Goal: Task Accomplishment & Management: Complete application form

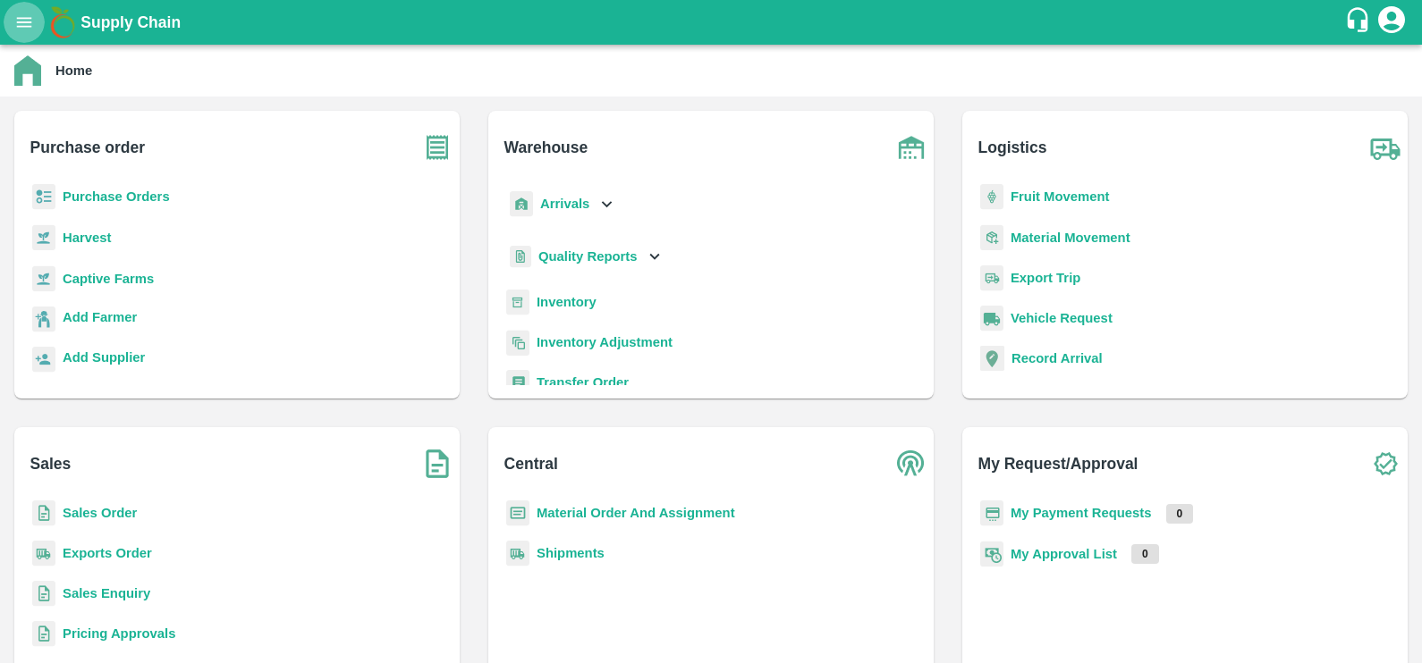
click at [26, 18] on icon "open drawer" at bounding box center [24, 22] width 15 height 10
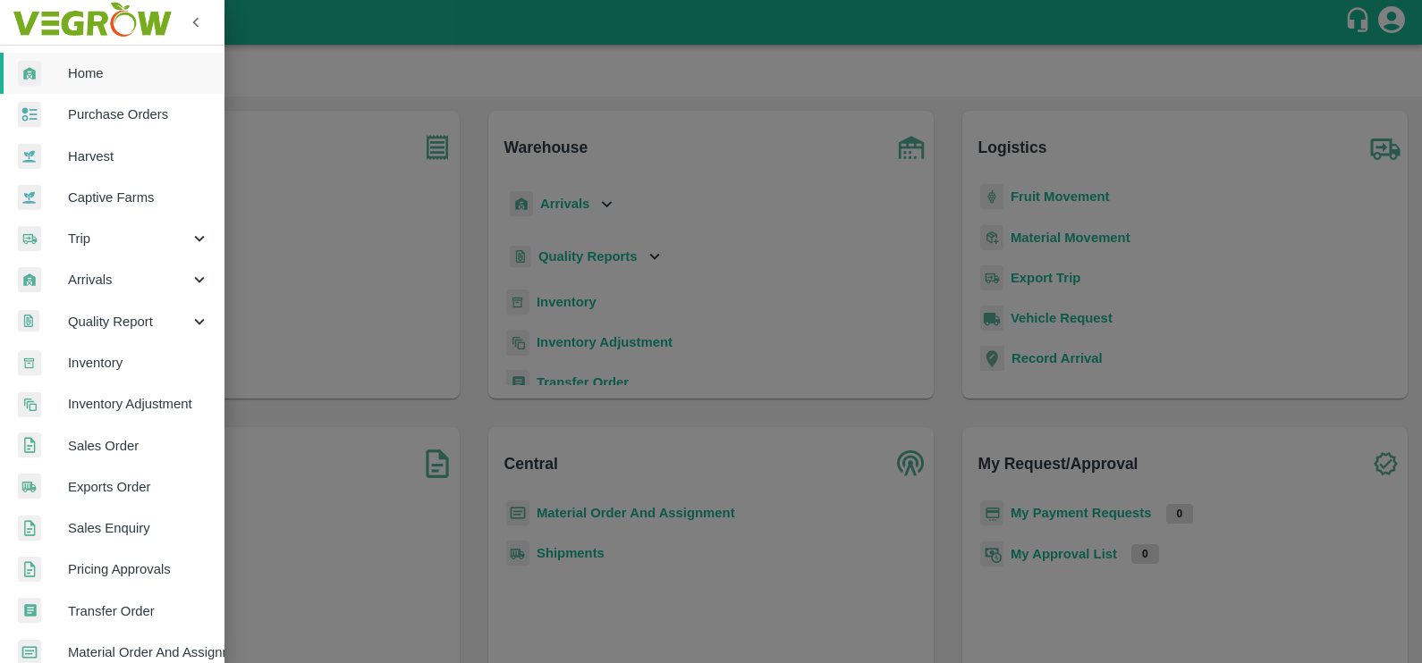
scroll to position [216, 0]
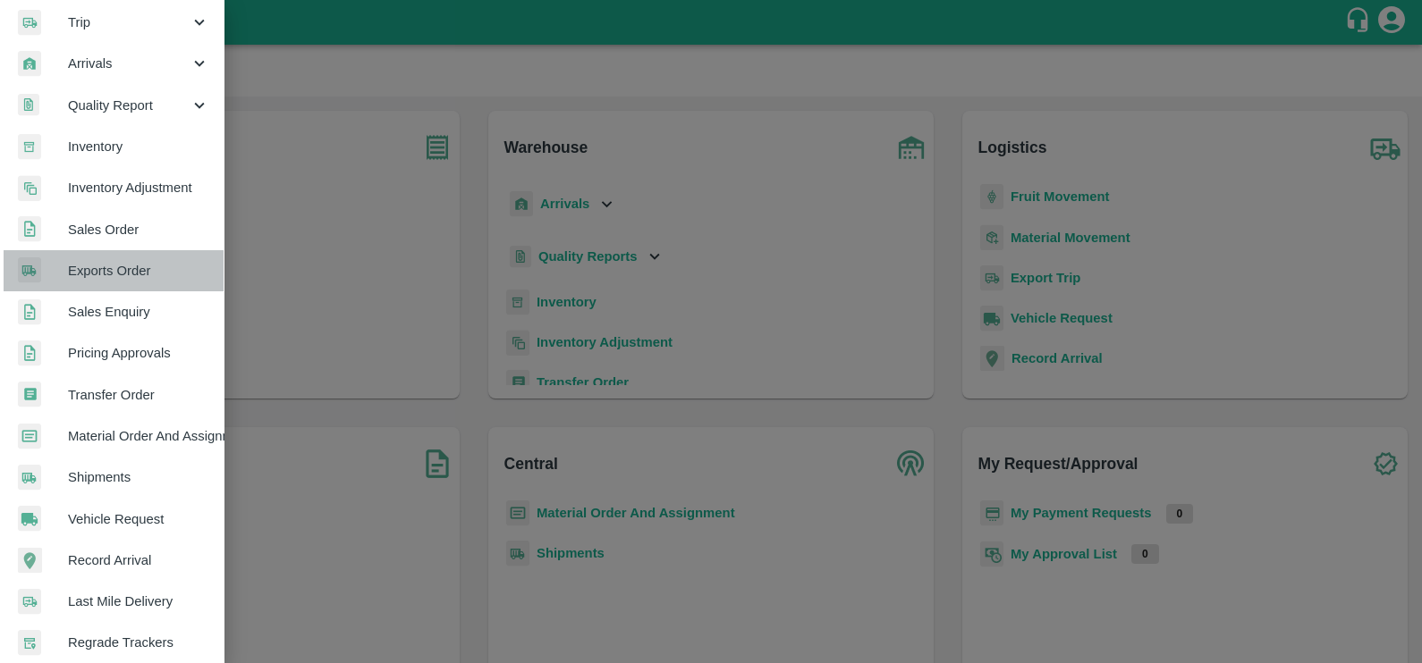
click at [115, 269] on span "Exports Order" at bounding box center [138, 271] width 141 height 20
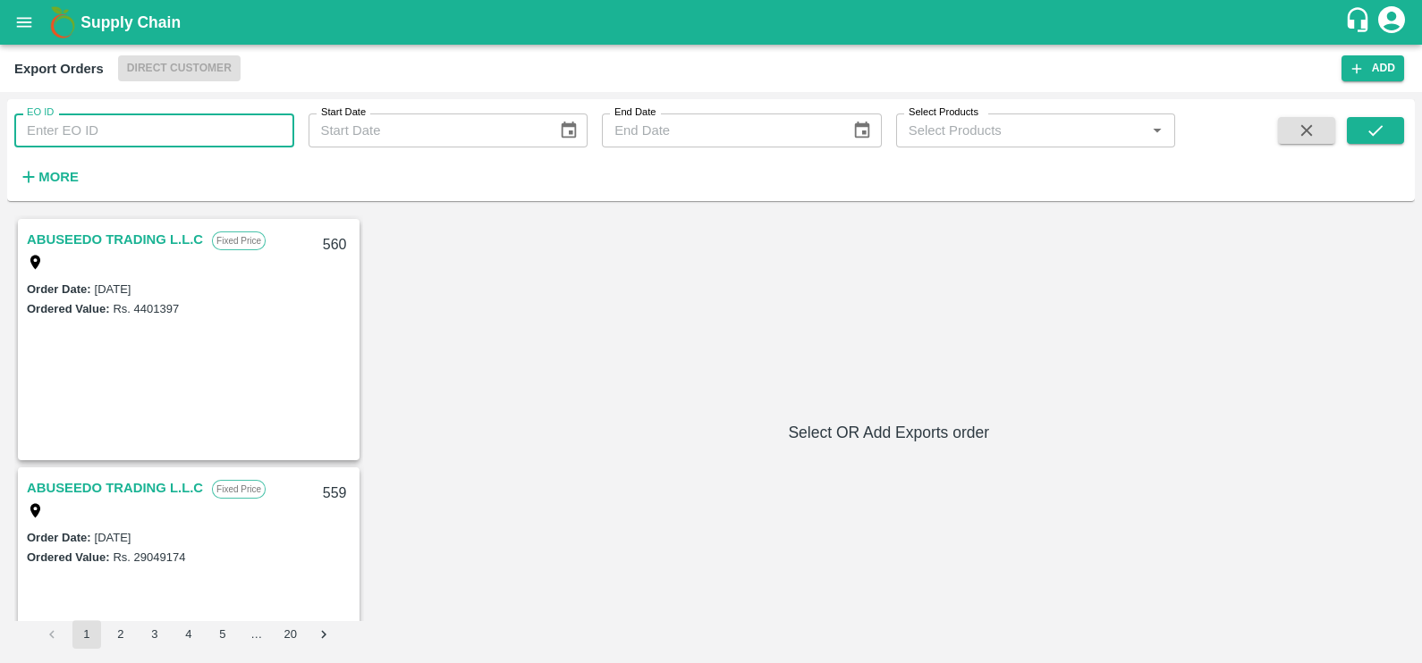
click at [112, 132] on input "EO ID" at bounding box center [154, 131] width 280 height 34
paste input "422"
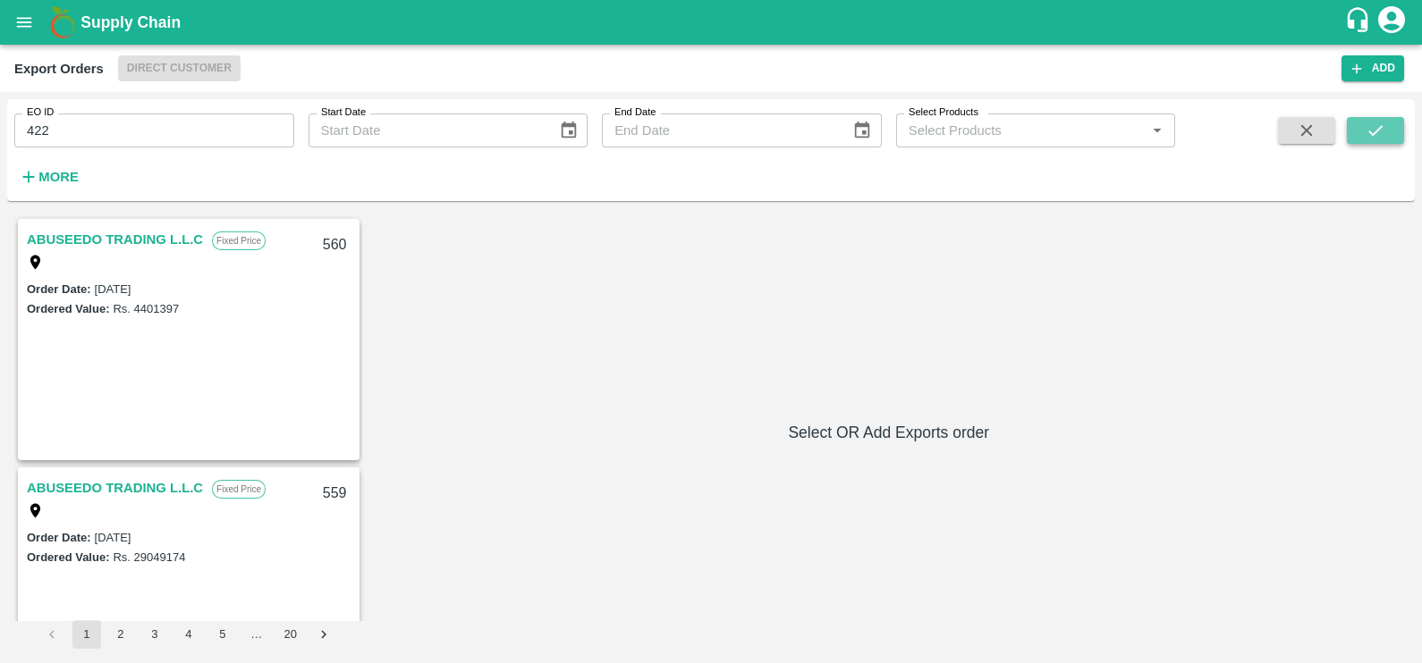
click at [1378, 131] on icon "submit" at bounding box center [1375, 131] width 20 height 20
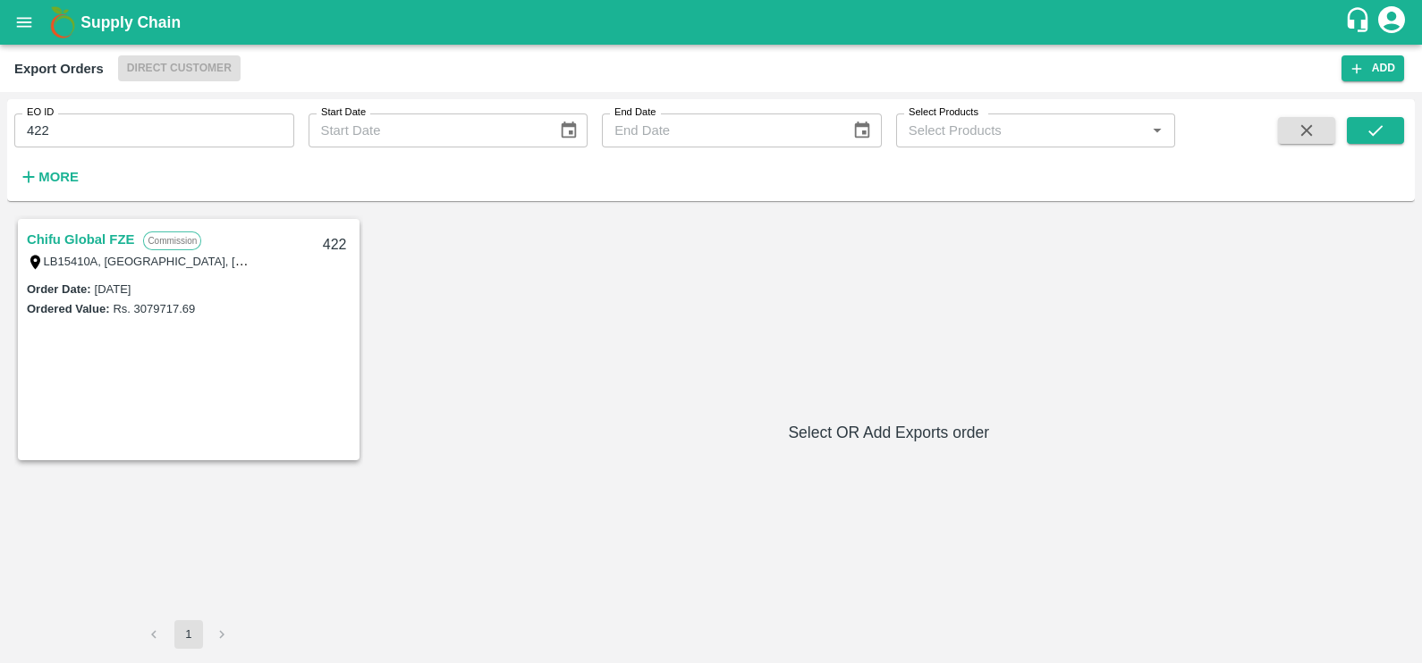
click at [115, 237] on link "Chifu Global FZE" at bounding box center [80, 239] width 107 height 23
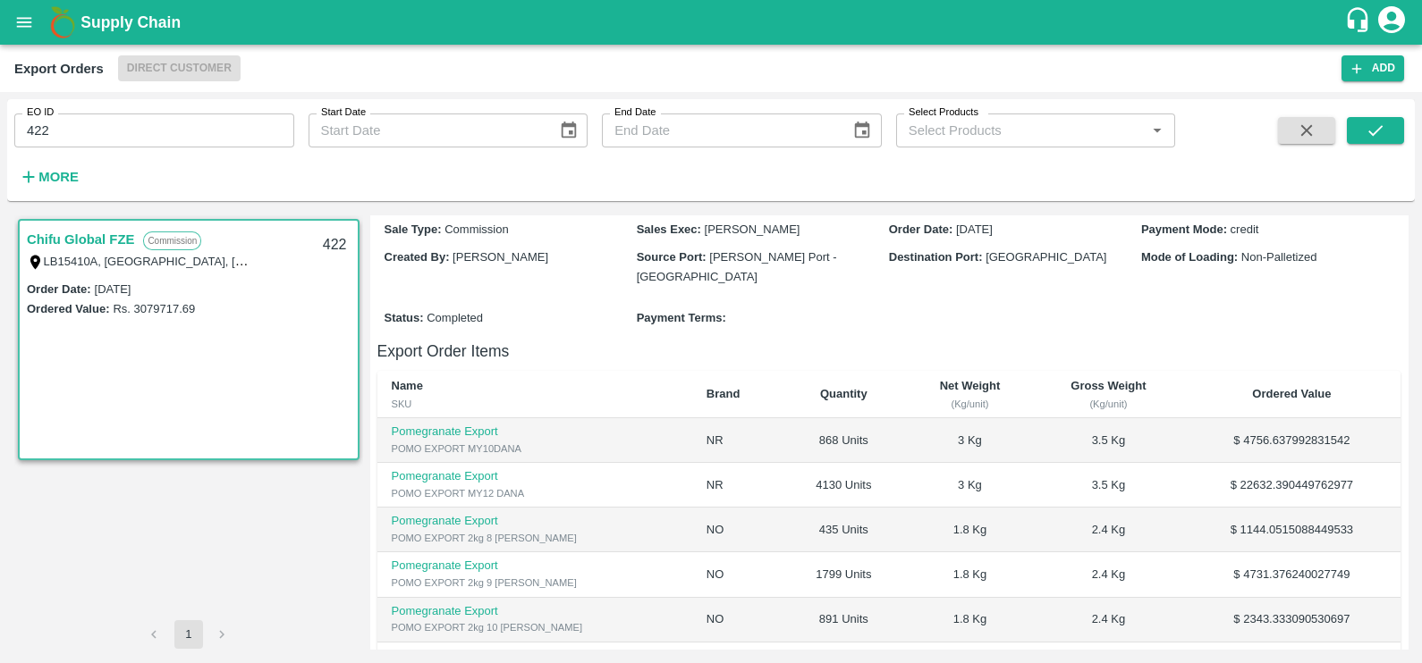
scroll to position [551, 0]
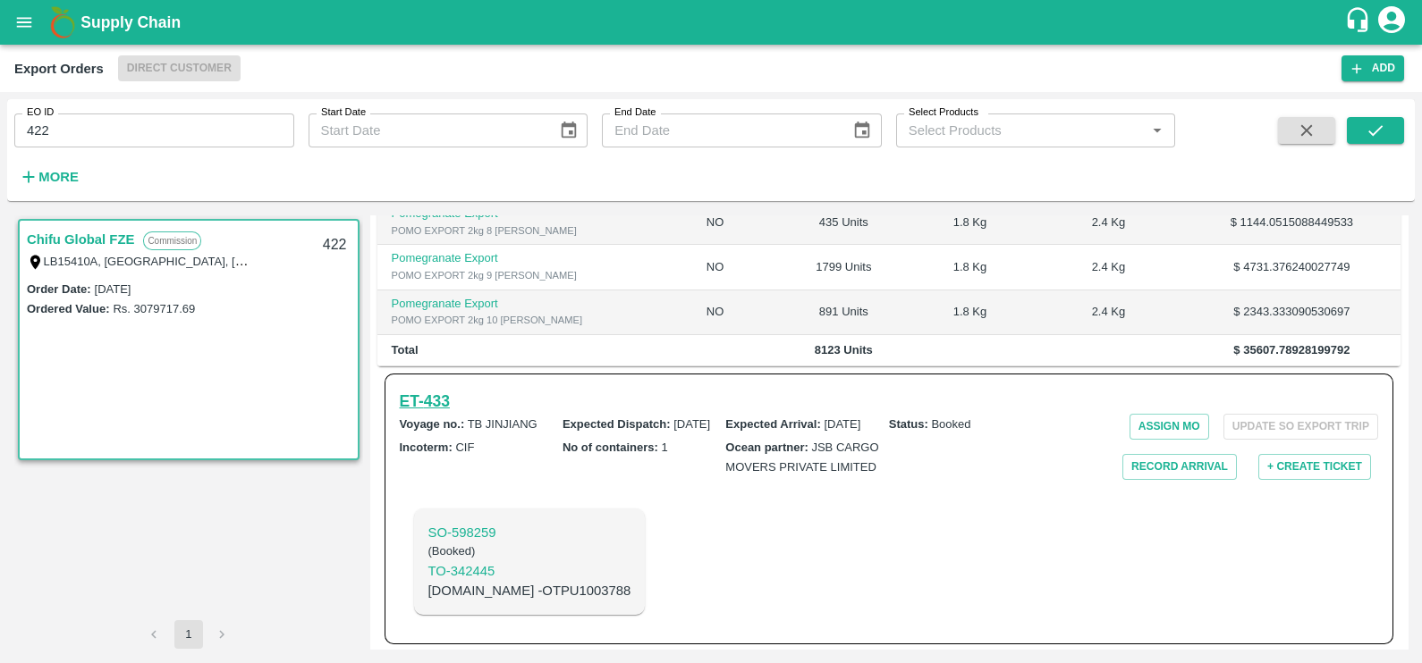
click at [438, 389] on h6 "ET- 433" at bounding box center [425, 401] width 50 height 25
click at [148, 129] on input "422" at bounding box center [154, 131] width 280 height 34
paste input "text"
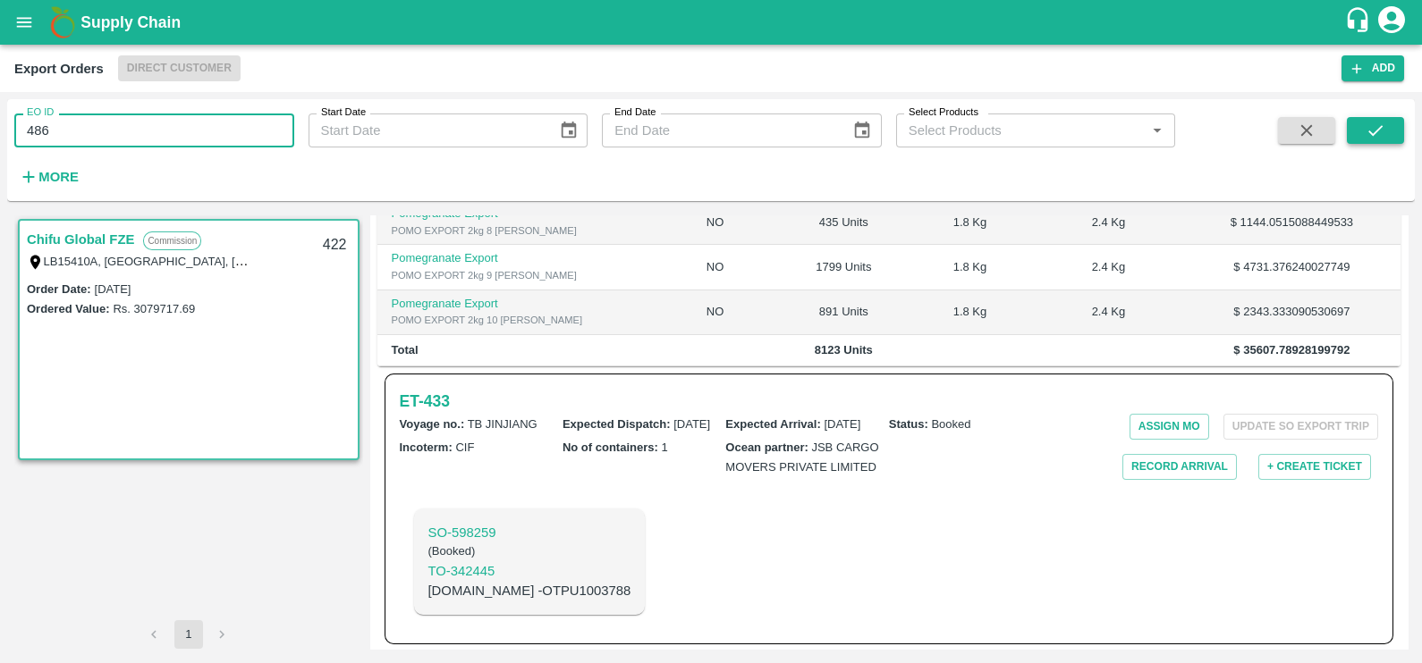
type input "486"
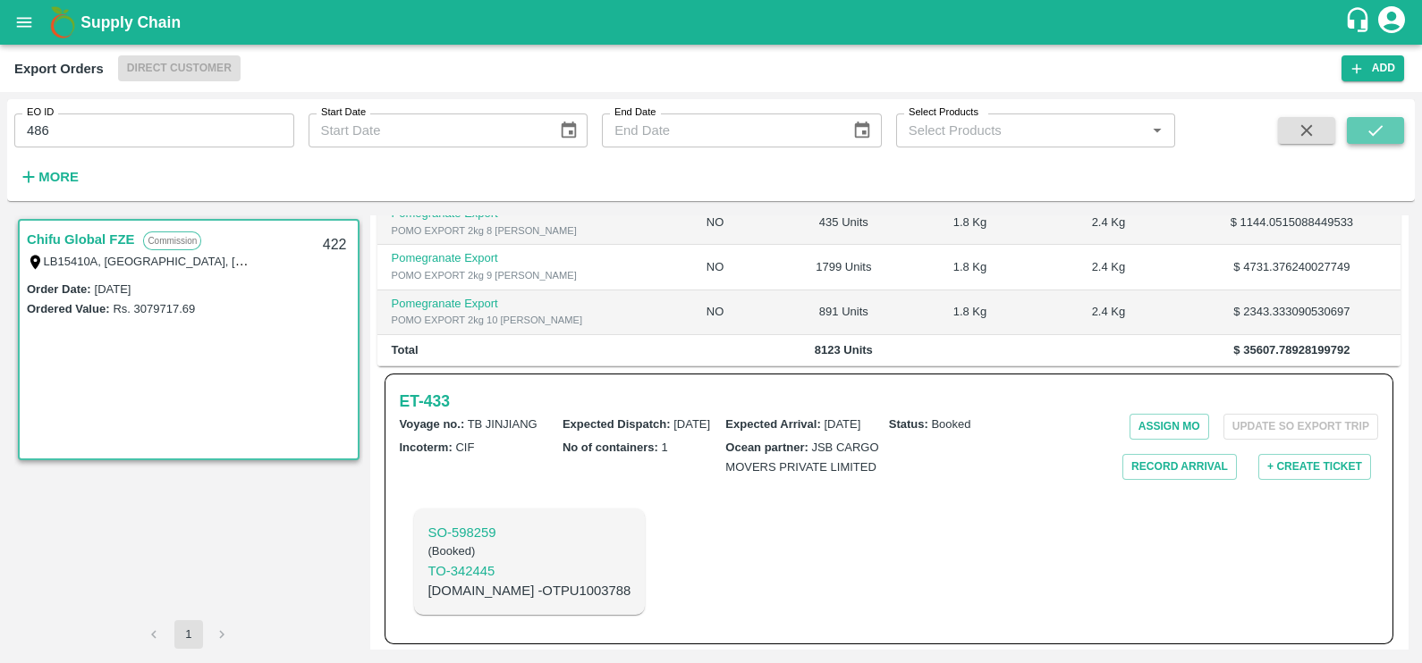
click at [1363, 133] on button "submit" at bounding box center [1375, 130] width 57 height 27
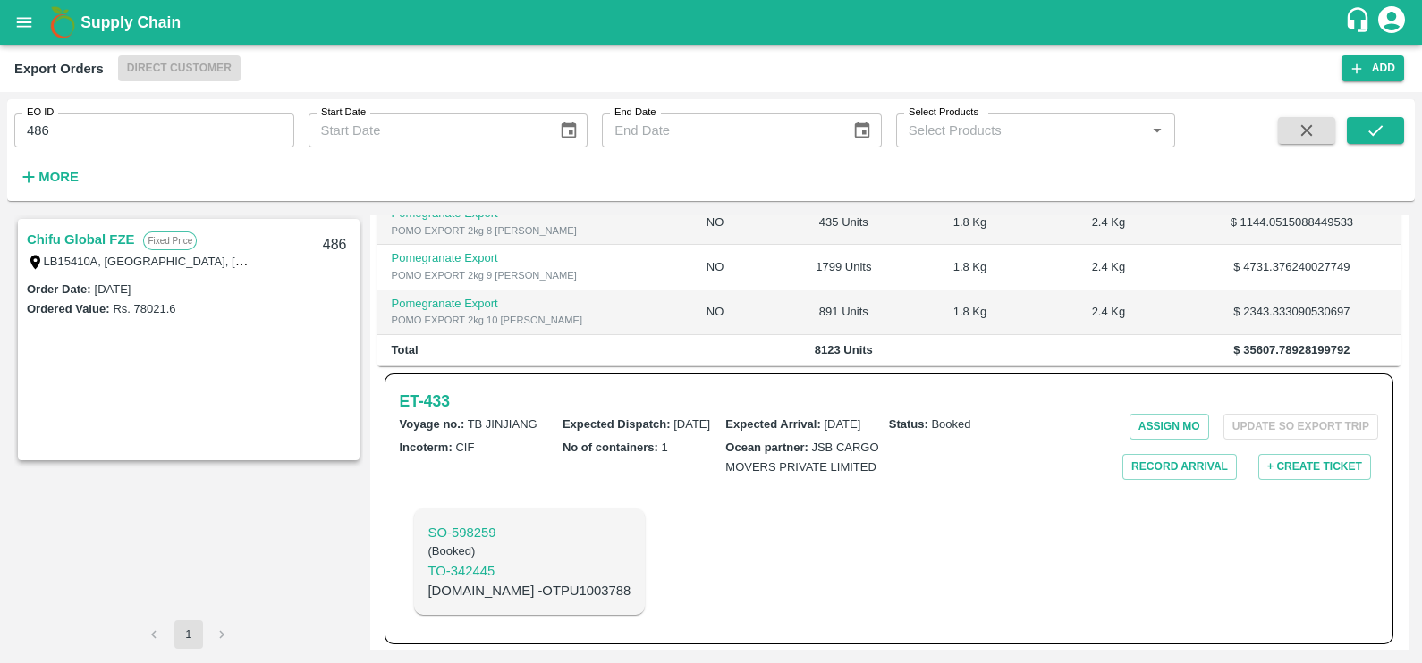
click at [43, 241] on link "Chifu Global FZE" at bounding box center [80, 239] width 107 height 23
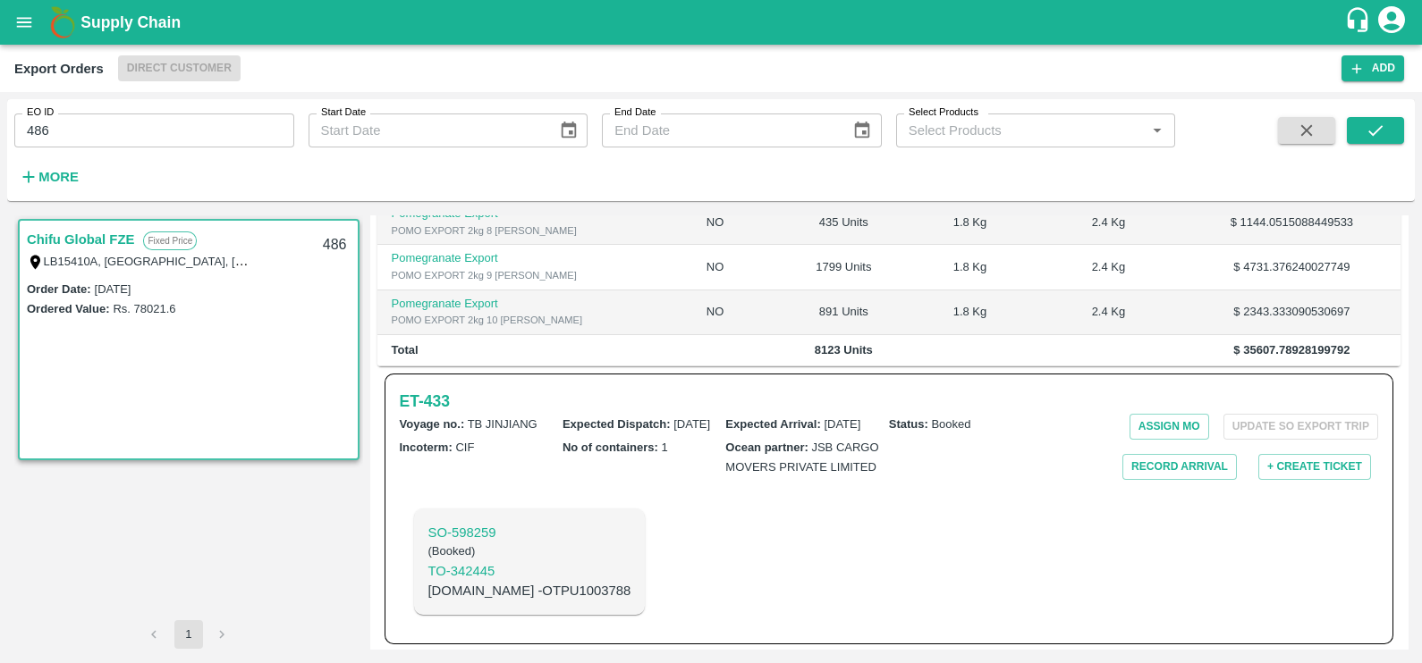
scroll to position [461, 0]
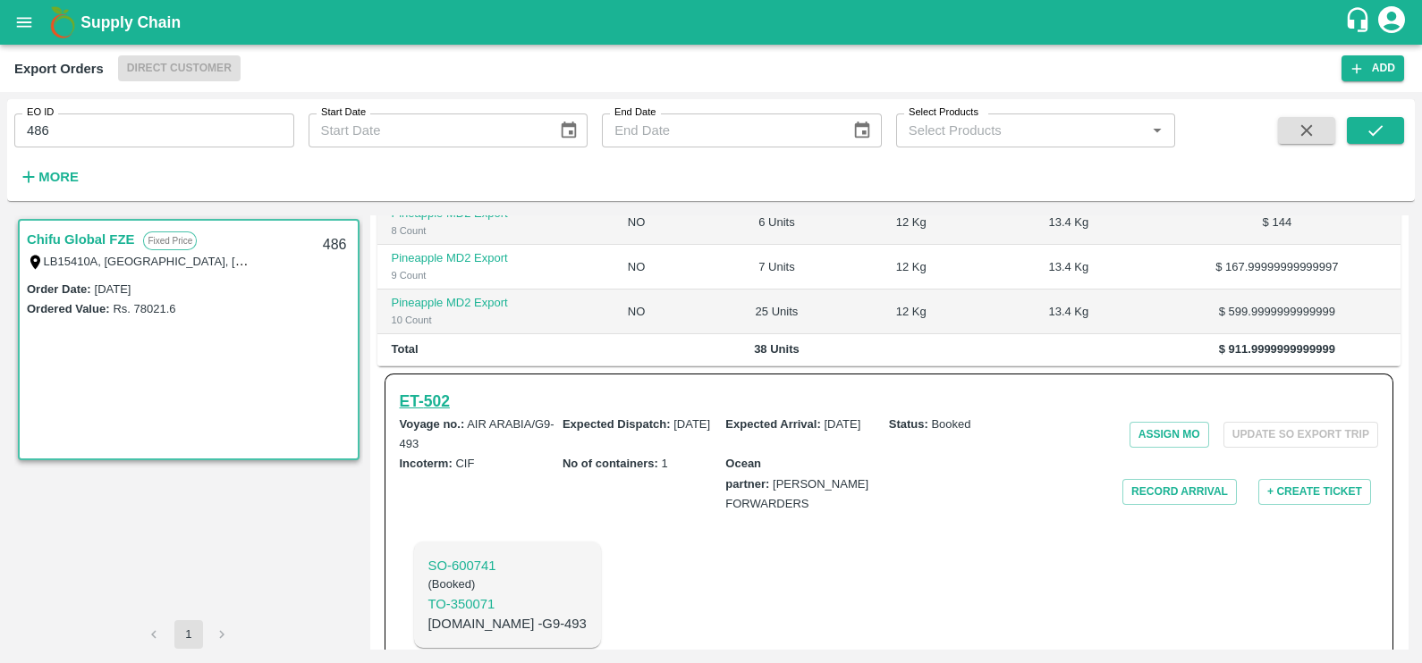
click at [438, 389] on h6 "ET- 502" at bounding box center [425, 401] width 50 height 25
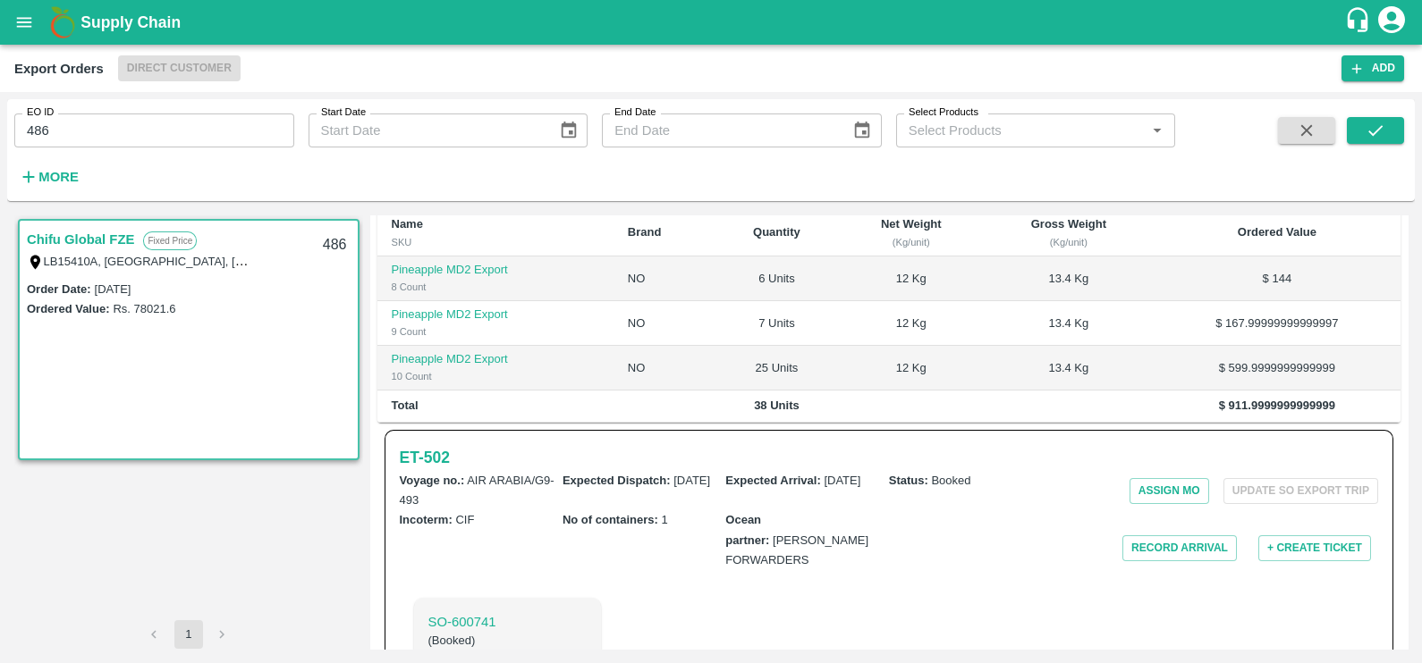
click at [23, 24] on icon "open drawer" at bounding box center [24, 23] width 20 height 20
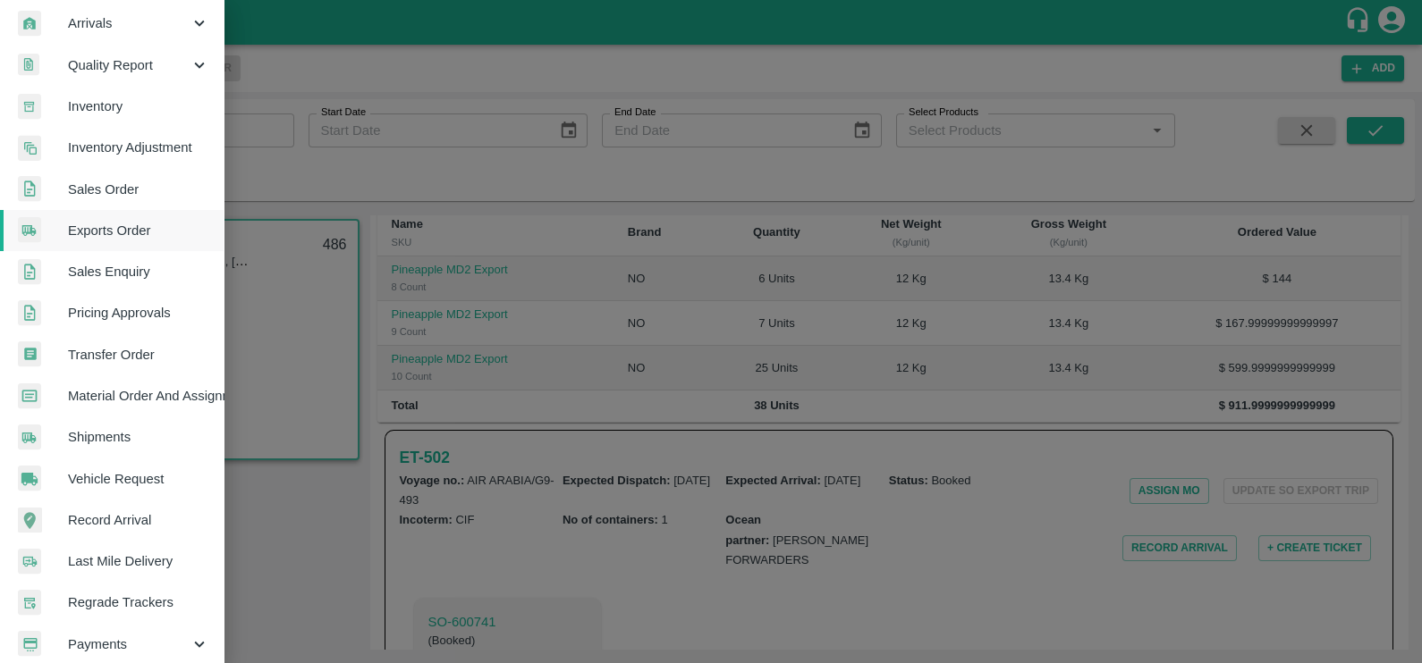
scroll to position [353, 0]
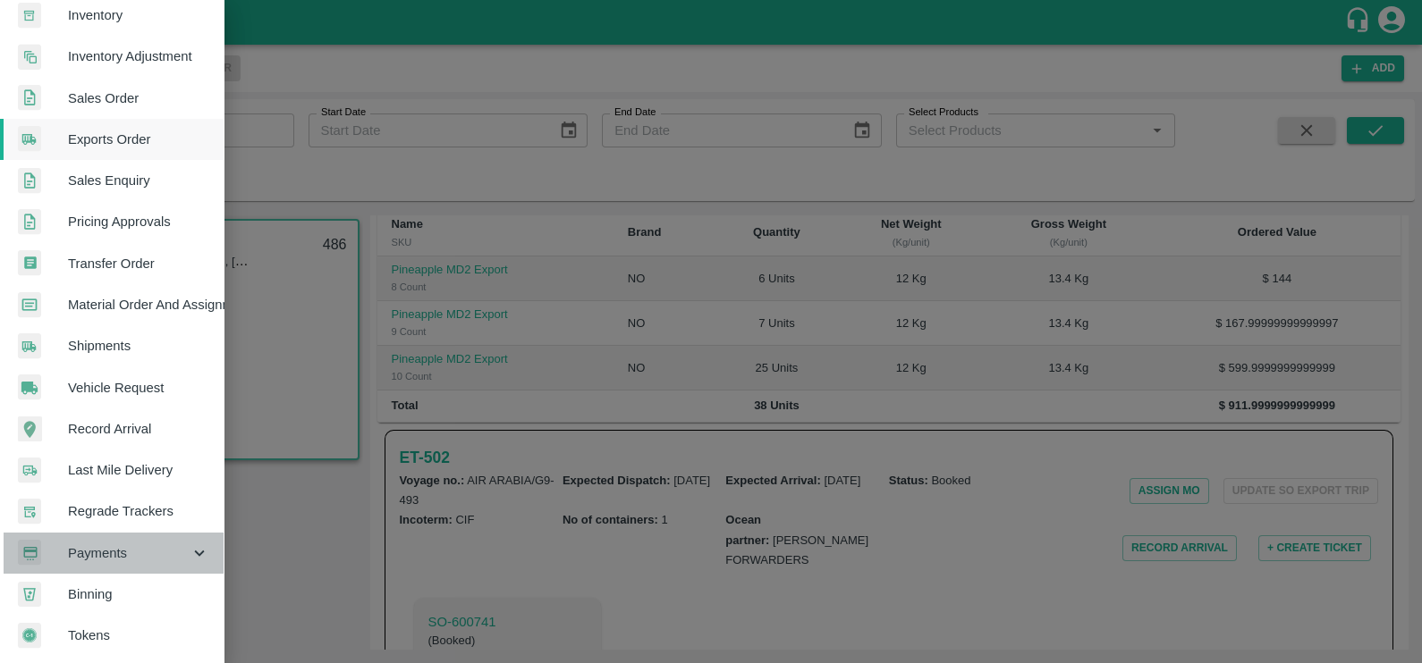
click at [154, 545] on span "Payments" at bounding box center [129, 554] width 122 height 20
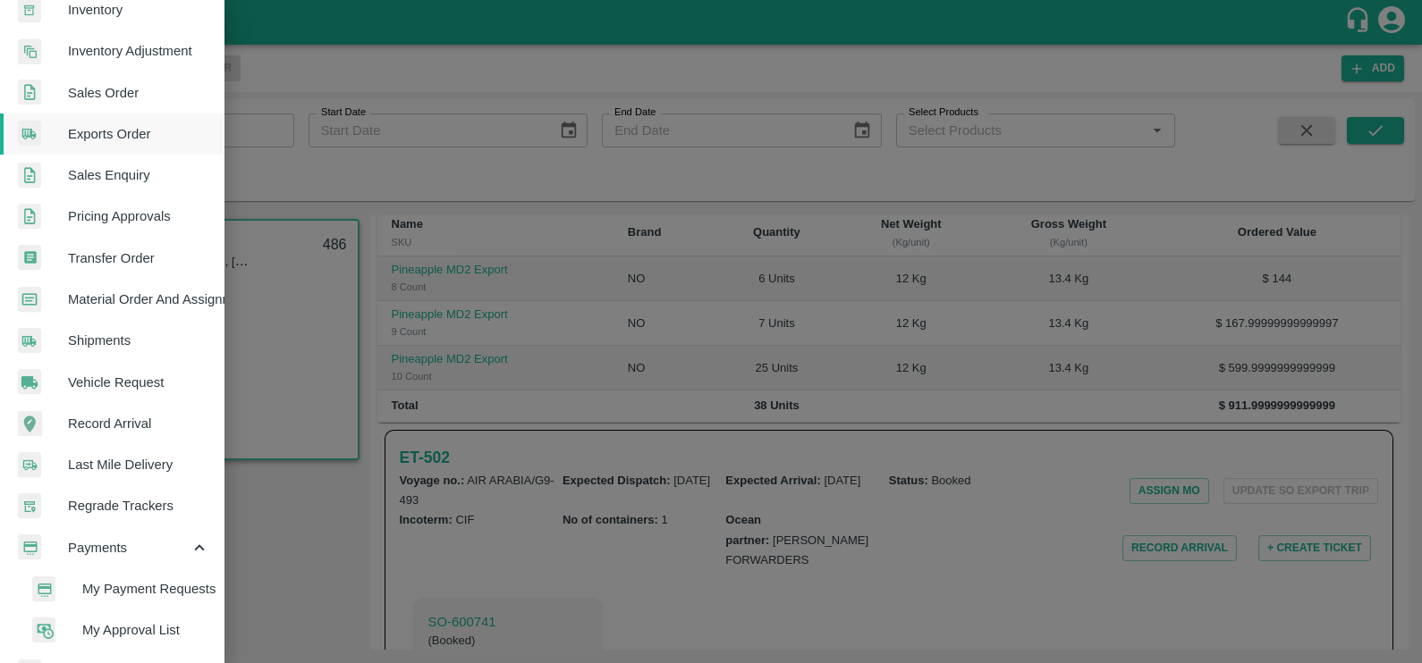
click at [168, 579] on span "My Payment Requests" at bounding box center [145, 589] width 127 height 20
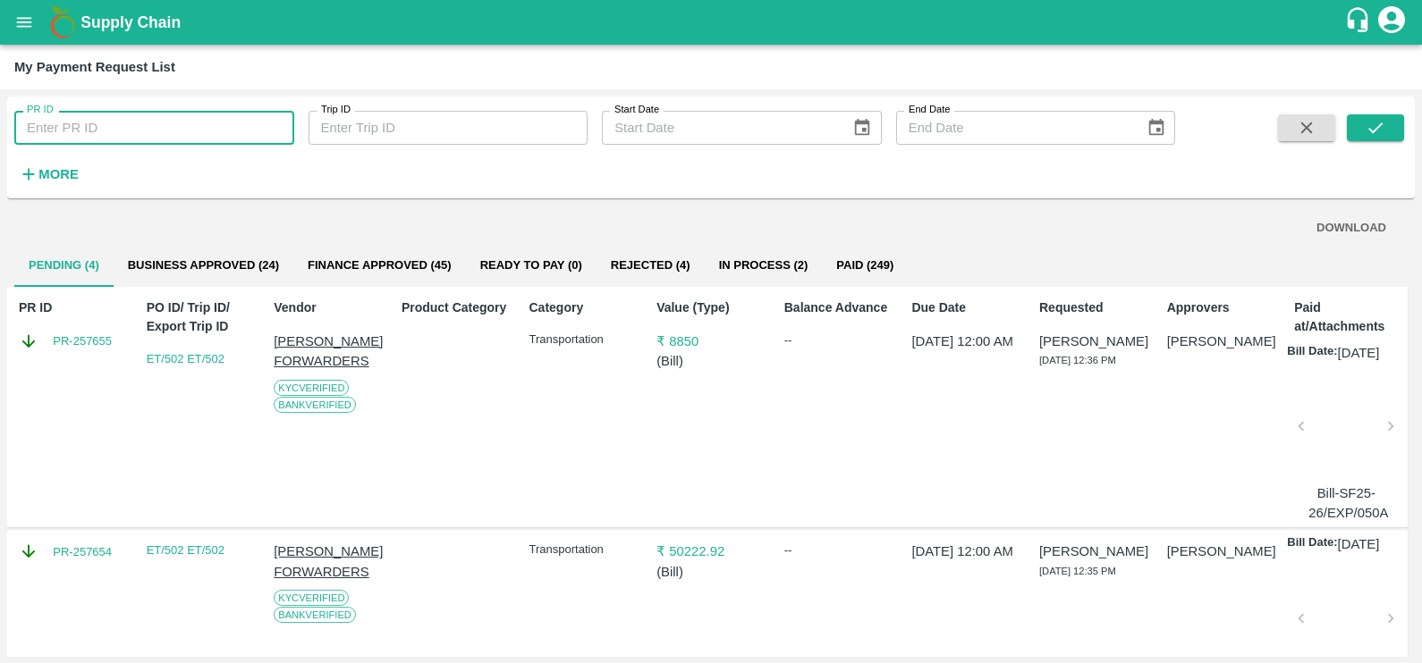
click at [219, 139] on input "PR ID" at bounding box center [154, 128] width 280 height 34
paste input "242582"
click at [1382, 125] on icon "submit" at bounding box center [1375, 128] width 20 height 20
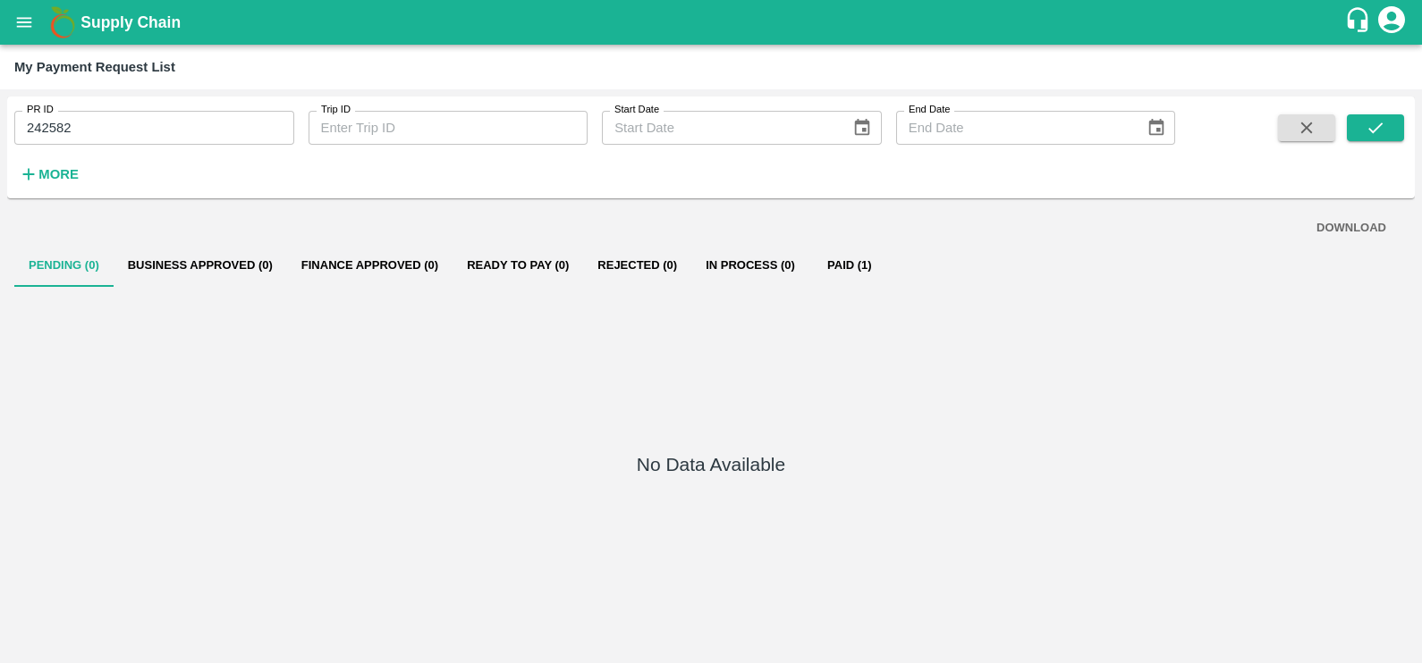
click at [850, 261] on button "Paid (1)" at bounding box center [849, 265] width 80 height 43
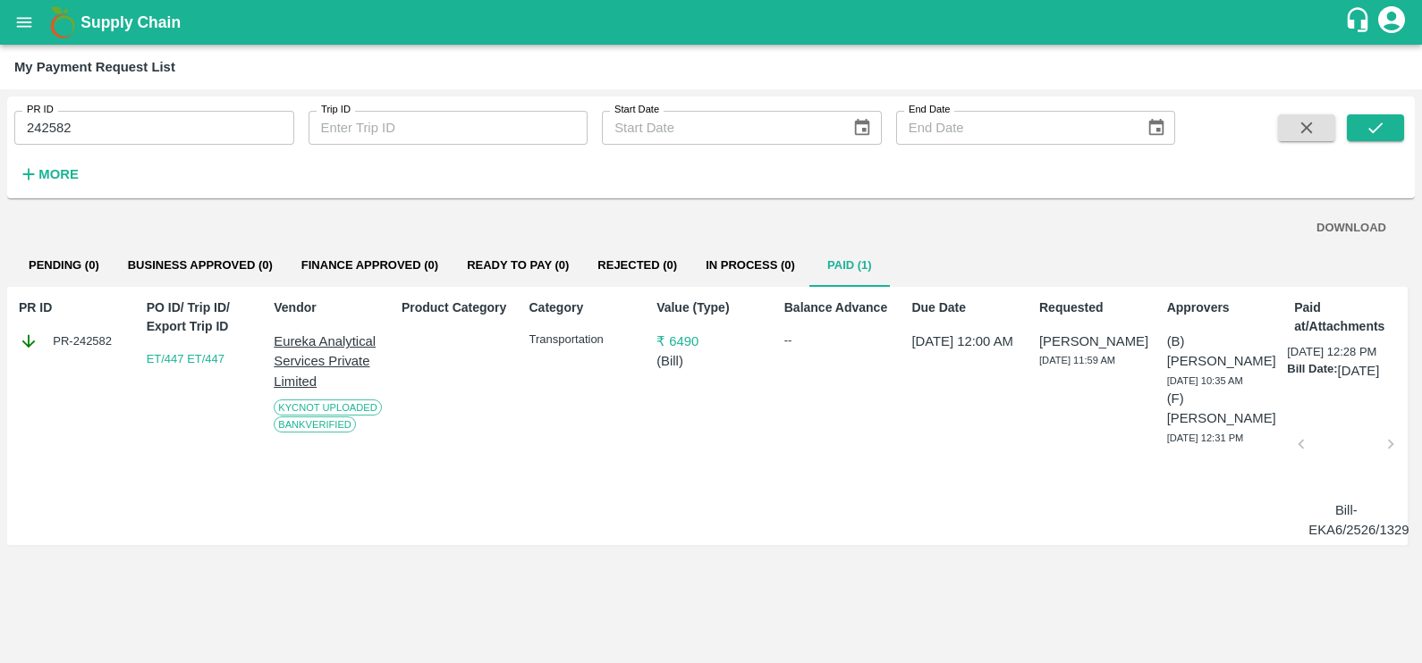
click at [1315, 481] on div at bounding box center [1345, 449] width 75 height 95
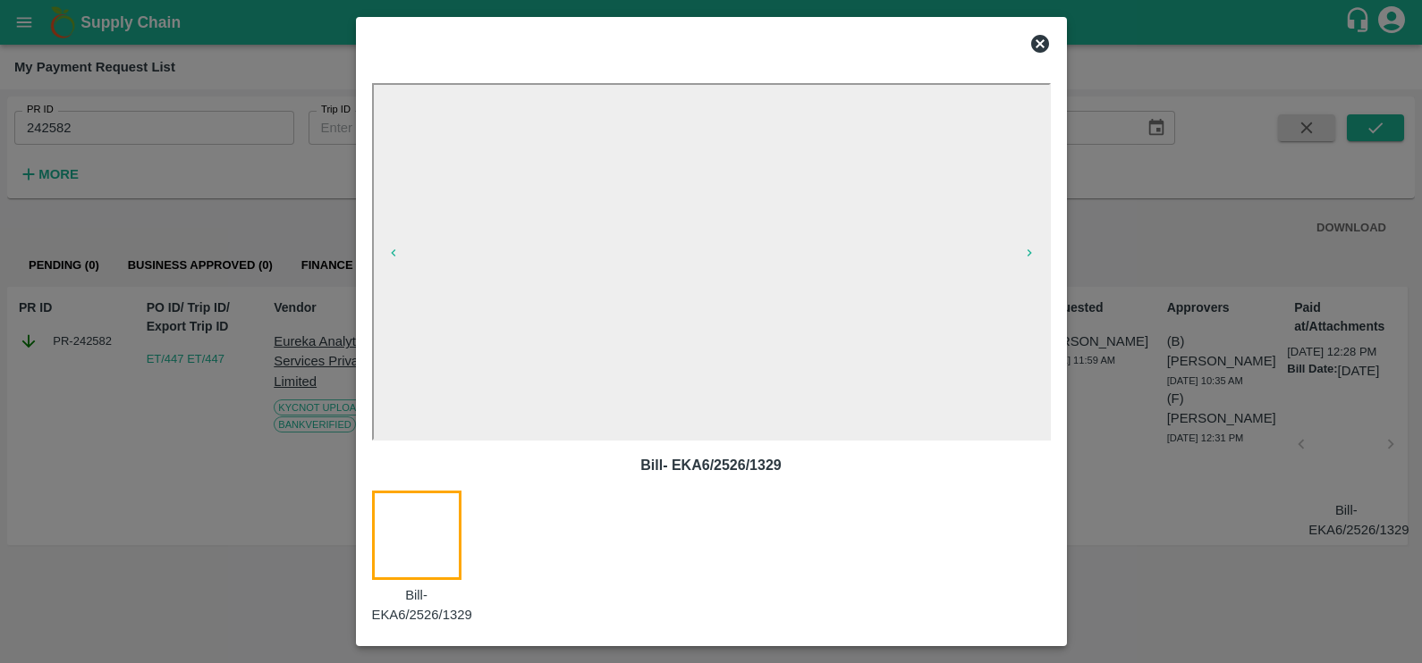
click at [1036, 40] on icon at bounding box center [1039, 43] width 21 height 21
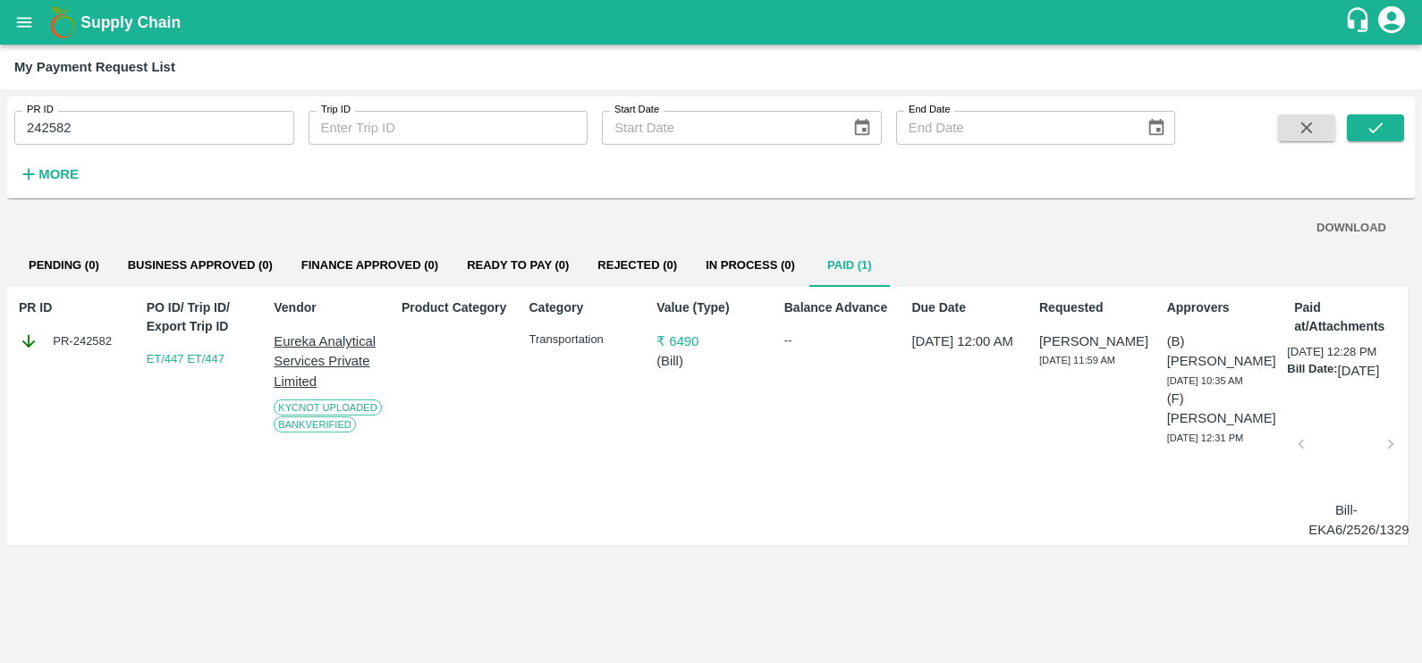
click at [134, 135] on input "242582" at bounding box center [154, 128] width 280 height 34
paste input "text"
click at [1359, 128] on button "submit" at bounding box center [1375, 127] width 57 height 27
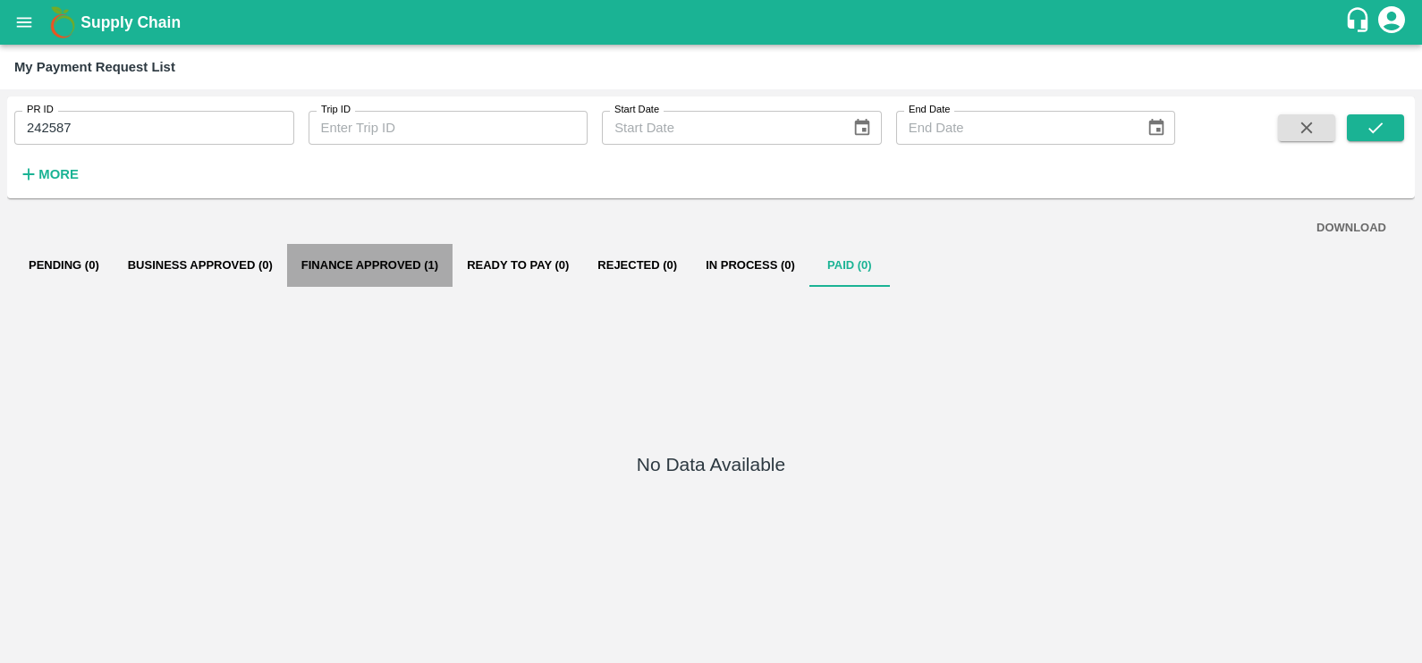
click at [393, 268] on button "Finance Approved (1)" at bounding box center [369, 265] width 165 height 43
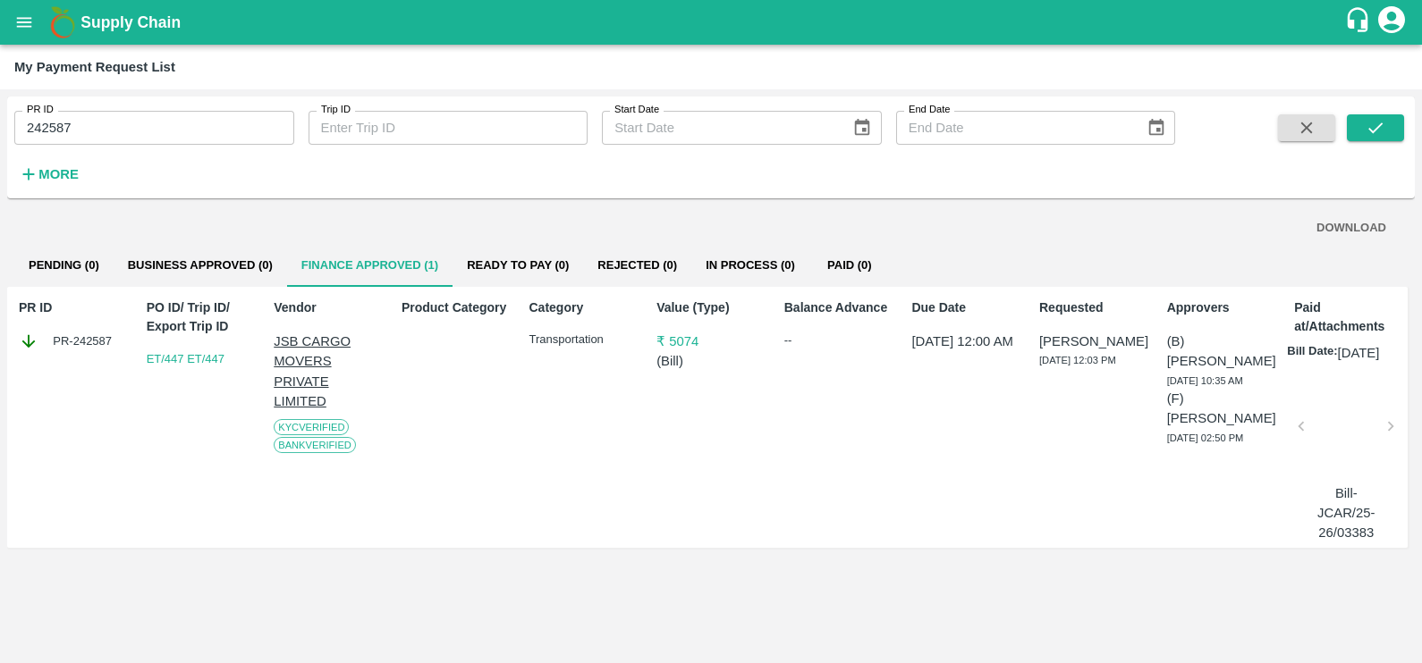
click at [1346, 429] on div at bounding box center [1345, 431] width 75 height 95
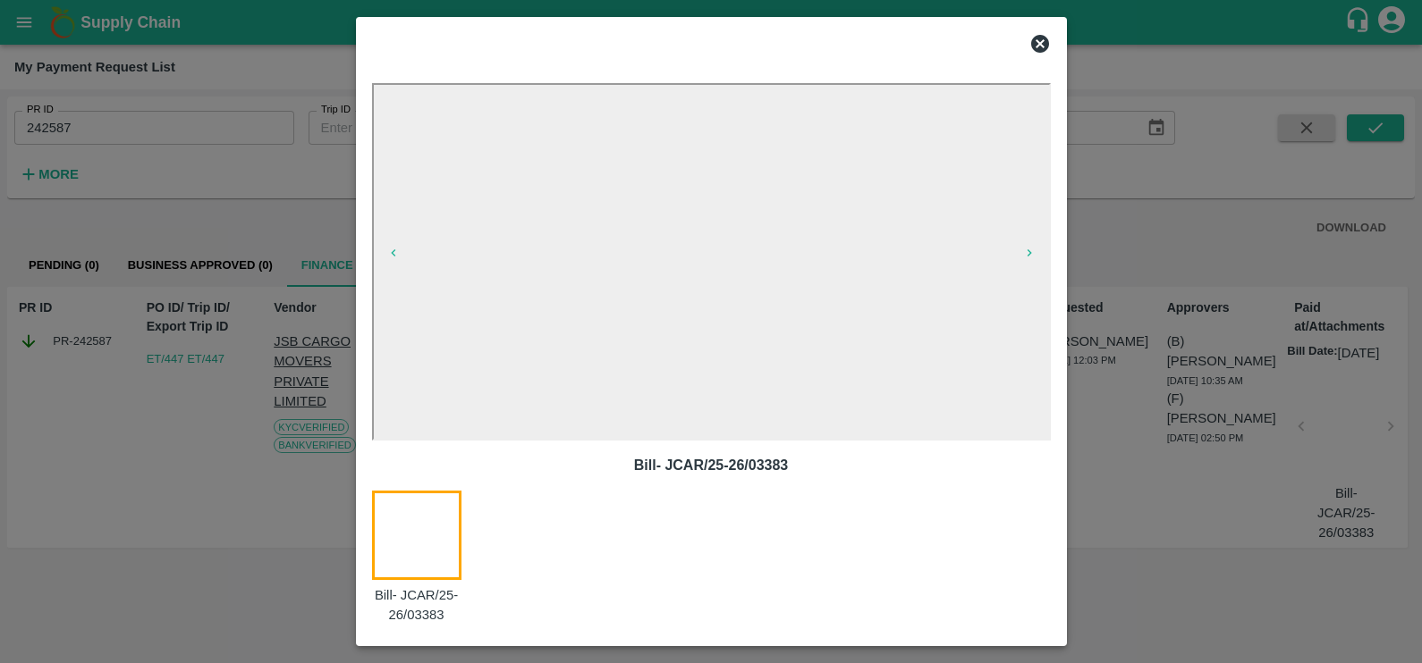
click at [1047, 45] on icon at bounding box center [1040, 44] width 18 height 18
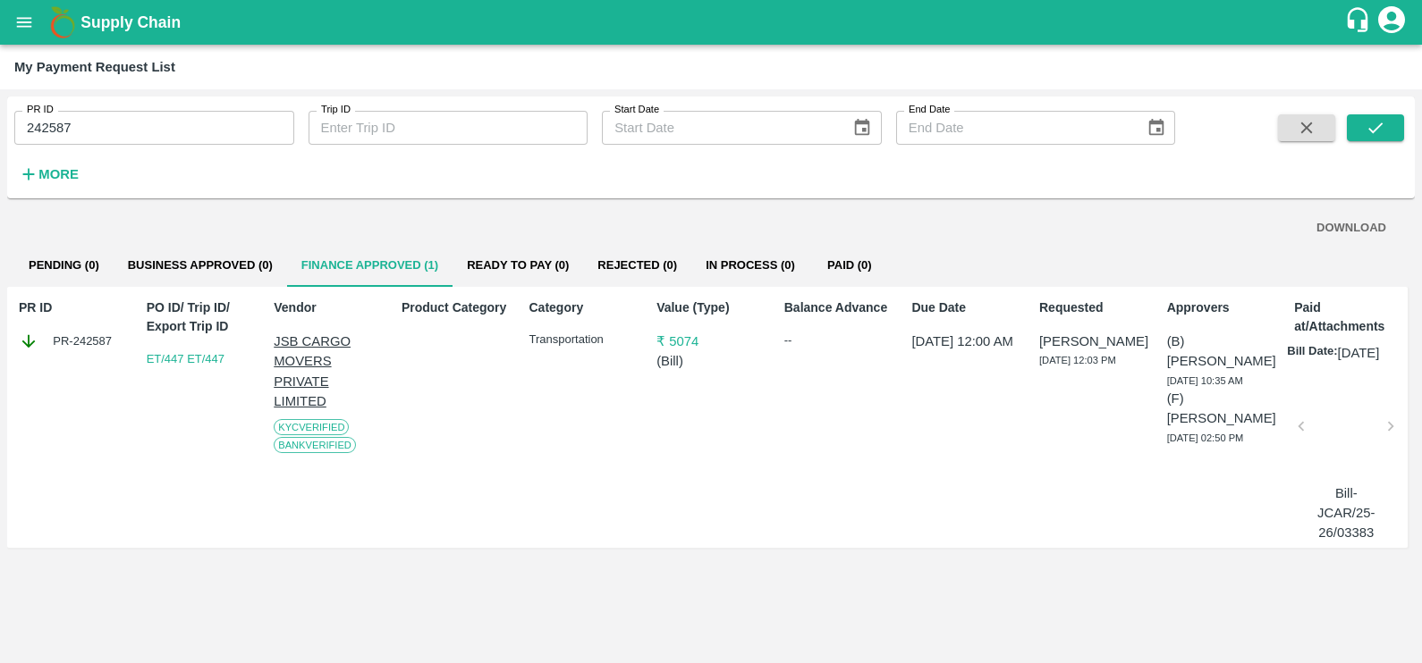
click at [121, 121] on input "242587" at bounding box center [154, 128] width 280 height 34
paste input "text"
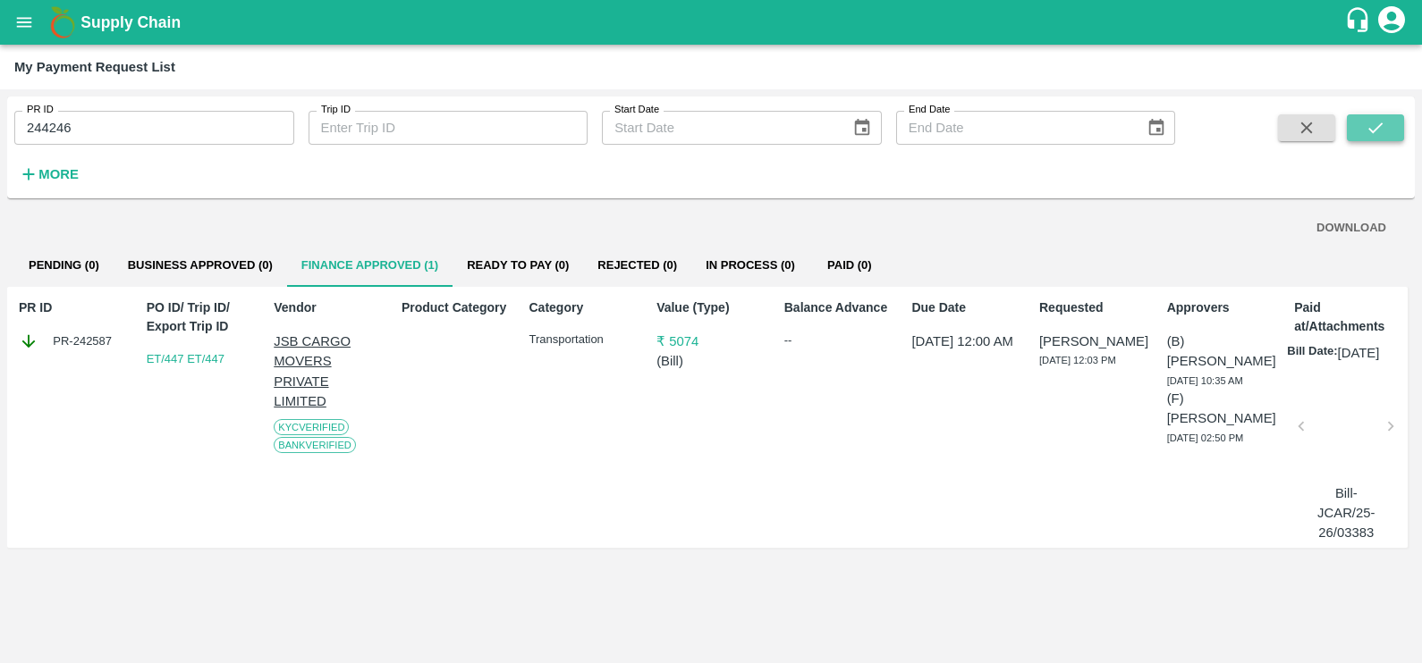
click at [1350, 129] on button "submit" at bounding box center [1375, 127] width 57 height 27
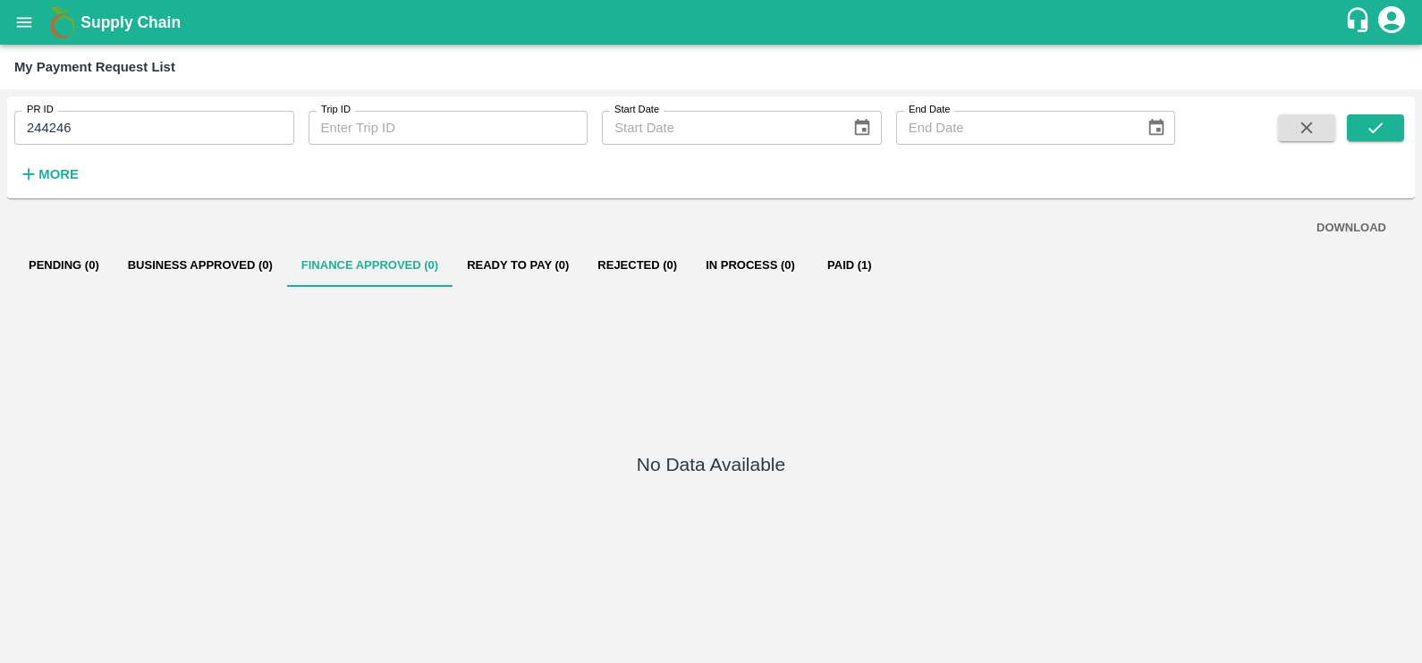
click at [832, 264] on button "Paid (1)" at bounding box center [849, 265] width 80 height 43
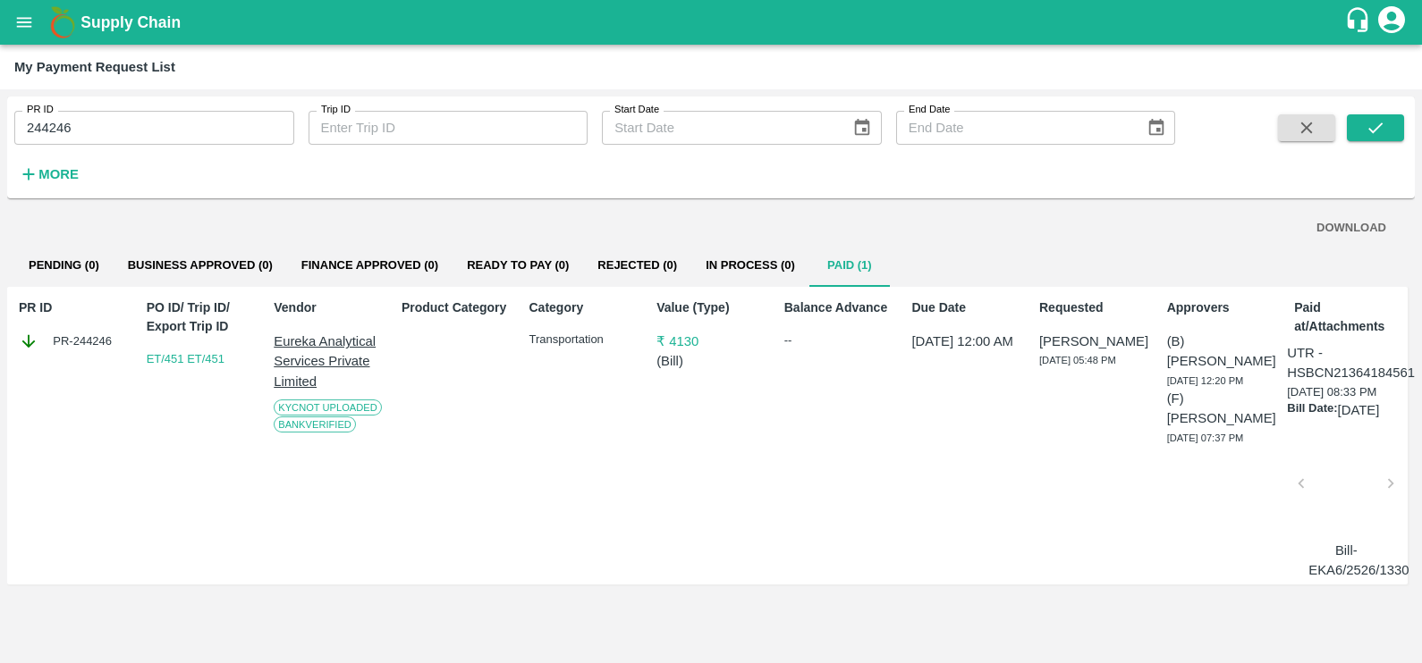
click at [1322, 476] on div at bounding box center [1345, 489] width 75 height 95
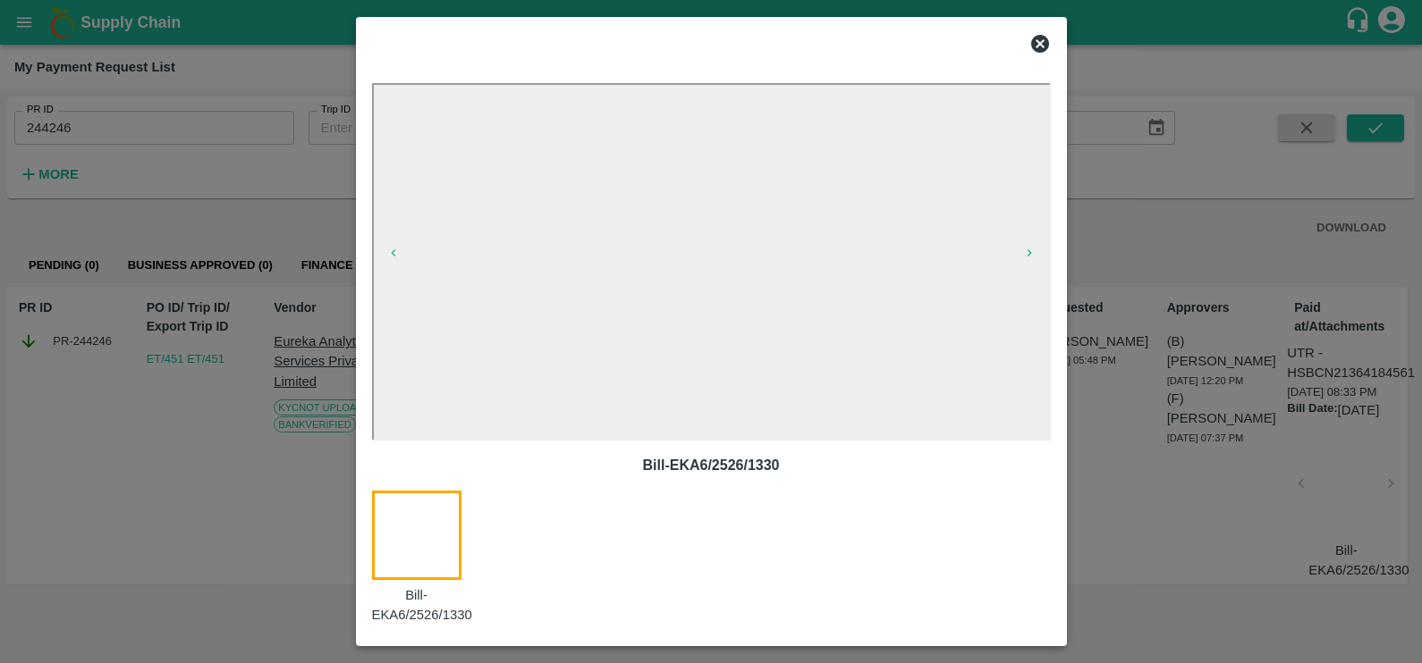
click at [1050, 44] on icon at bounding box center [1039, 43] width 21 height 21
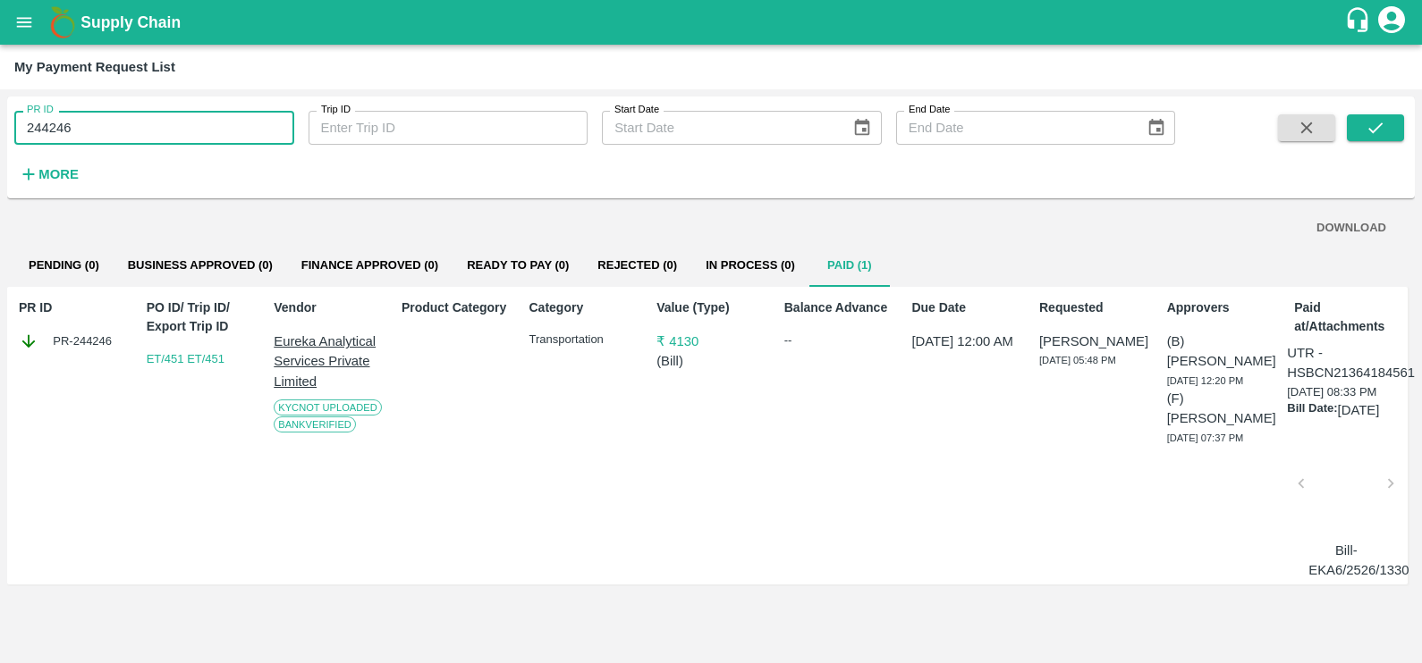
click at [134, 125] on input "244246" at bounding box center [154, 128] width 280 height 34
paste input "text"
type input "243910"
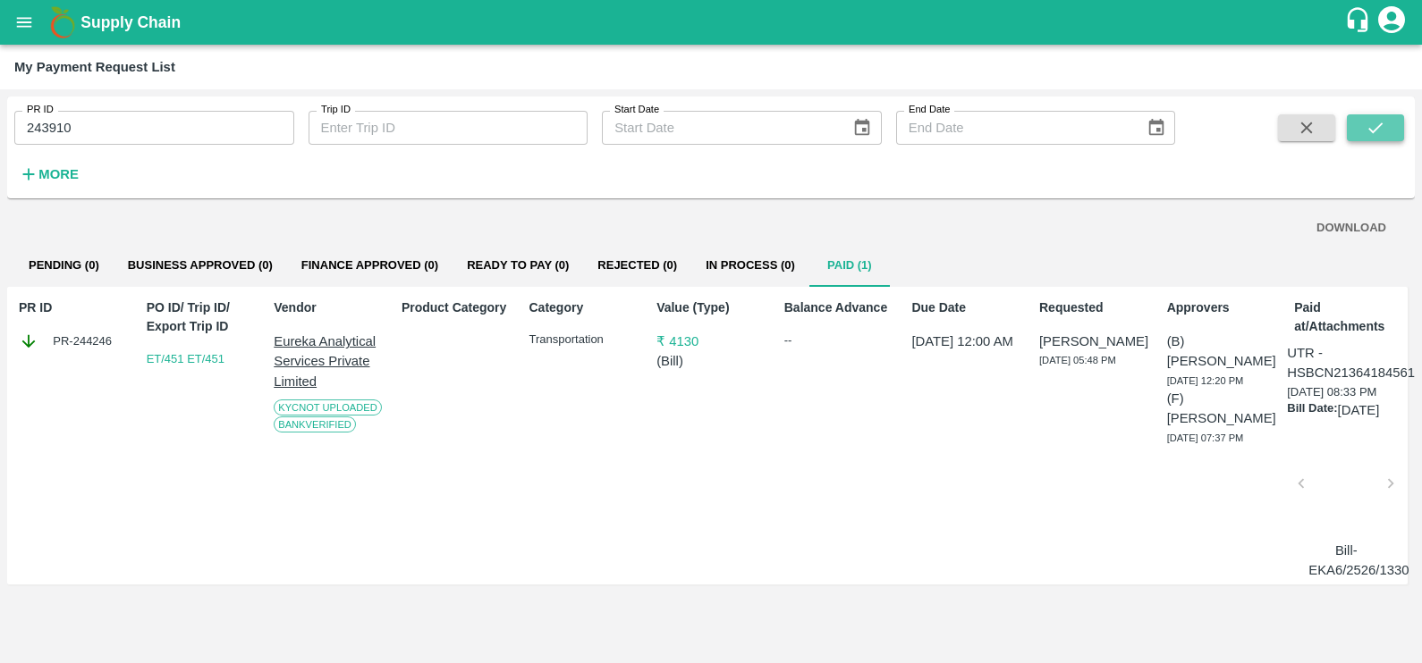
click at [1396, 131] on button "submit" at bounding box center [1375, 127] width 57 height 27
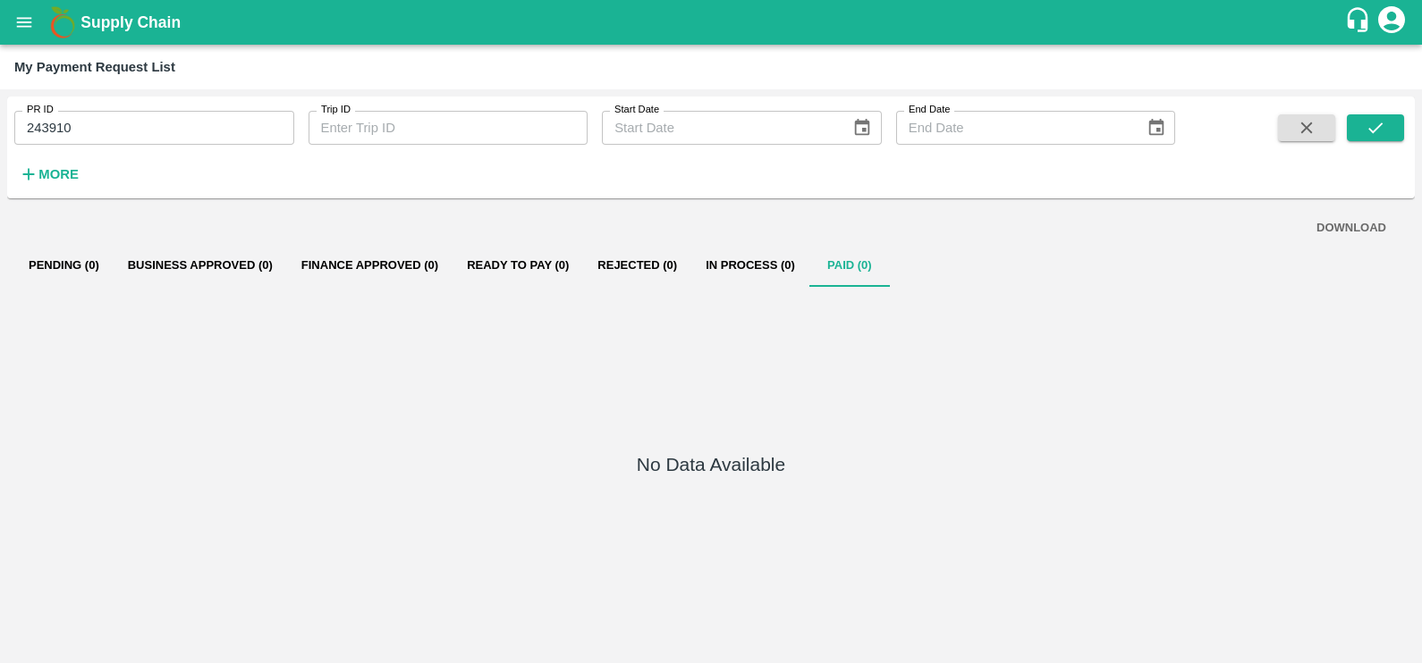
click at [693, 379] on div "No Data Available" at bounding box center [710, 468] width 1393 height 362
click at [1365, 131] on icon "submit" at bounding box center [1375, 128] width 20 height 20
click at [232, 130] on input "243910" at bounding box center [154, 128] width 280 height 34
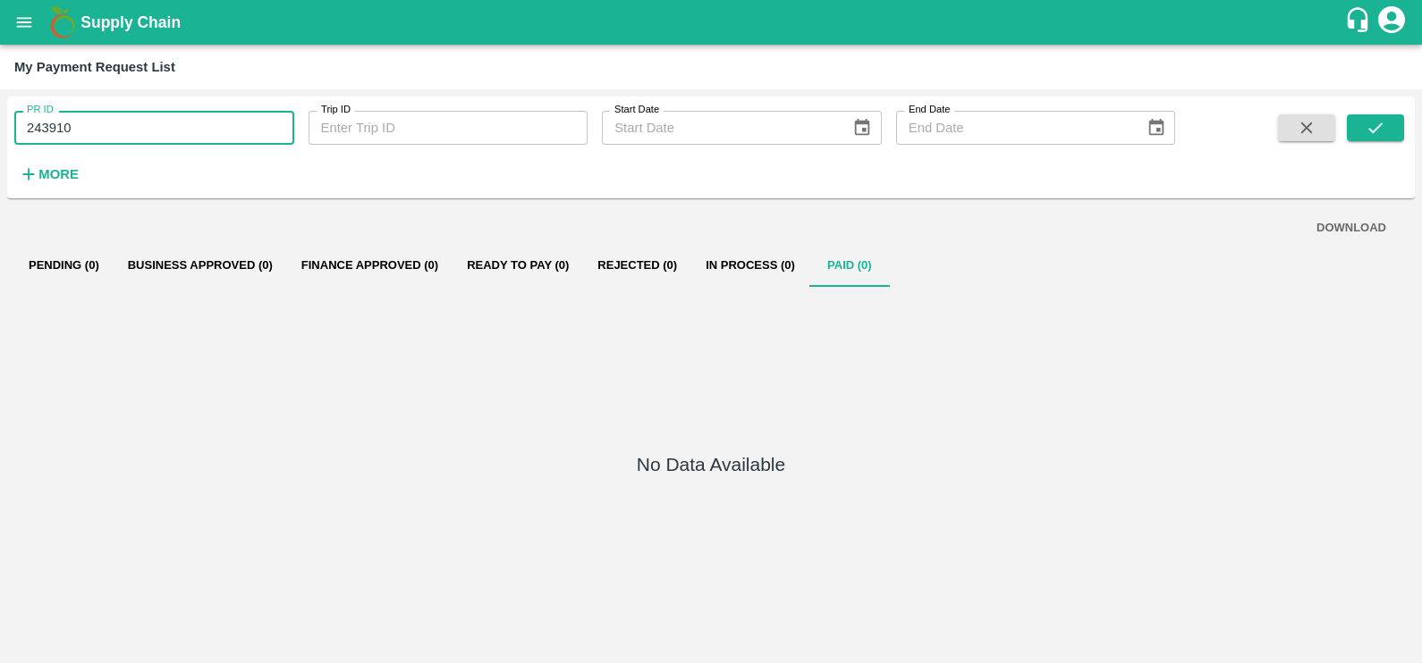
click at [232, 130] on input "243910" at bounding box center [154, 128] width 280 height 34
paste input "text"
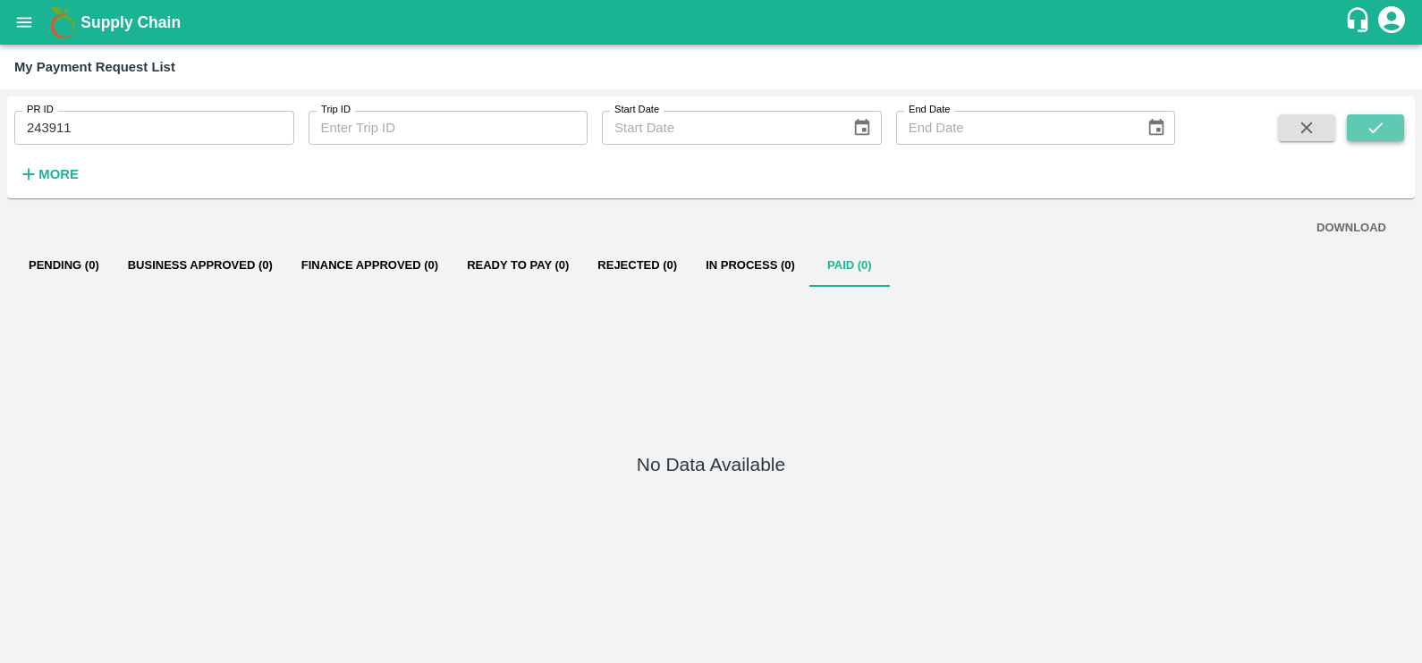
click at [1376, 126] on icon "submit" at bounding box center [1375, 128] width 20 height 20
drag, startPoint x: 248, startPoint y: 157, endPoint x: 235, endPoint y: 135, distance: 25.6
click at [235, 135] on div "PR ID 243911 PR ID Trip ID Trip ID Start Date Start Date End Date End Date More" at bounding box center [587, 143] width 1175 height 93
click at [235, 135] on input "243911" at bounding box center [154, 128] width 280 height 34
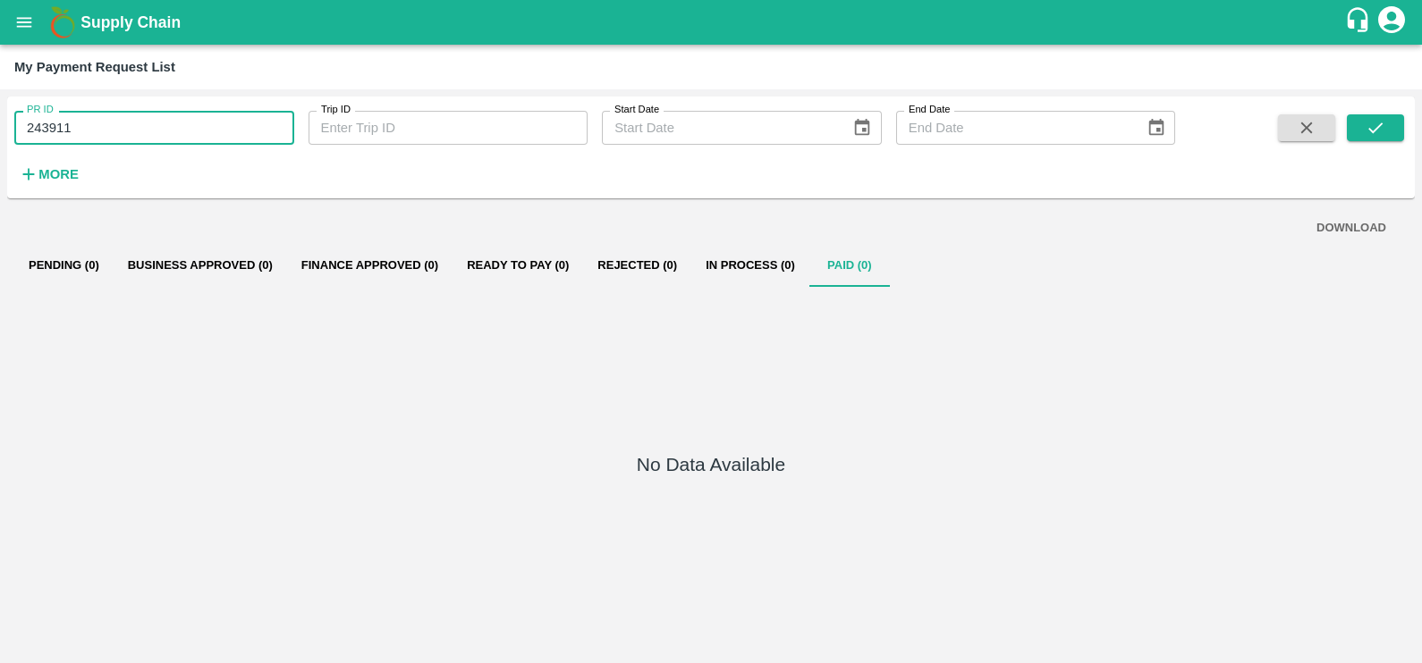
click at [235, 135] on input "243911" at bounding box center [154, 128] width 280 height 34
paste input "text"
type input "243913"
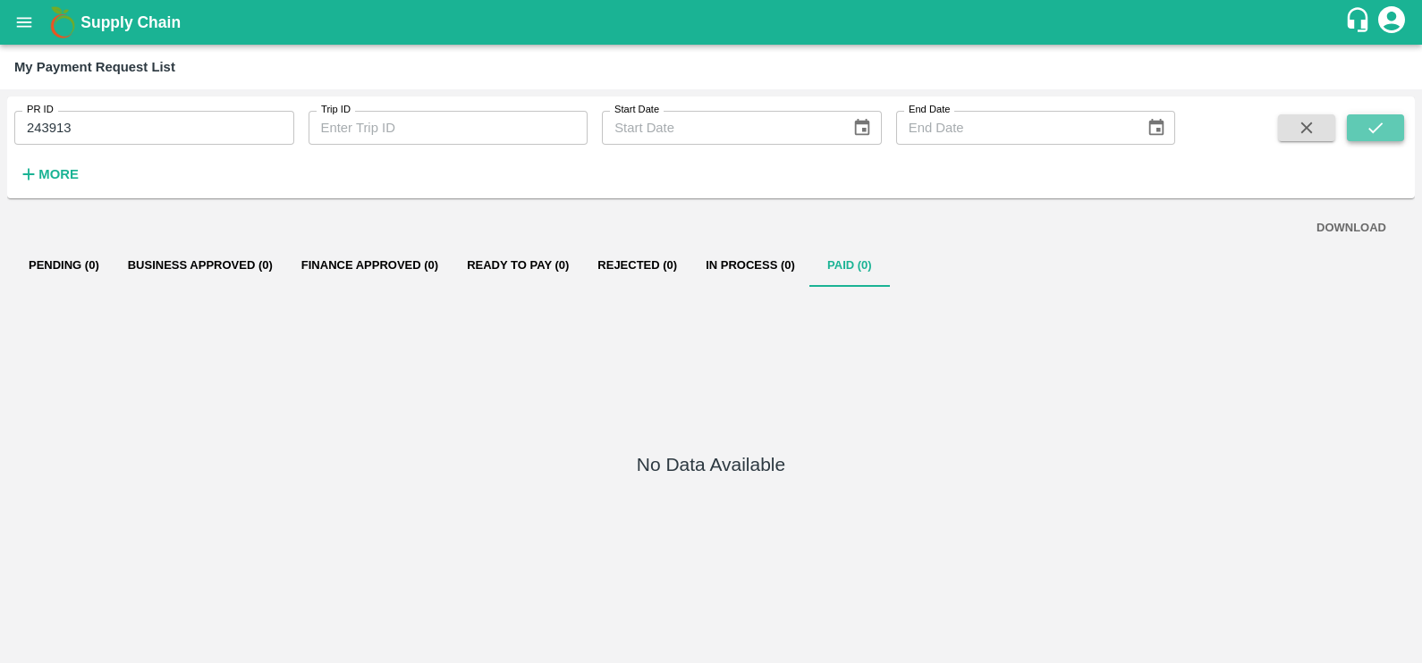
click at [1372, 134] on icon "submit" at bounding box center [1375, 128] width 20 height 20
click at [23, 31] on icon "open drawer" at bounding box center [24, 23] width 20 height 20
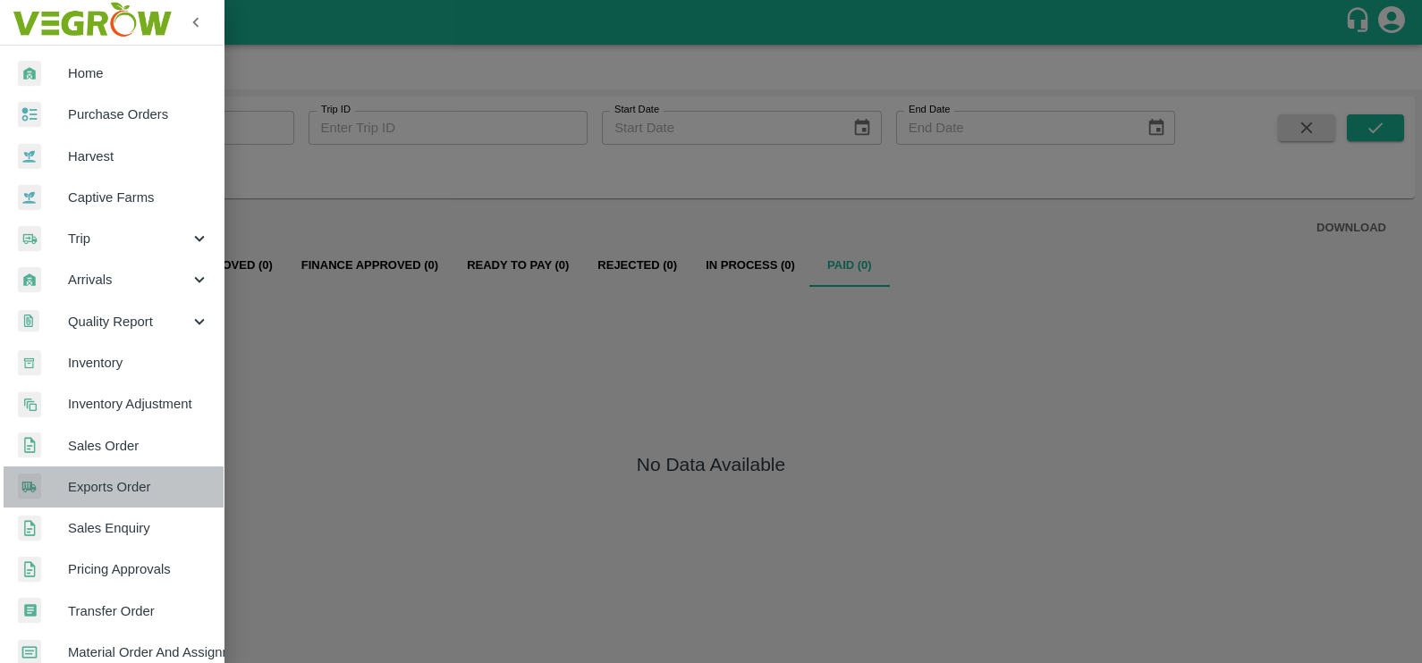
click at [121, 496] on link "Exports Order" at bounding box center [112, 487] width 224 height 41
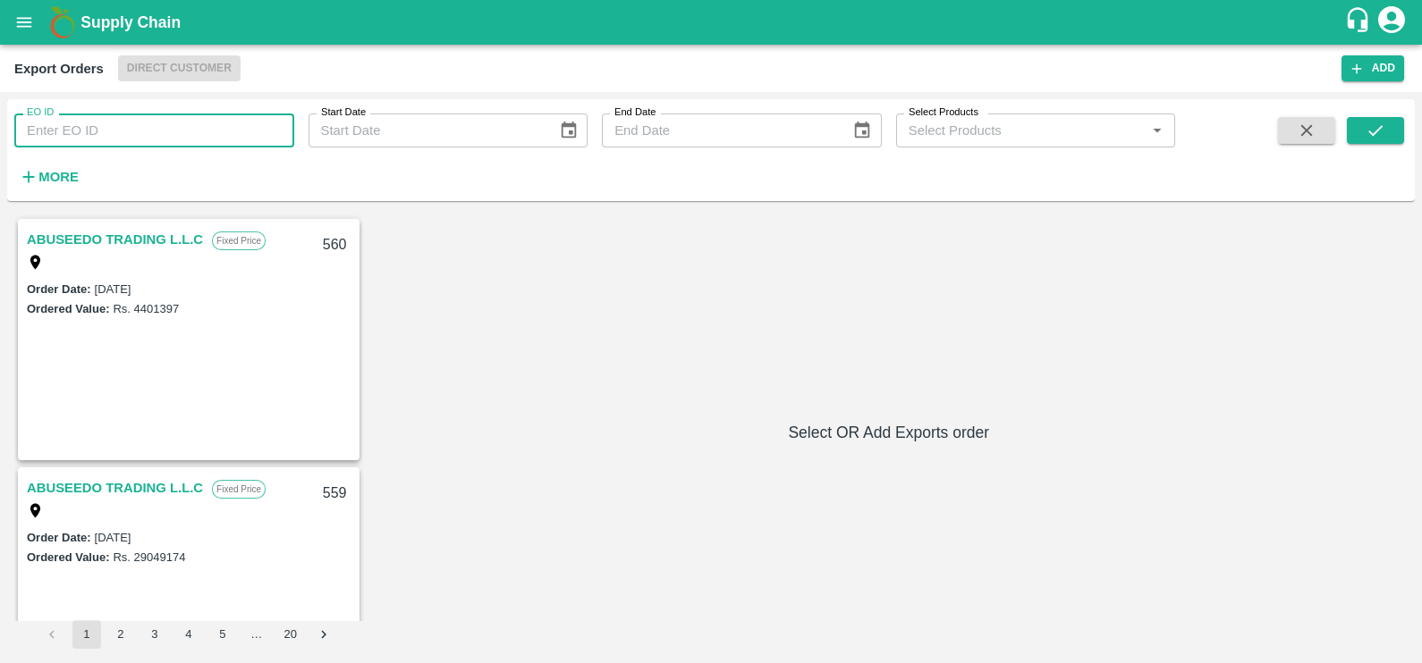
drag, startPoint x: 70, startPoint y: 134, endPoint x: 112, endPoint y: 124, distance: 43.2
click at [70, 134] on input "EO ID" at bounding box center [154, 131] width 280 height 34
paste input "486"
type input "486"
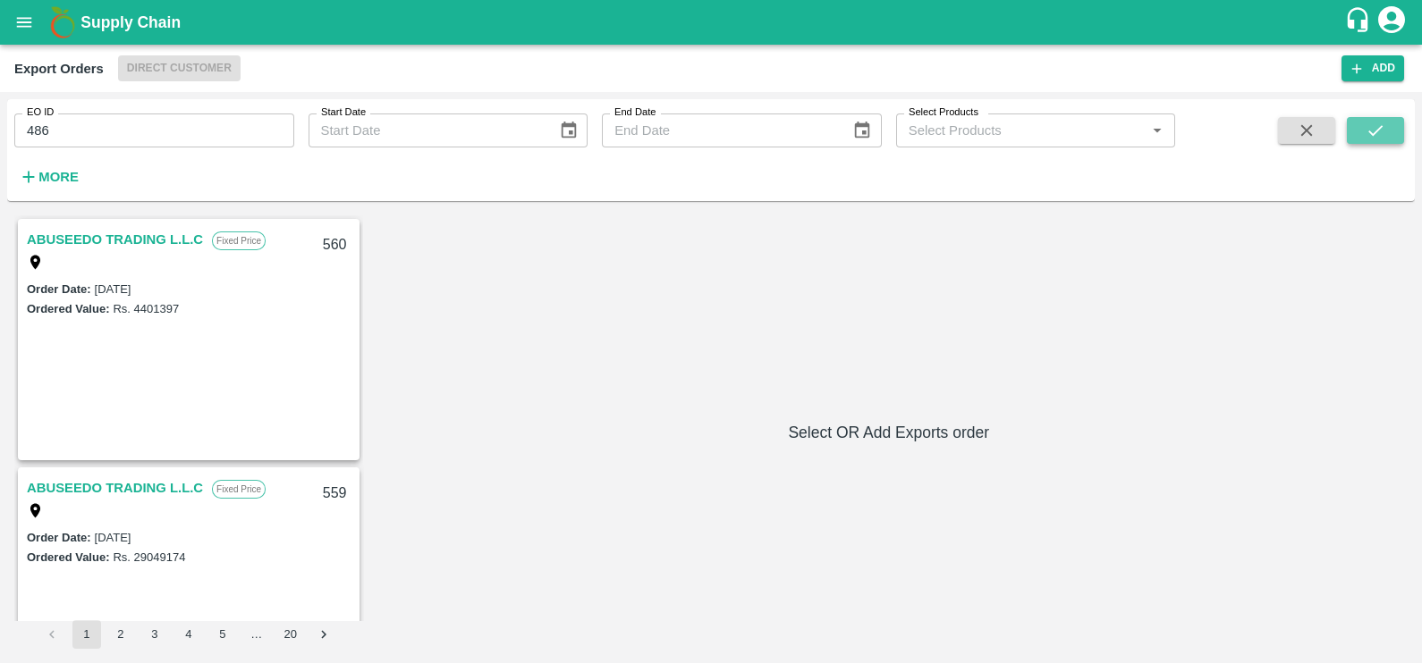
click at [1377, 125] on icon "submit" at bounding box center [1375, 131] width 20 height 20
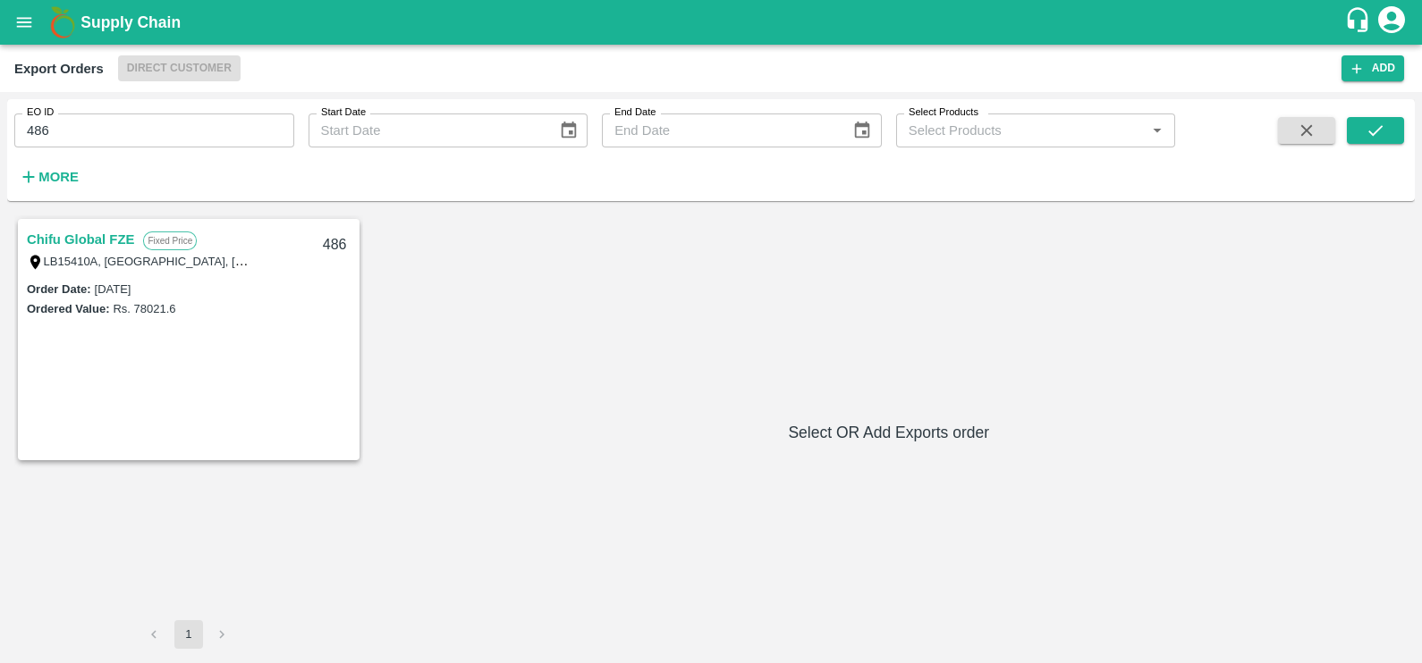
click at [86, 235] on link "Chifu Global FZE" at bounding box center [80, 239] width 107 height 23
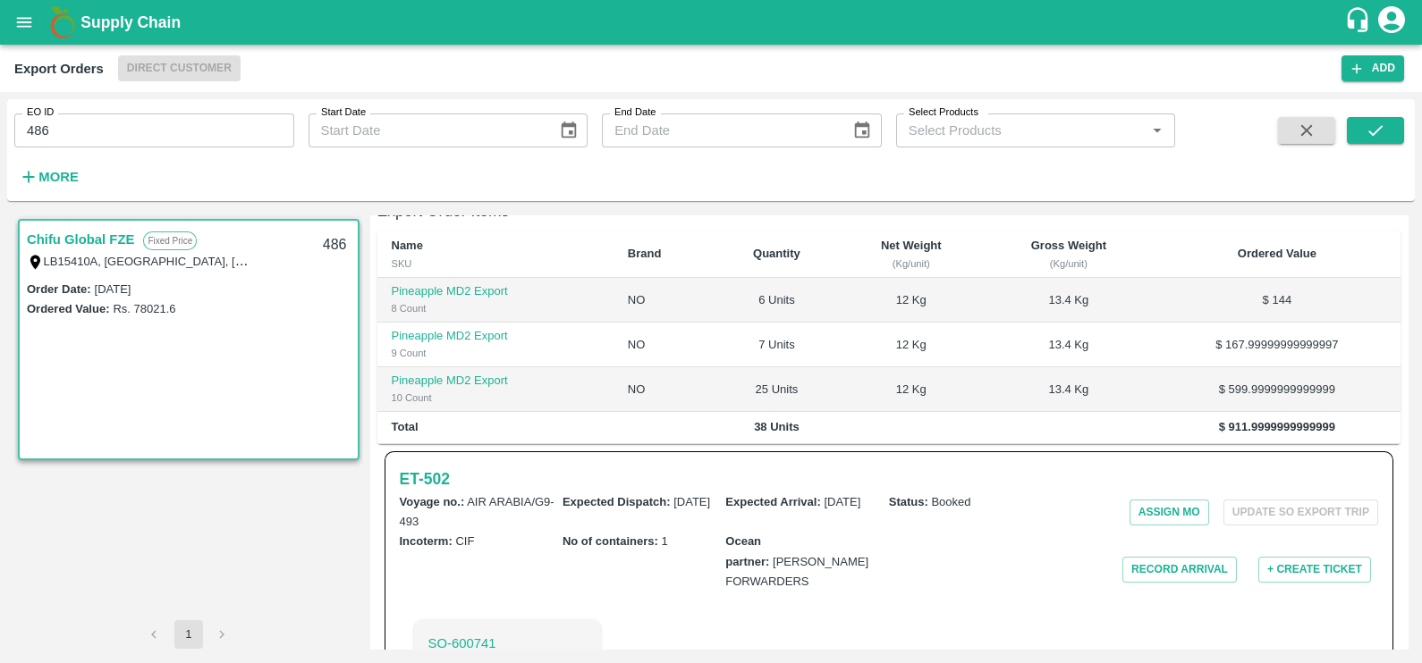
scroll to position [388, 0]
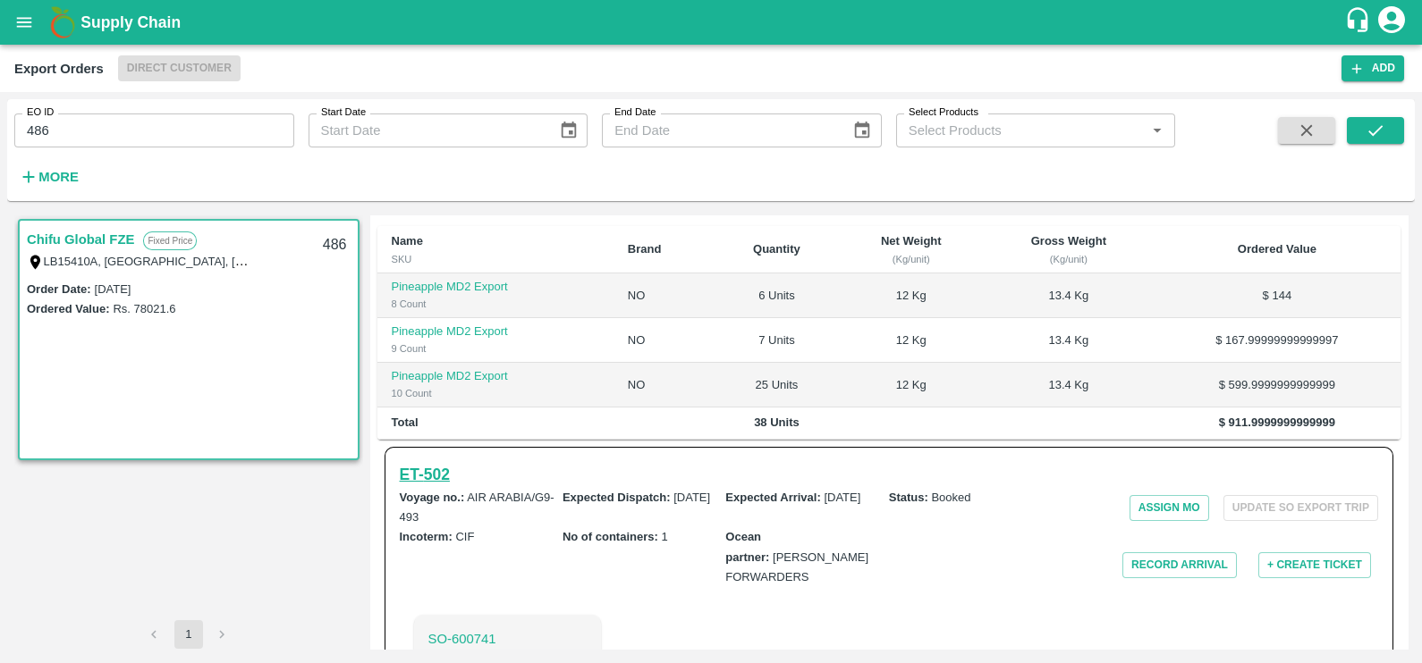
click at [440, 462] on h6 "ET- 502" at bounding box center [425, 474] width 50 height 25
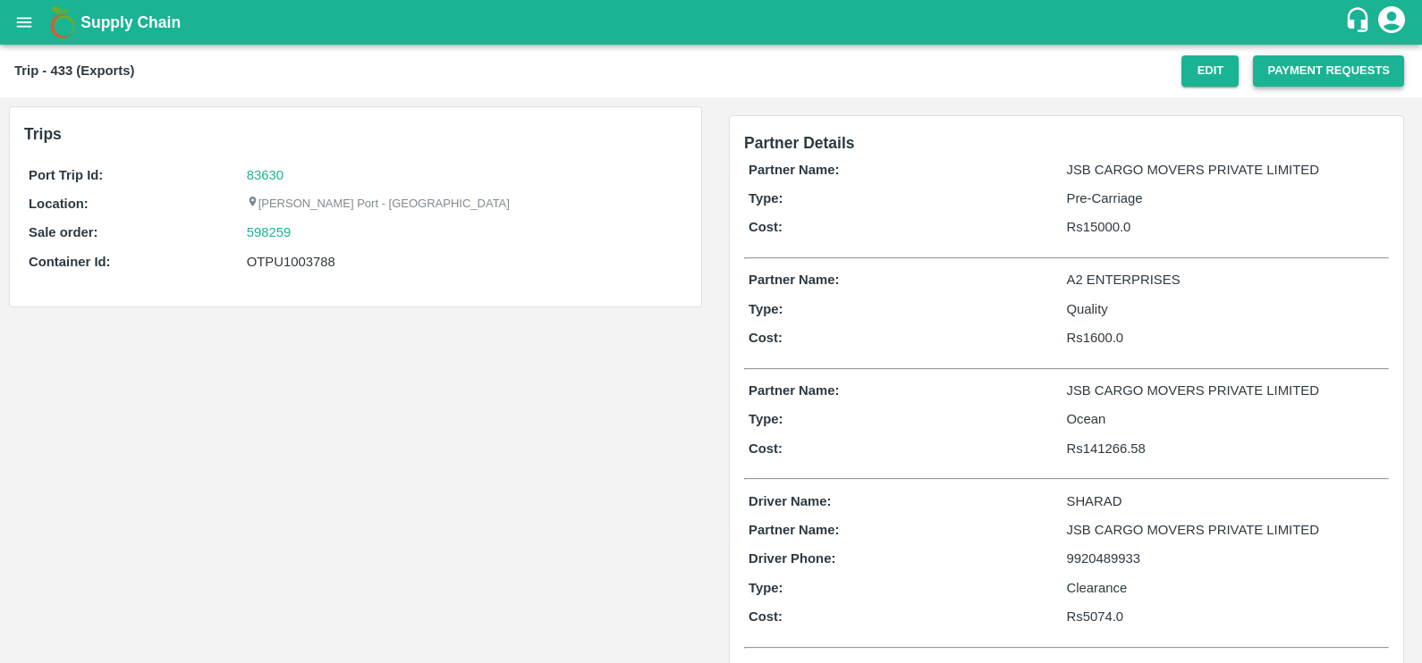
click at [1302, 65] on button "Payment Requests" at bounding box center [1328, 70] width 151 height 31
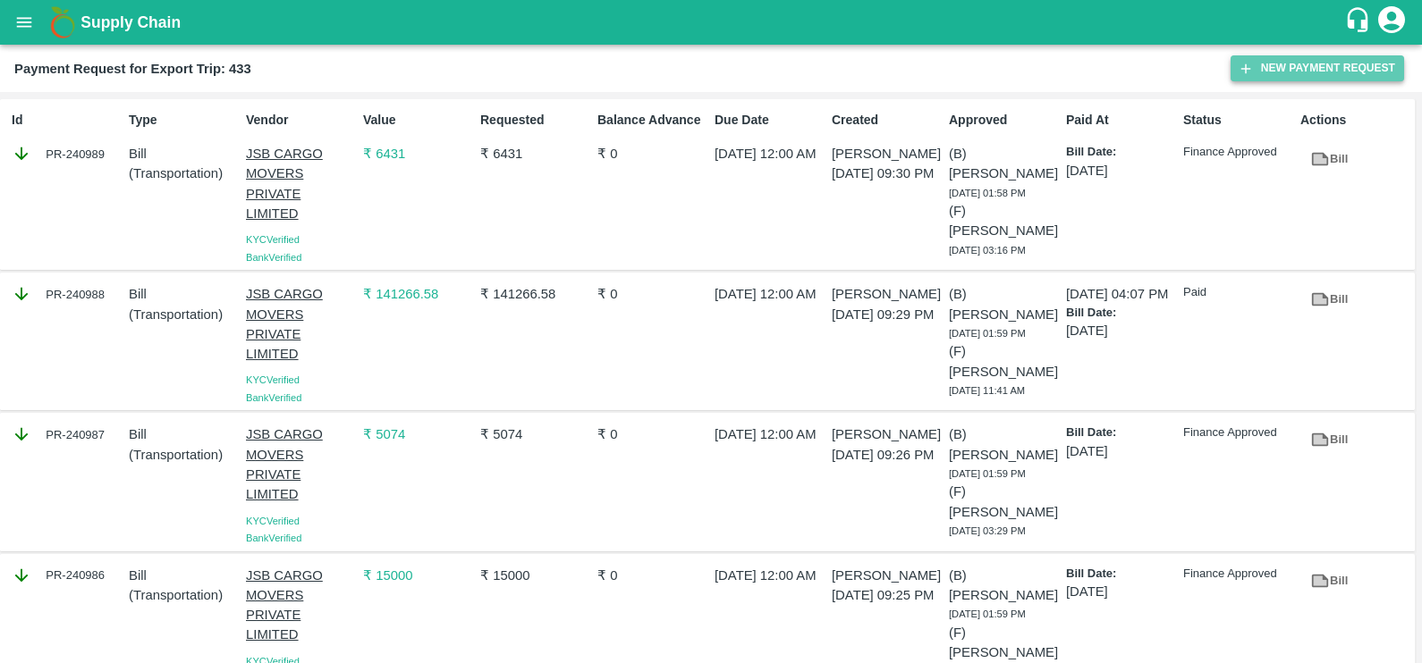
click at [1261, 63] on button "New Payment Request" at bounding box center [1316, 68] width 173 height 26
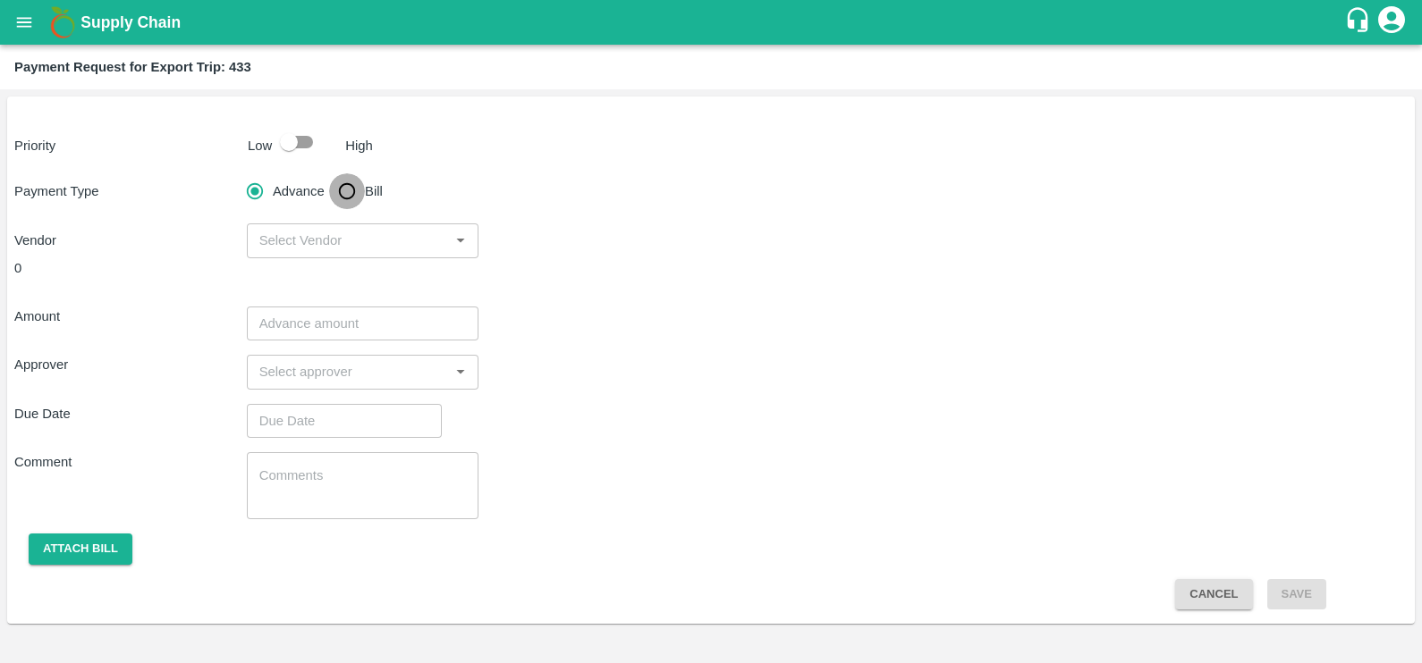
click at [342, 194] on input "Bill" at bounding box center [347, 191] width 36 height 36
radio input "true"
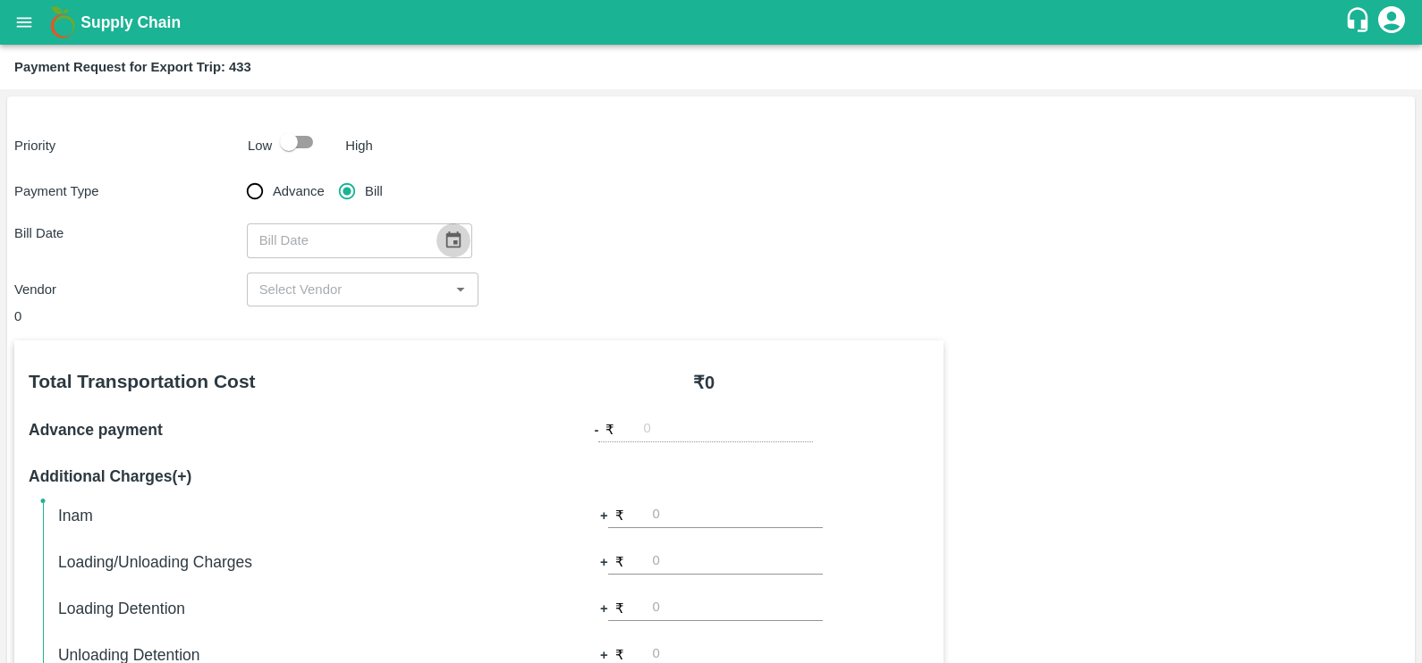
click at [443, 241] on icon "Choose date" at bounding box center [453, 241] width 20 height 20
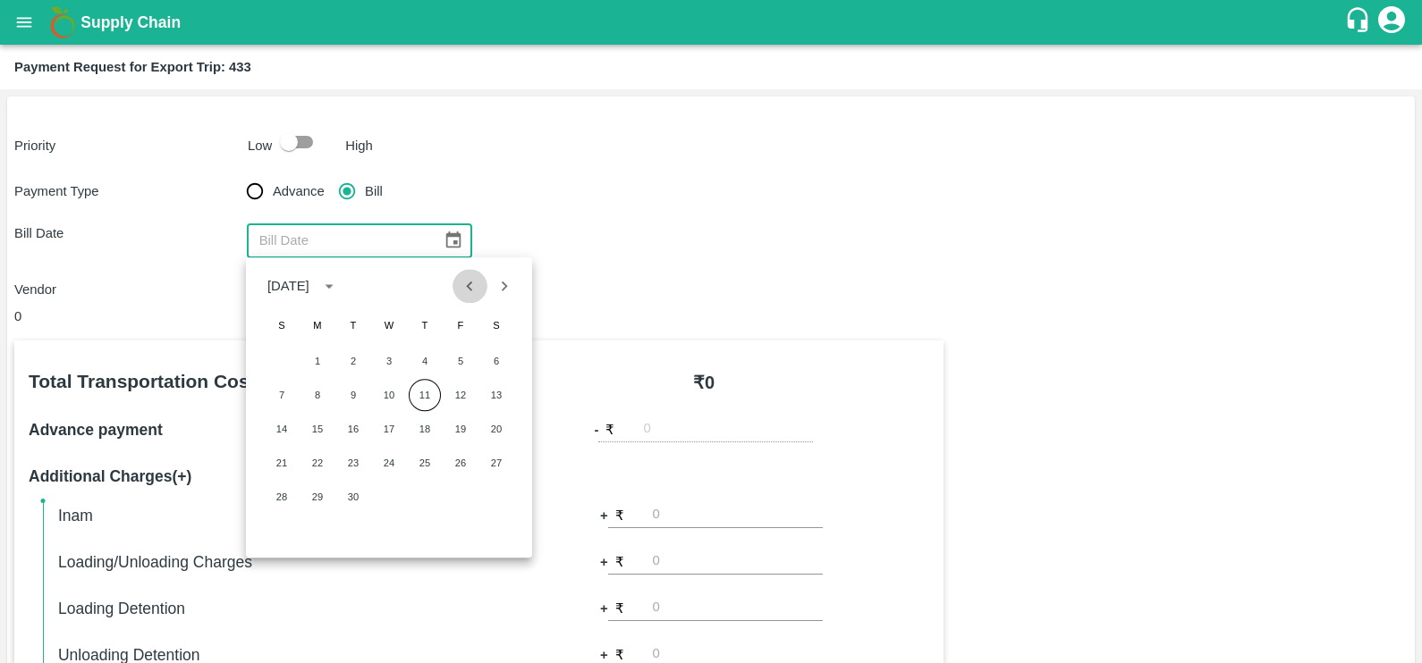
click at [471, 282] on icon "Previous month" at bounding box center [470, 287] width 6 height 10
click at [452, 466] on button "25" at bounding box center [460, 463] width 32 height 32
type input "25/07/2025"
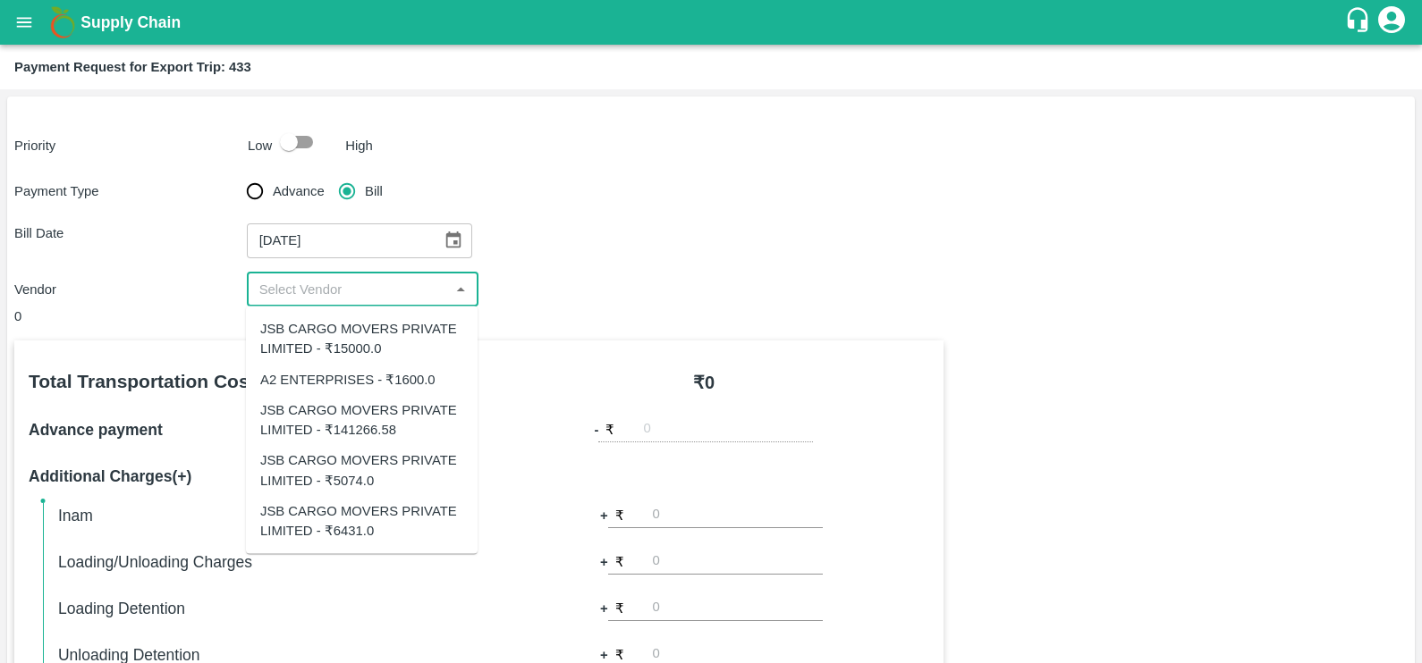
click at [432, 293] on input "input" at bounding box center [348, 289] width 192 height 23
click at [374, 380] on div "A2 ENTERPRISES - ₹1600.0" at bounding box center [347, 379] width 175 height 20
type input "A2 ENTERPRISES - ₹1600.0"
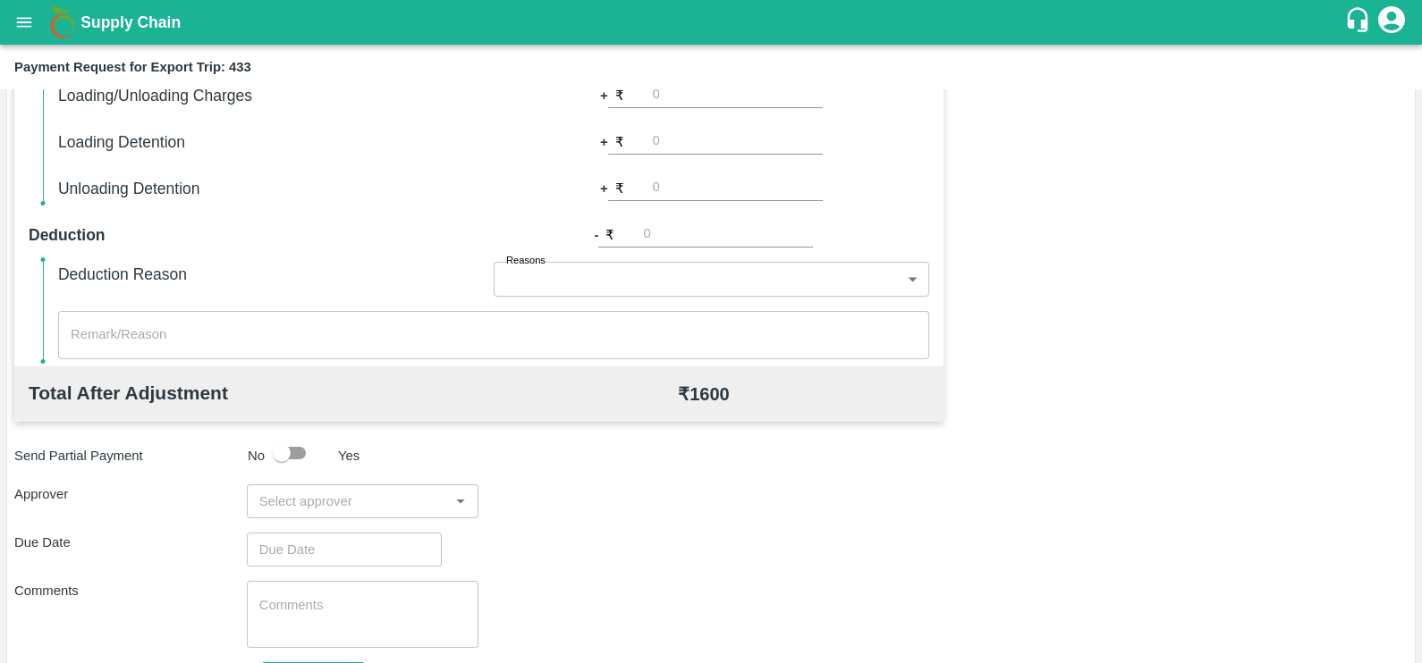
scroll to position [471, 0]
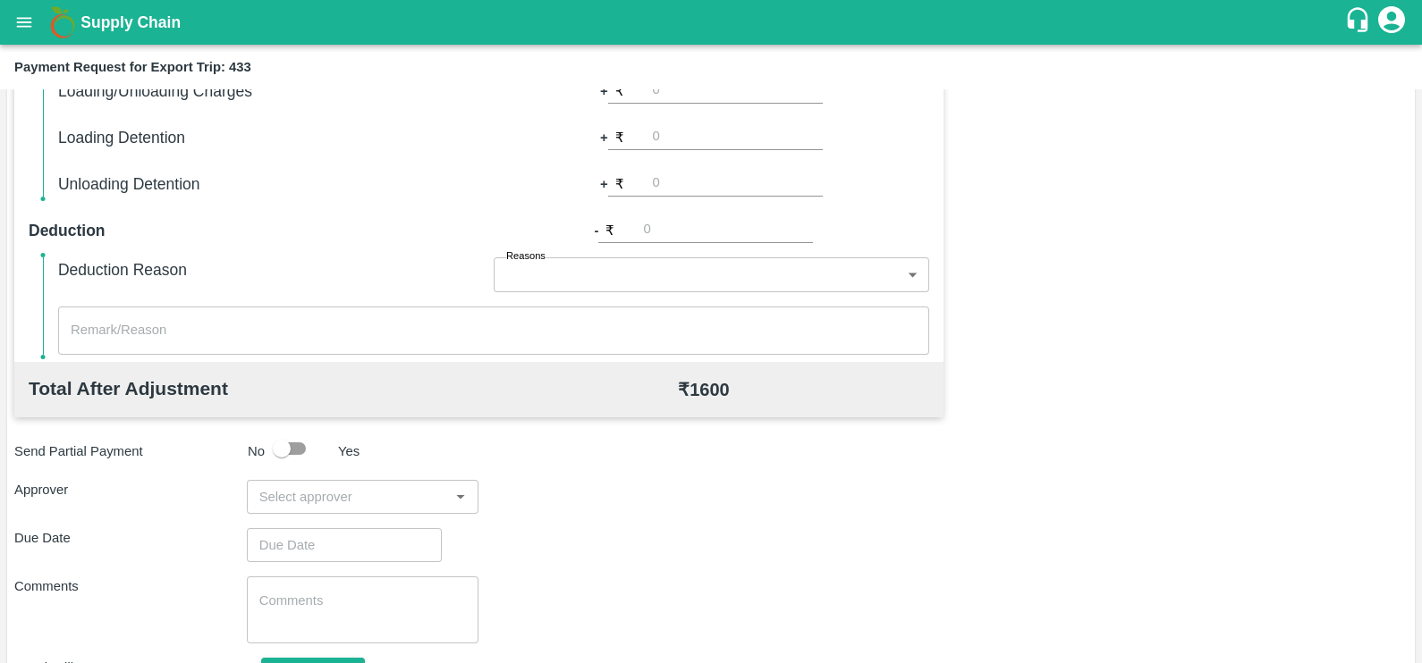
click at [324, 504] on input "input" at bounding box center [348, 496] width 192 height 23
type input "prasad"
click at [376, 549] on div "[PERSON_NAME]" at bounding box center [357, 544] width 109 height 20
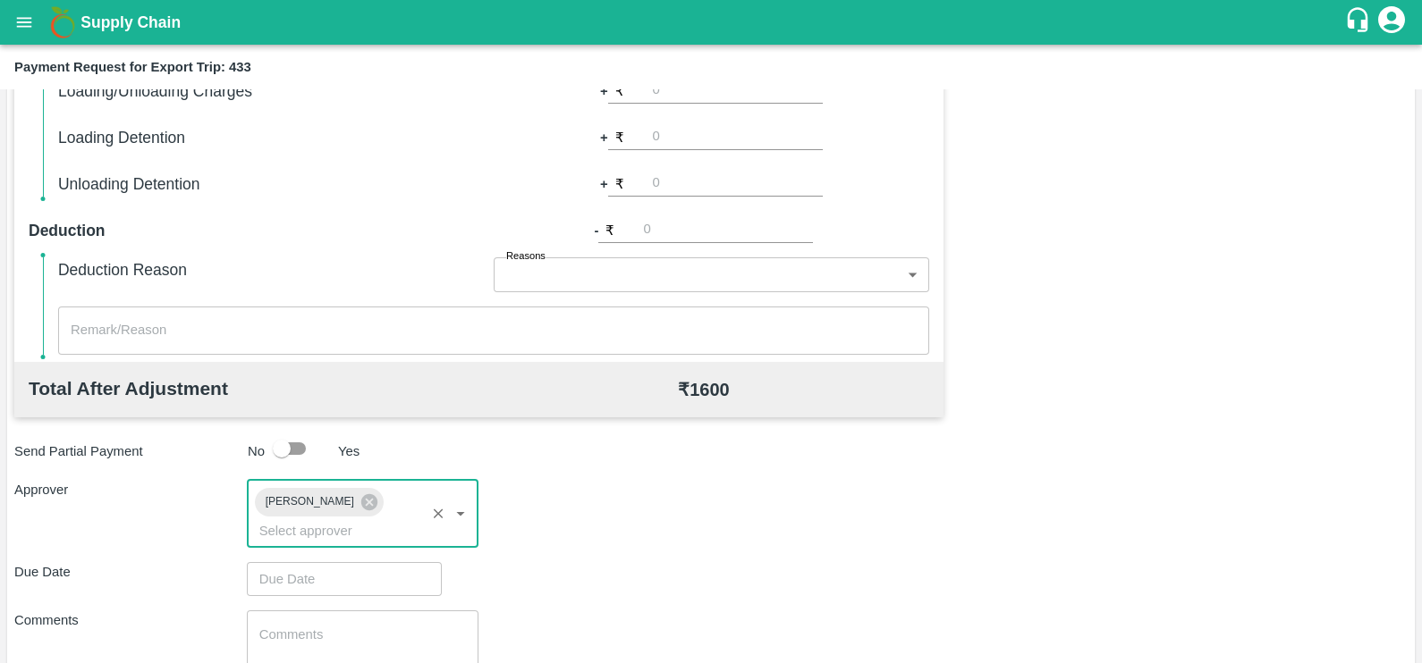
type input "DD/MM/YYYY hh:mm aa"
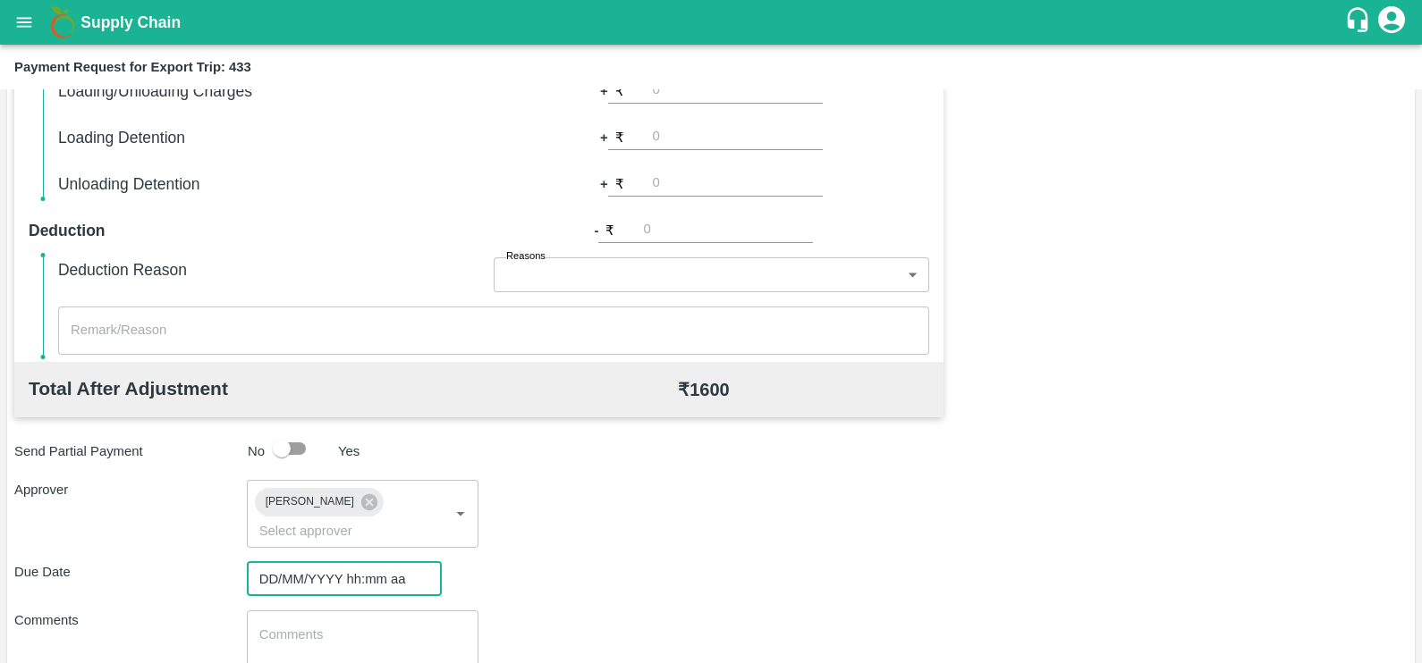
click at [376, 562] on input "DD/MM/YYYY hh:mm aa" at bounding box center [338, 579] width 182 height 34
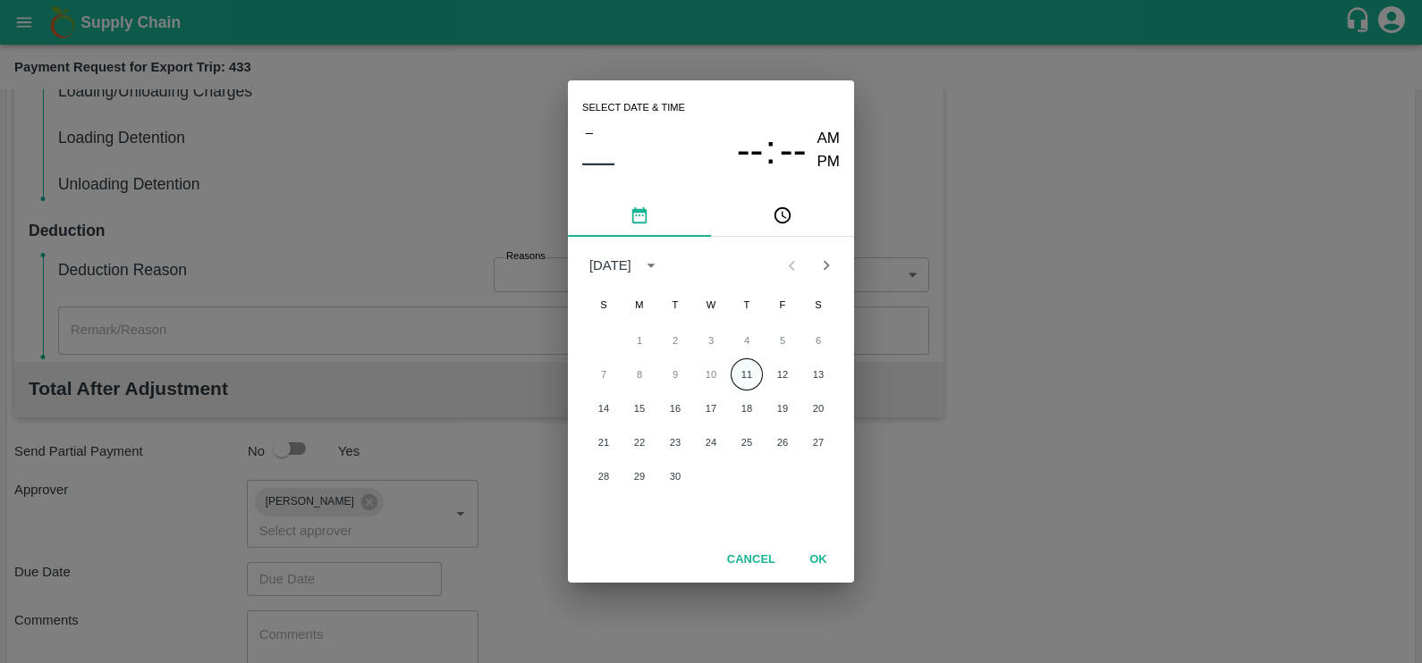
click at [736, 375] on button "11" at bounding box center [746, 375] width 32 height 32
type input "11/09/2025 12:00 AM"
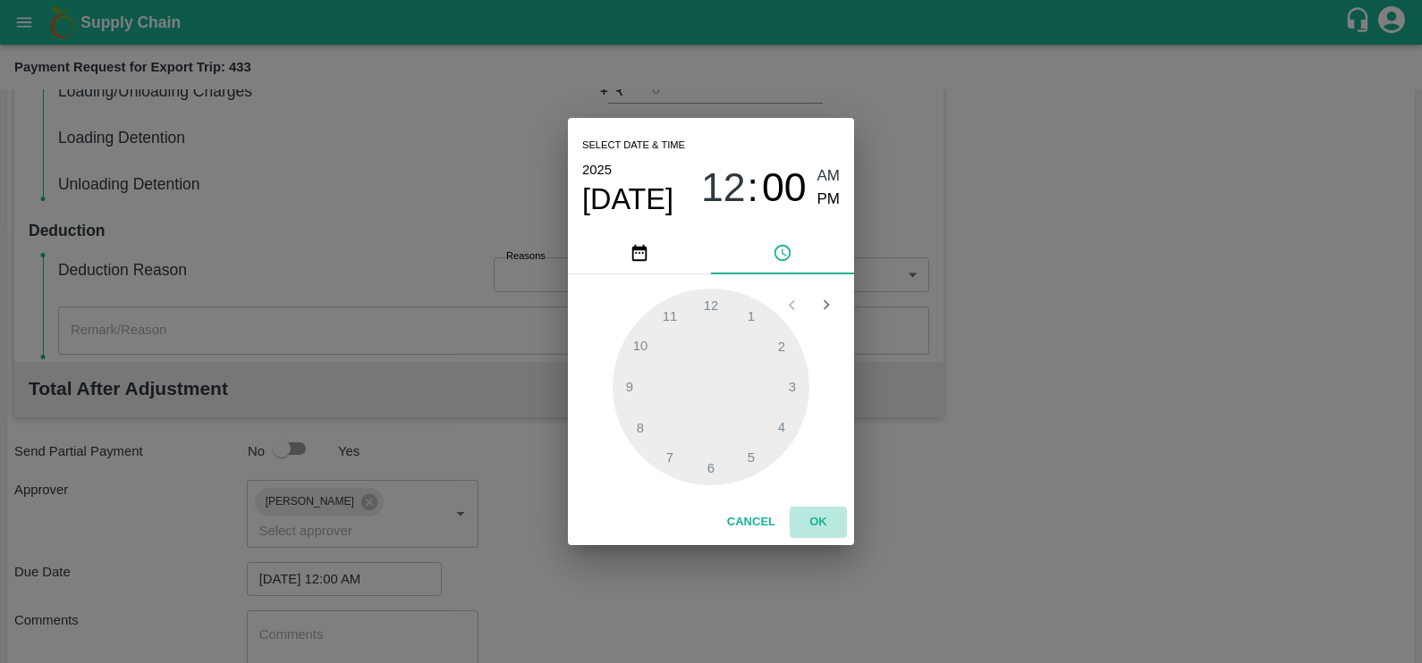
click at [813, 514] on button "OK" at bounding box center [817, 522] width 57 height 31
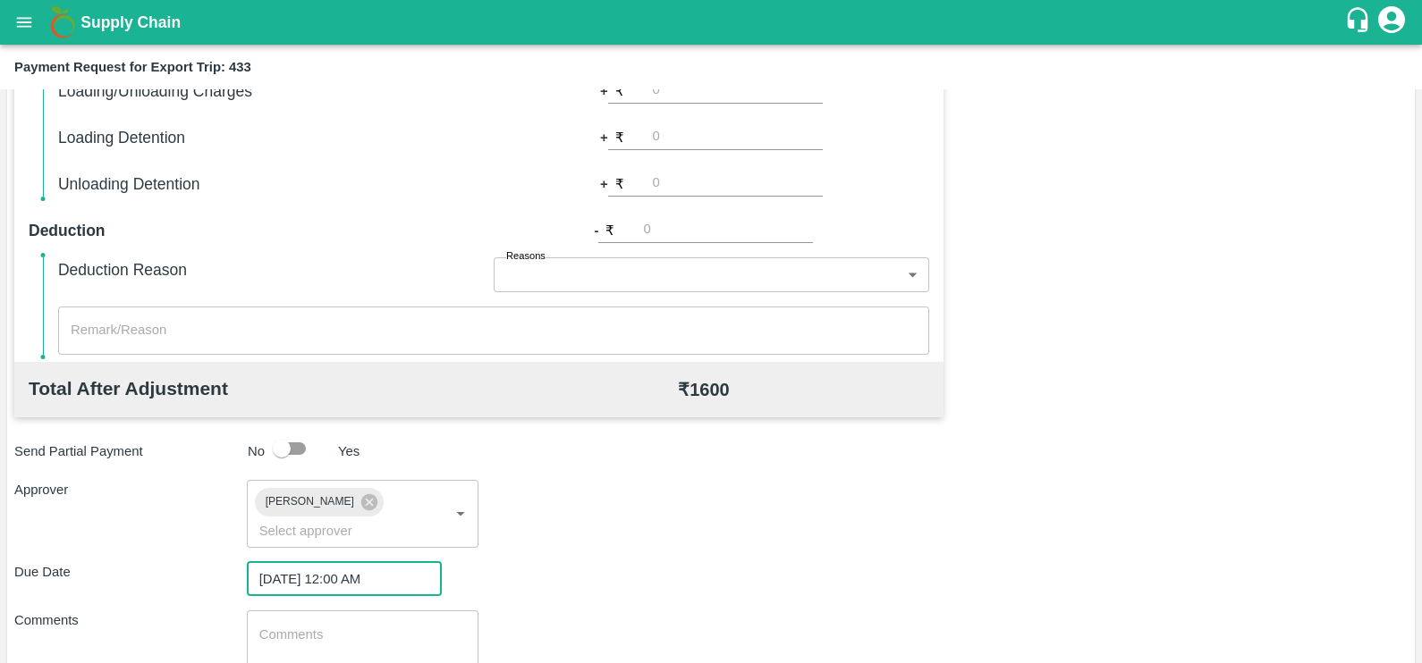
scroll to position [573, 0]
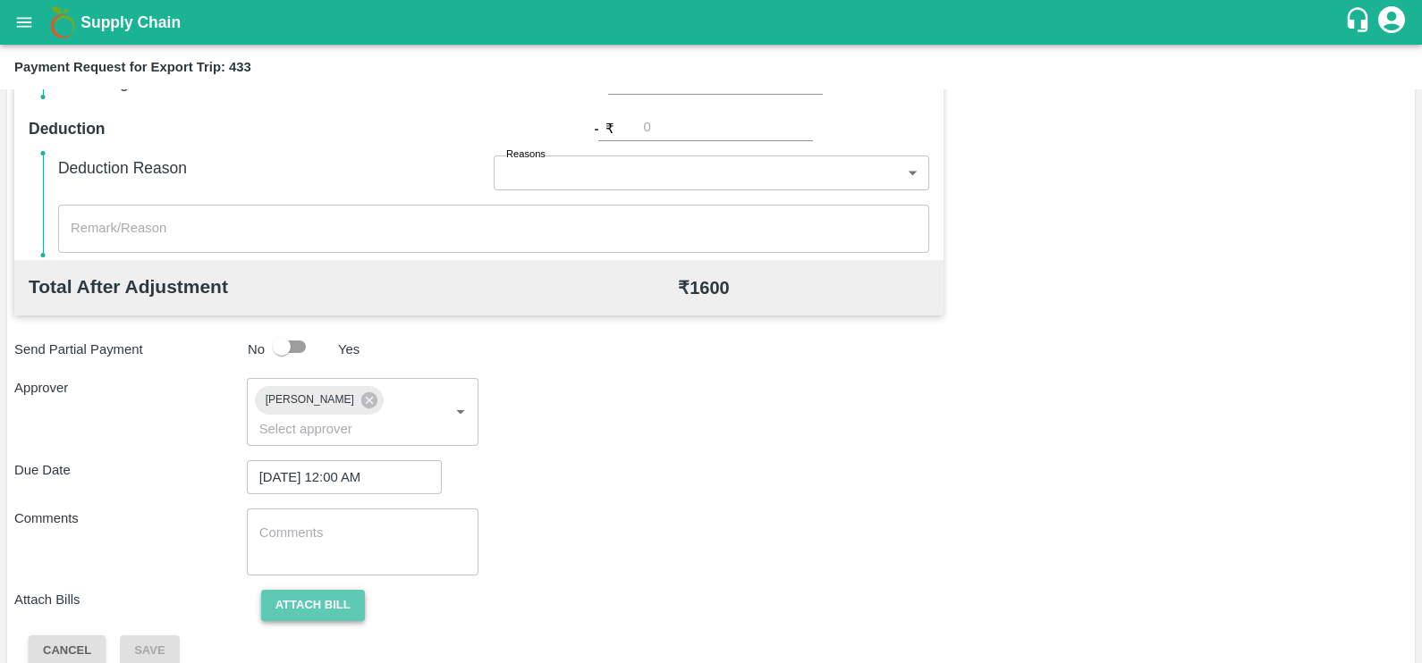
click at [310, 590] on button "Attach bill" at bounding box center [313, 605] width 104 height 31
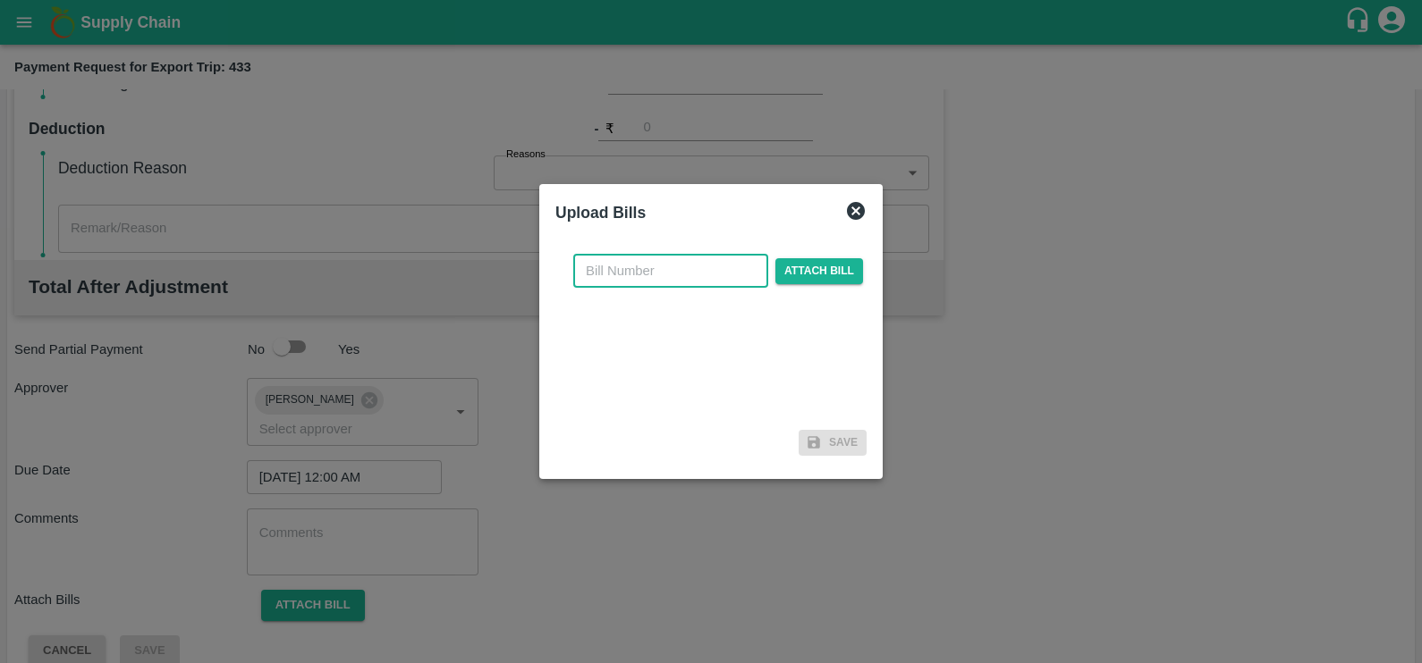
click at [684, 260] on input "text" at bounding box center [670, 271] width 195 height 34
paste input "A2-024/2025-26"
type input "A2-024/2025-26"
click at [775, 274] on span "Attach bill" at bounding box center [819, 271] width 88 height 26
click at [0, 0] on input "Attach bill" at bounding box center [0, 0] width 0 height 0
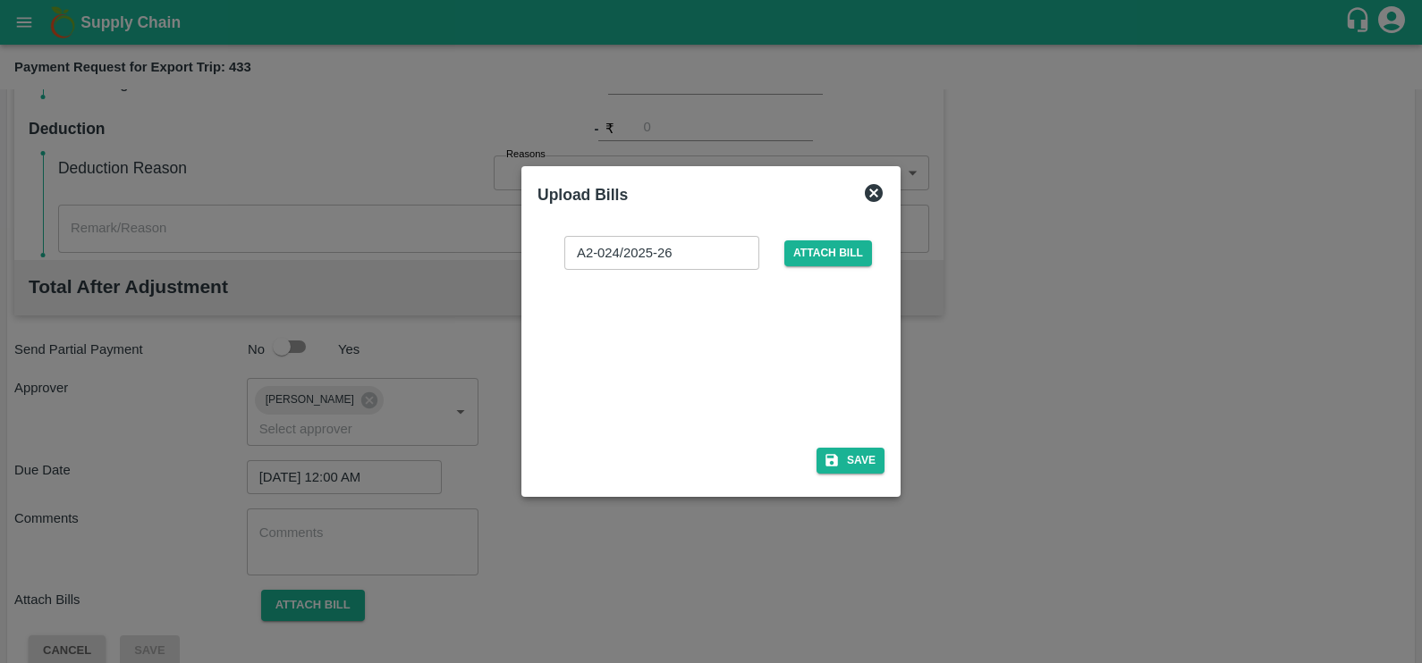
click at [744, 341] on div at bounding box center [707, 353] width 268 height 95
click at [852, 453] on button "Save" at bounding box center [850, 461] width 68 height 26
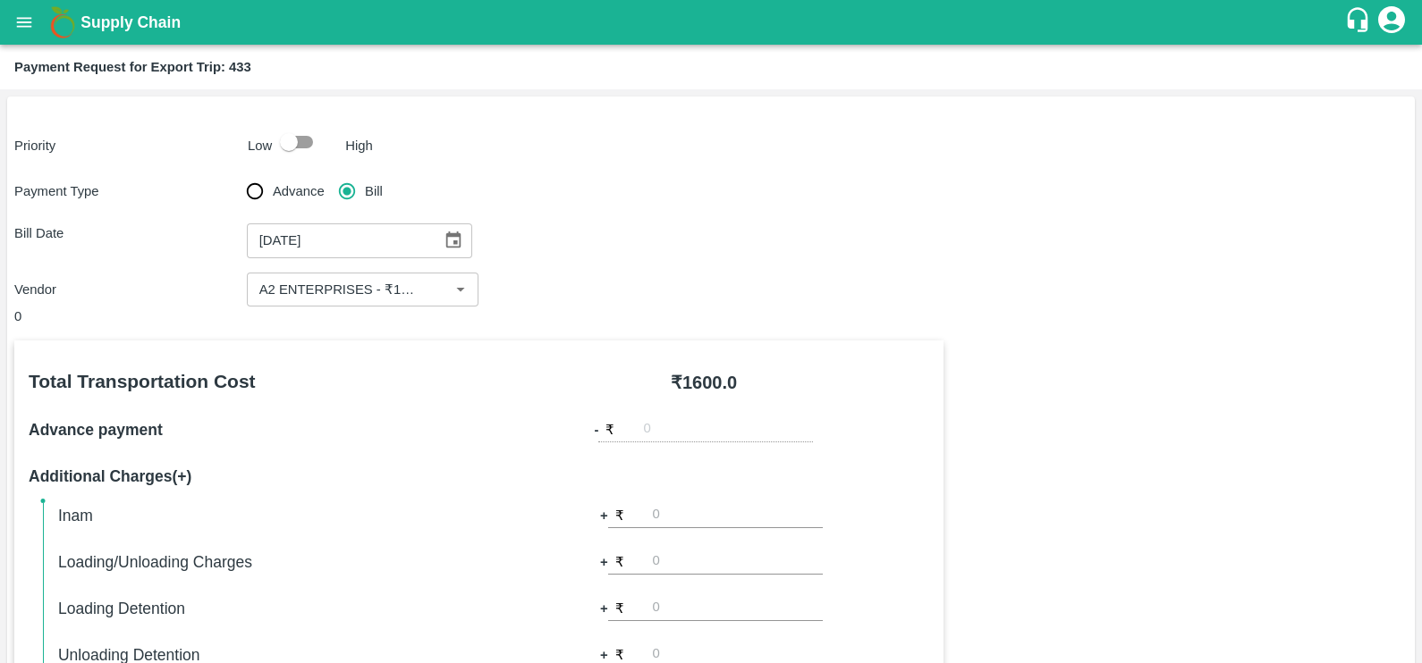
scroll to position [668, 0]
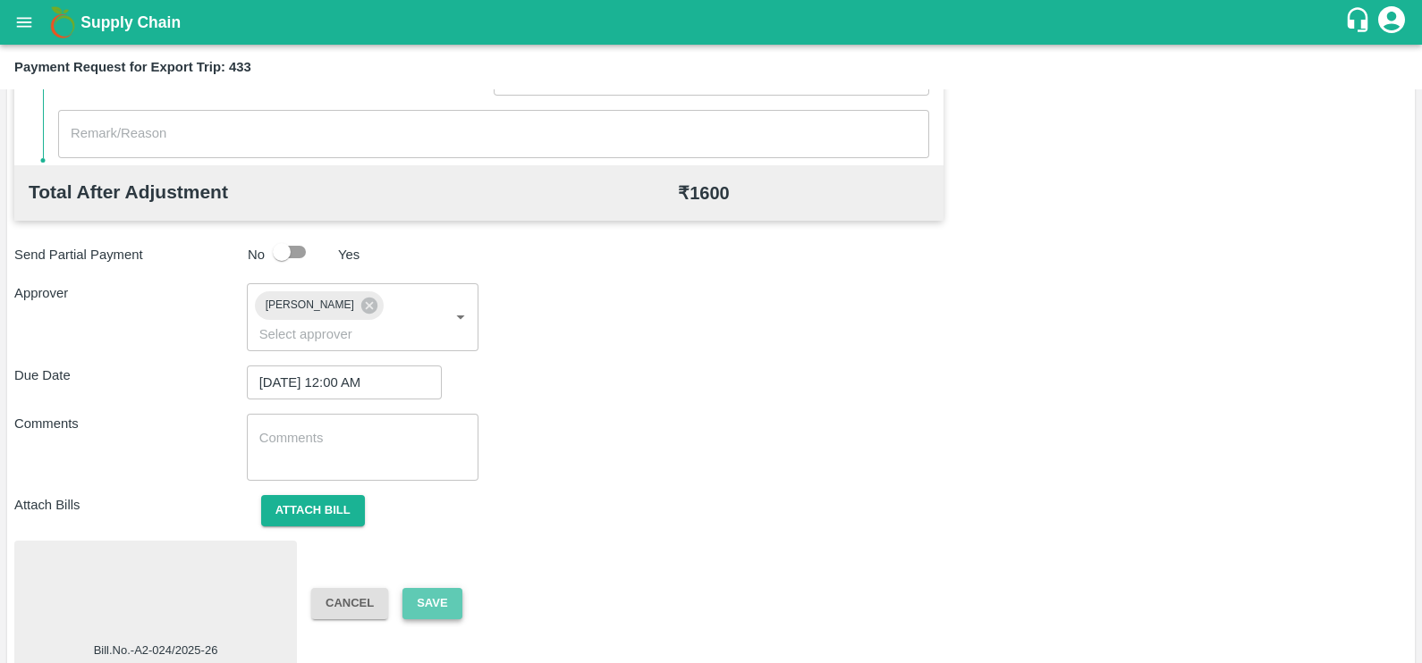
click at [420, 588] on button "Save" at bounding box center [431, 603] width 59 height 31
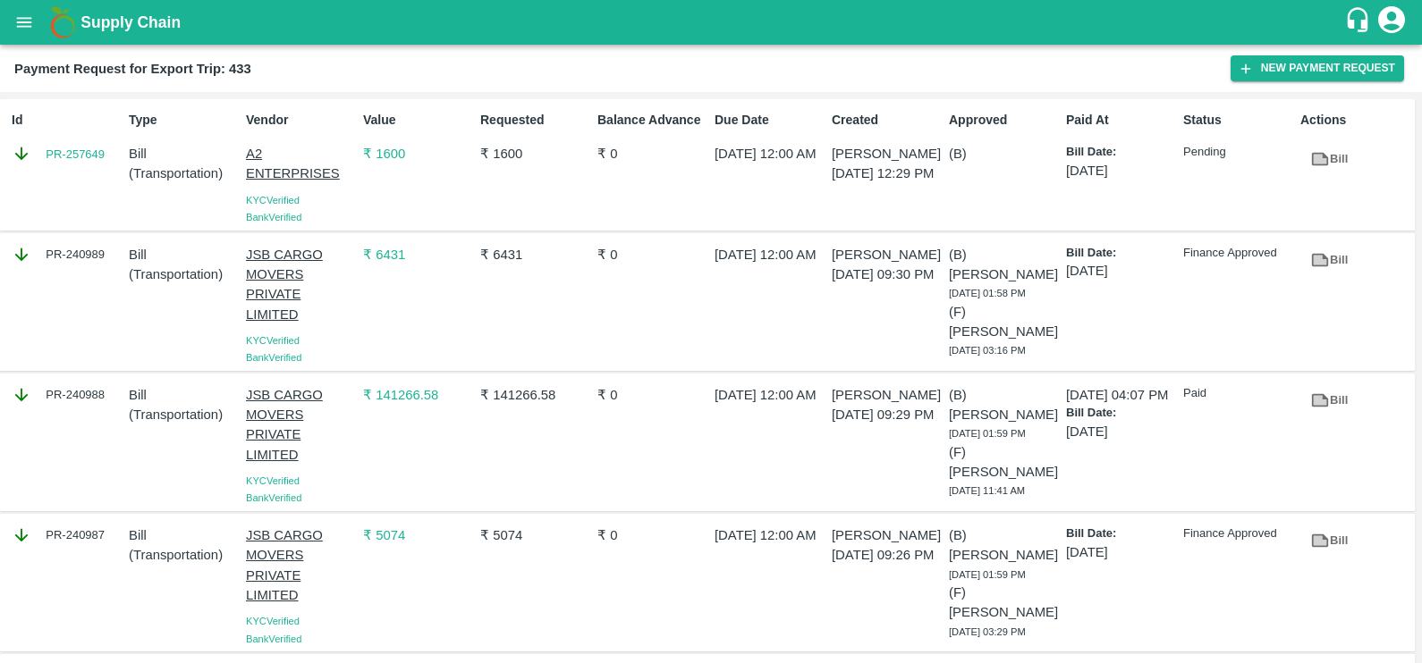
click at [76, 176] on div "Id PR-257649" at bounding box center [62, 165] width 117 height 122
copy link "PR-257649"
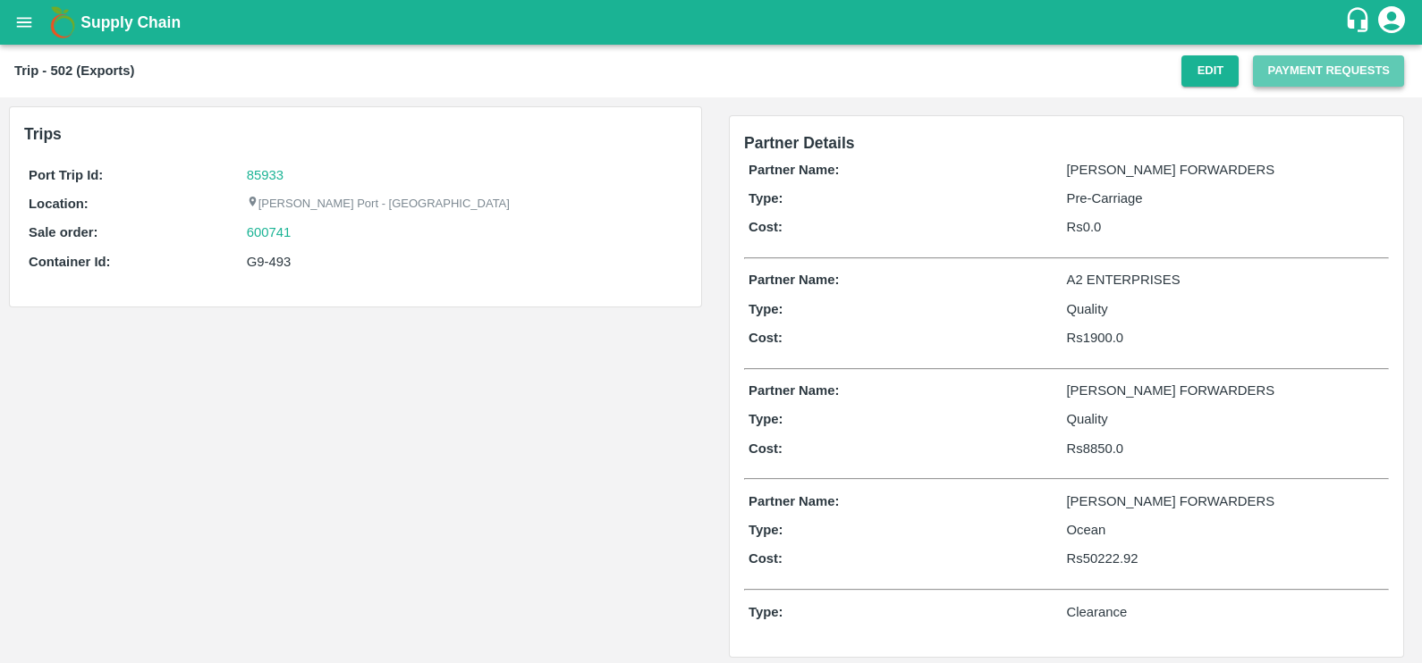
click at [1279, 65] on button "Payment Requests" at bounding box center [1328, 70] width 151 height 31
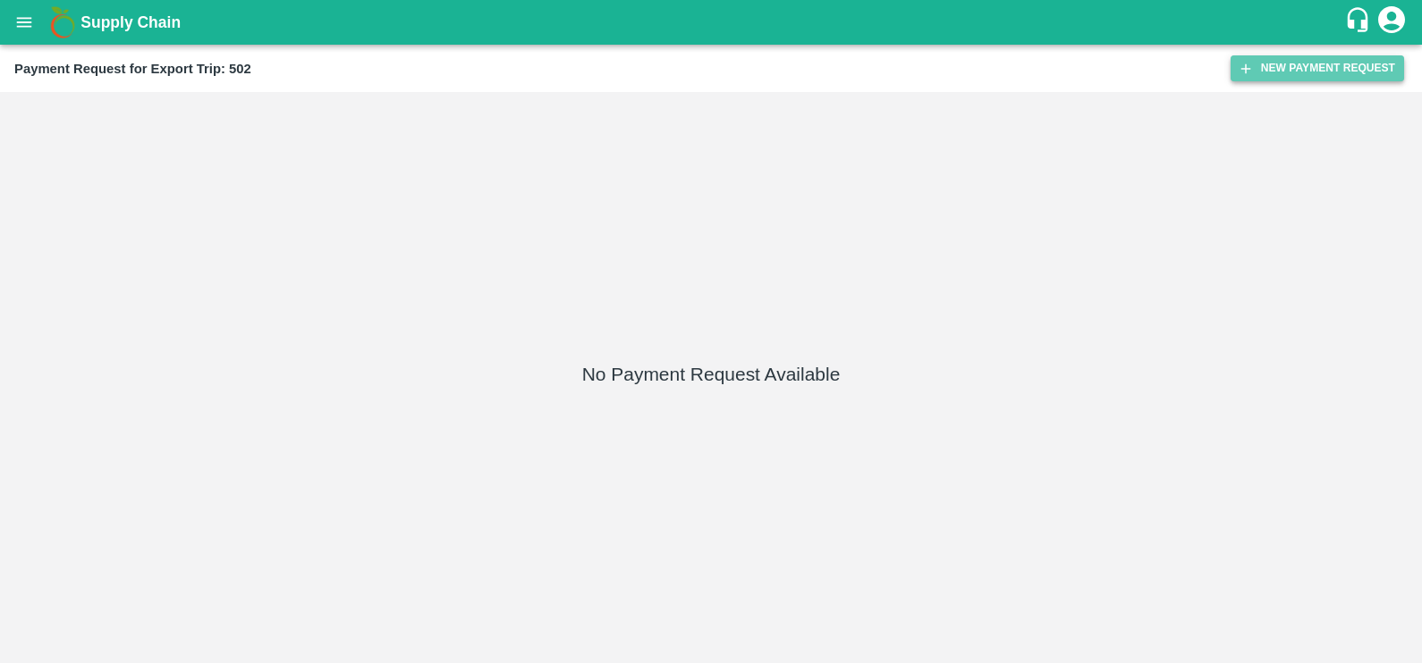
click at [1256, 65] on button "New Payment Request" at bounding box center [1316, 68] width 173 height 26
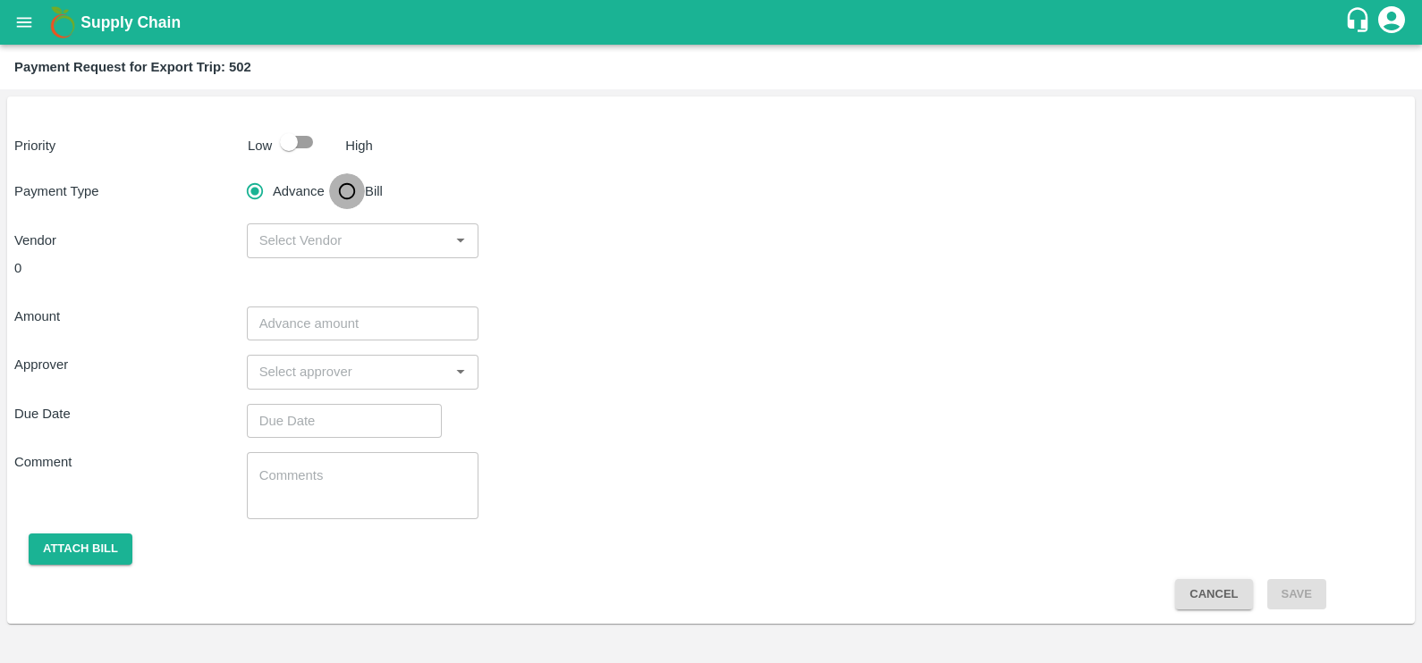
click at [340, 187] on input "Bill" at bounding box center [347, 191] width 36 height 36
radio input "true"
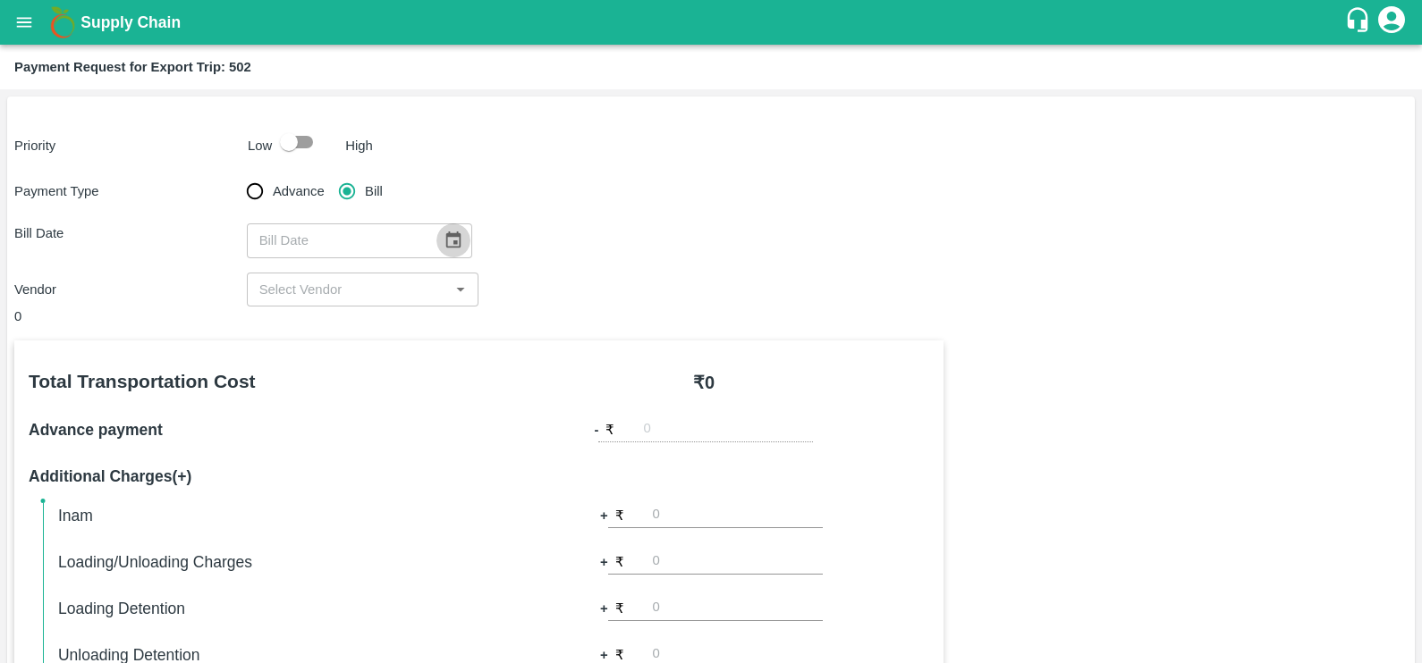
click at [450, 233] on icon "Choose date" at bounding box center [452, 240] width 15 height 17
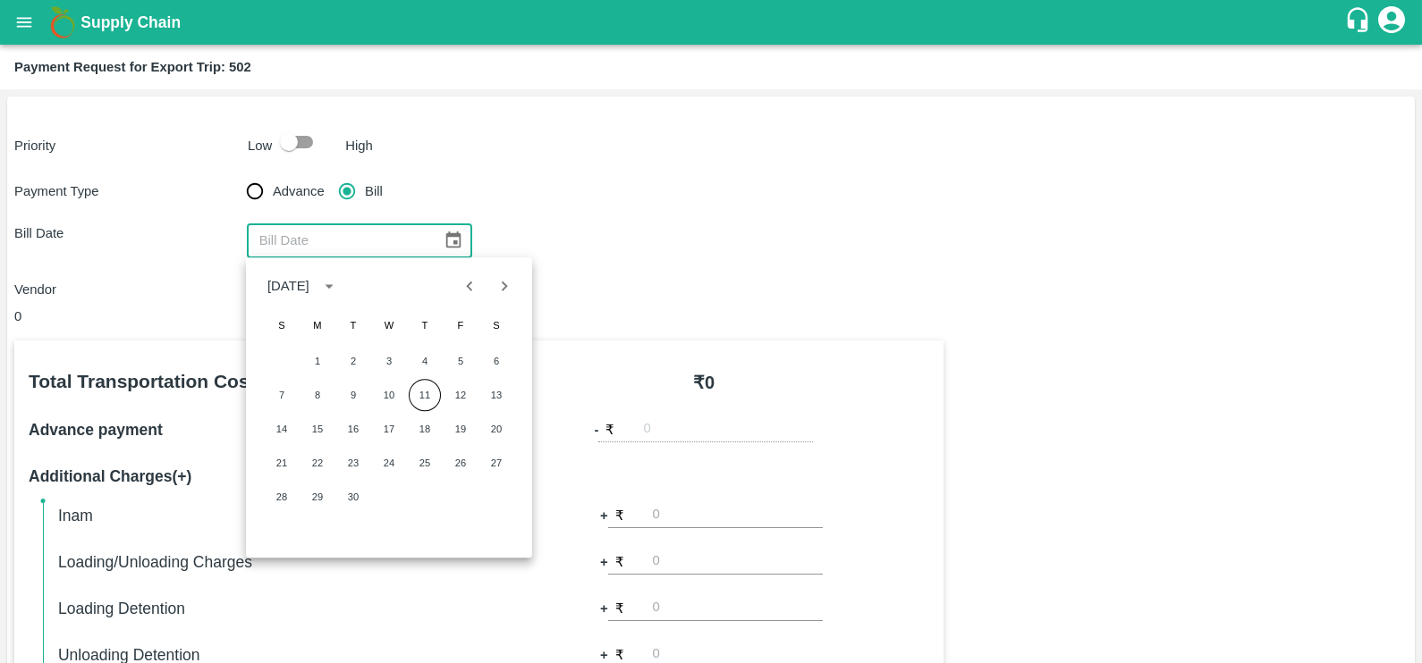
click at [468, 289] on icon "Previous month" at bounding box center [470, 286] width 20 height 20
click at [317, 501] on button "30" at bounding box center [317, 497] width 32 height 32
type input "30/06/2025"
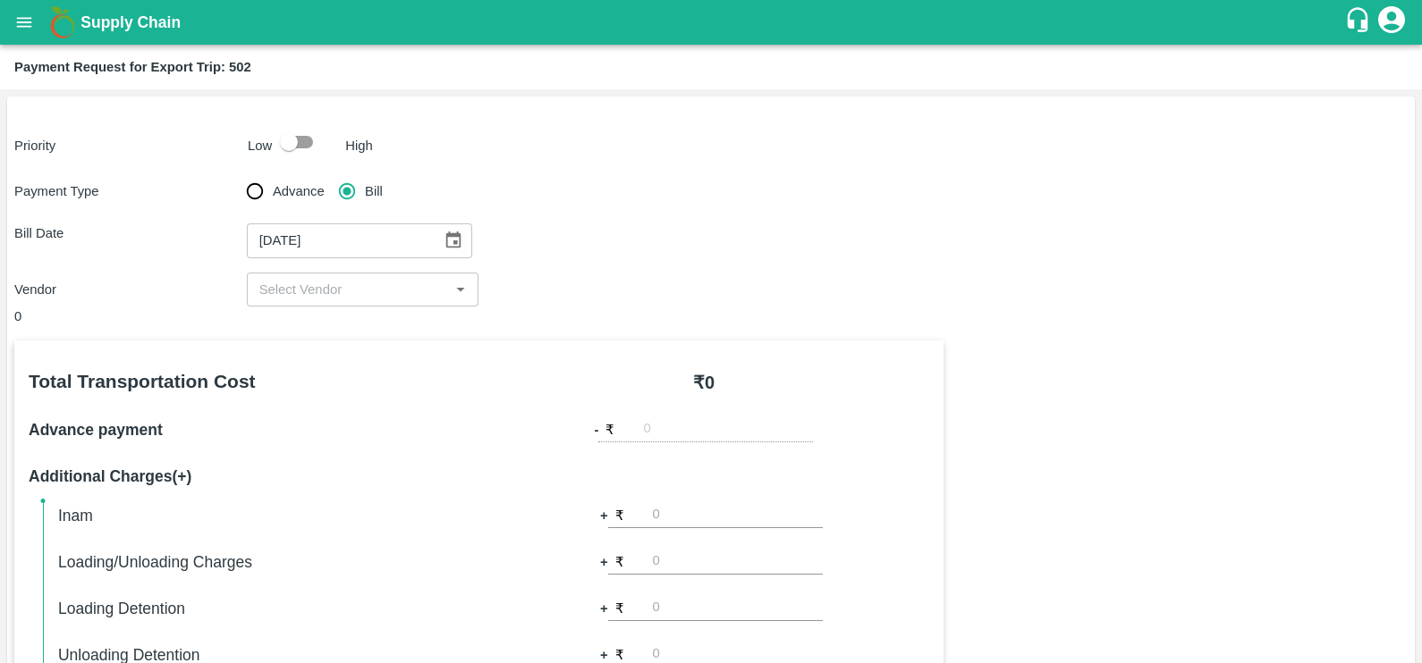
click at [342, 283] on input "input" at bounding box center [348, 289] width 192 height 23
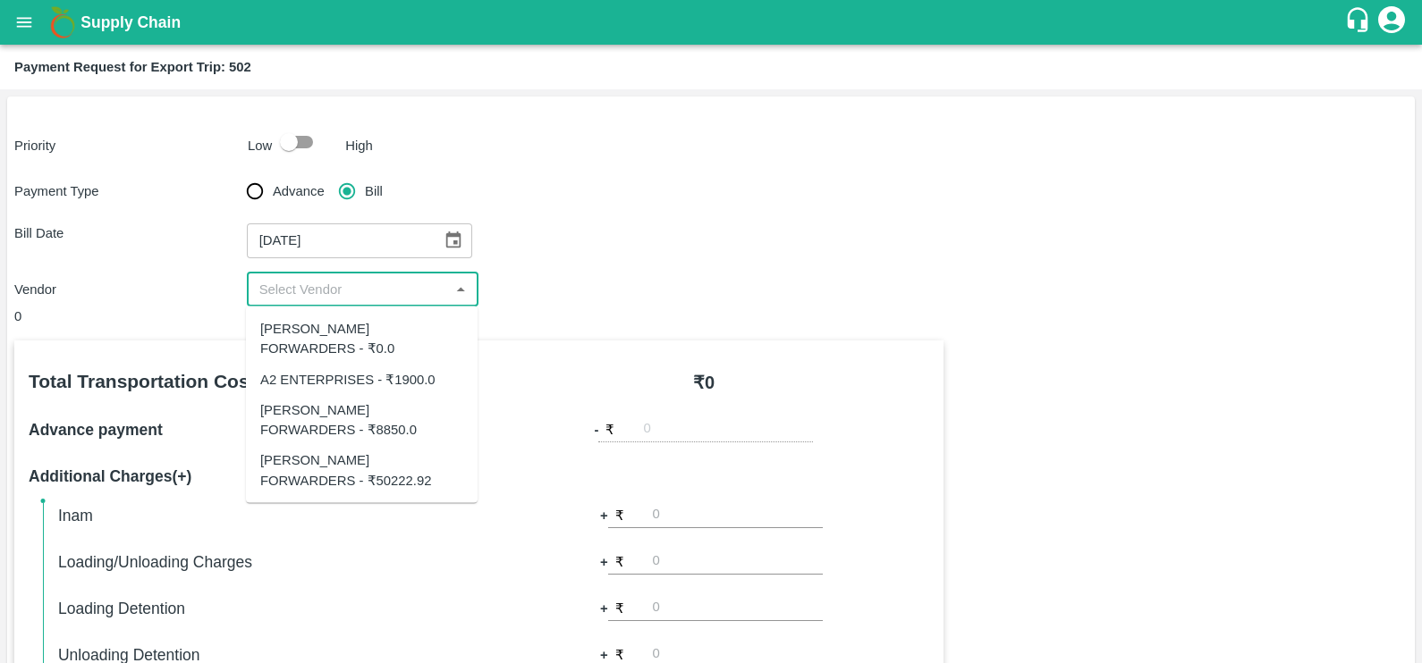
click at [333, 369] on div "A2 ENTERPRISES - ₹1900.0" at bounding box center [347, 379] width 175 height 20
type input "A2 ENTERPRISES - ₹1900.0"
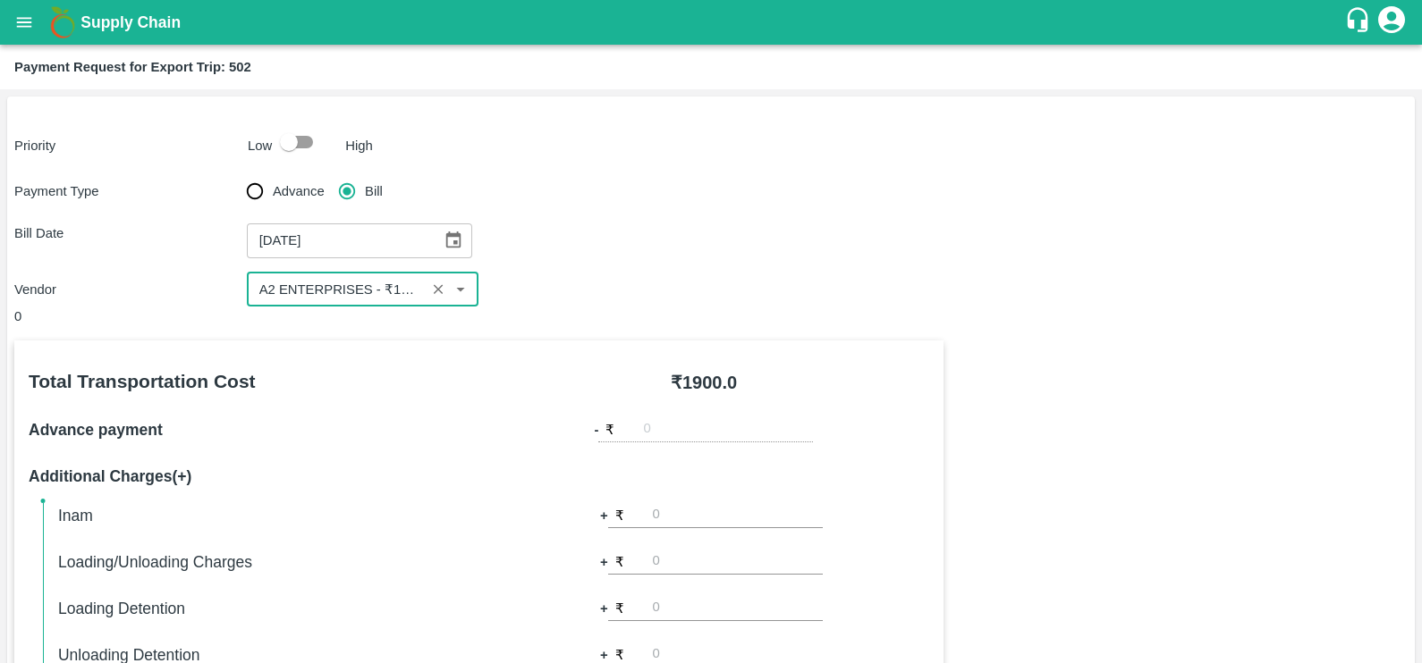
scroll to position [528, 0]
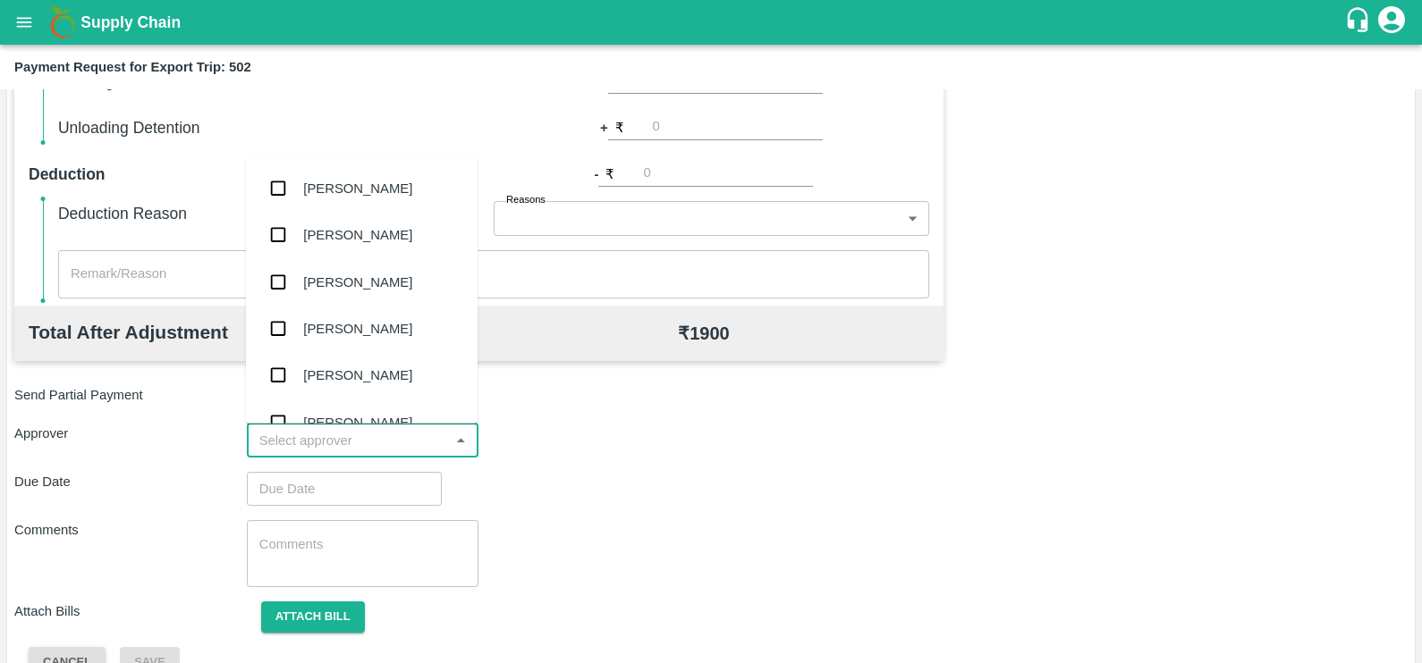
click at [349, 450] on input "input" at bounding box center [348, 440] width 192 height 23
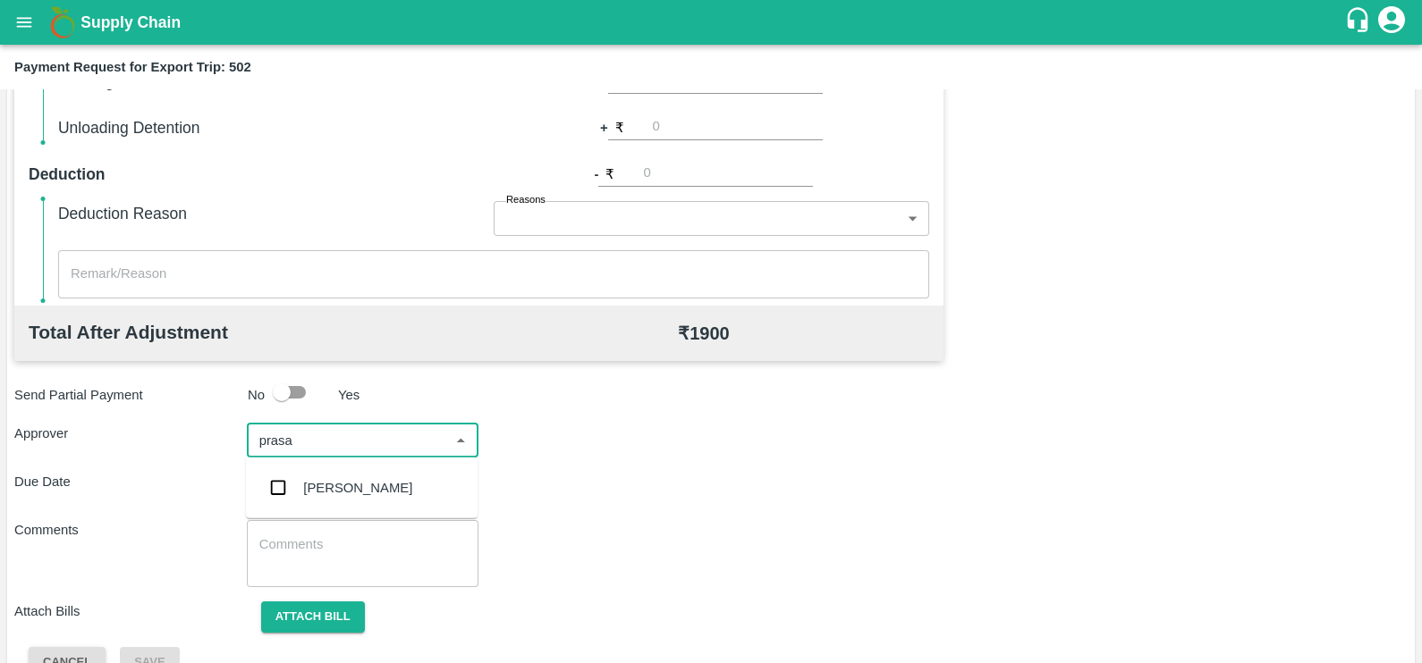
type input "prasad"
click at [353, 487] on div "[PERSON_NAME]" at bounding box center [357, 488] width 109 height 20
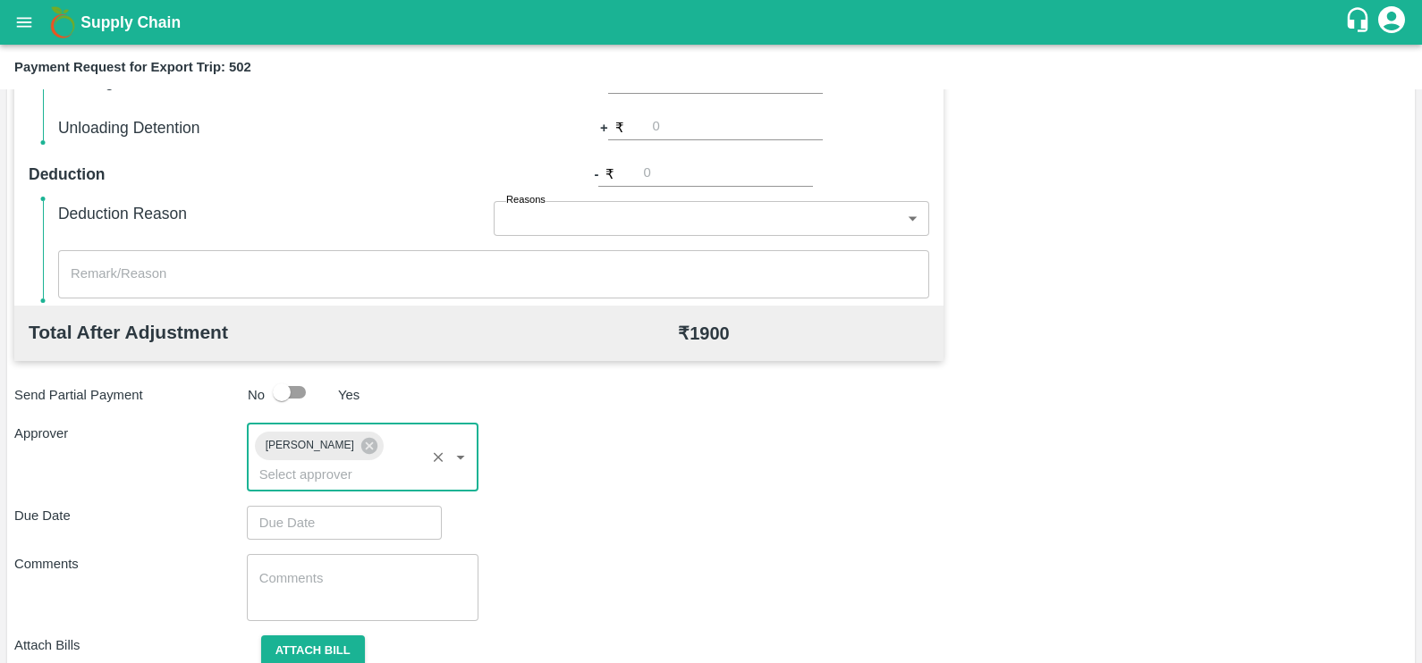
type input "DD/MM/YYYY hh:mm aa"
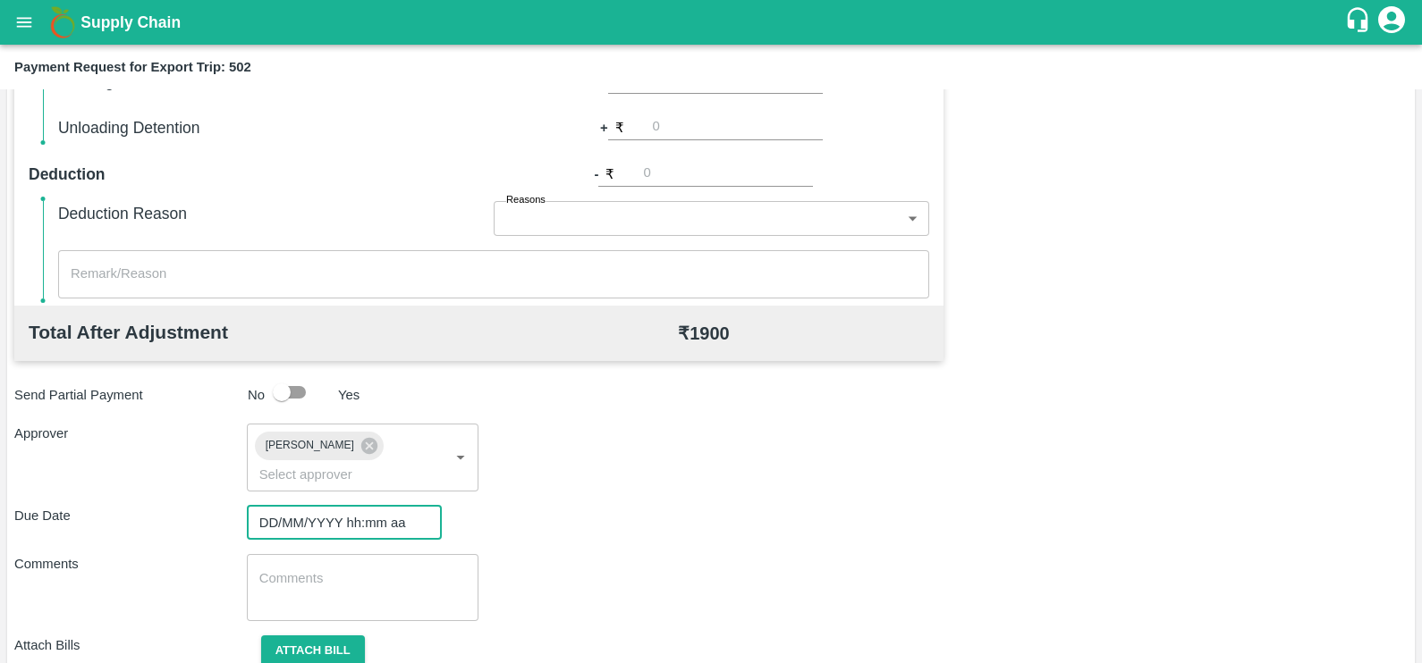
click at [358, 506] on input "DD/MM/YYYY hh:mm aa" at bounding box center [338, 523] width 182 height 34
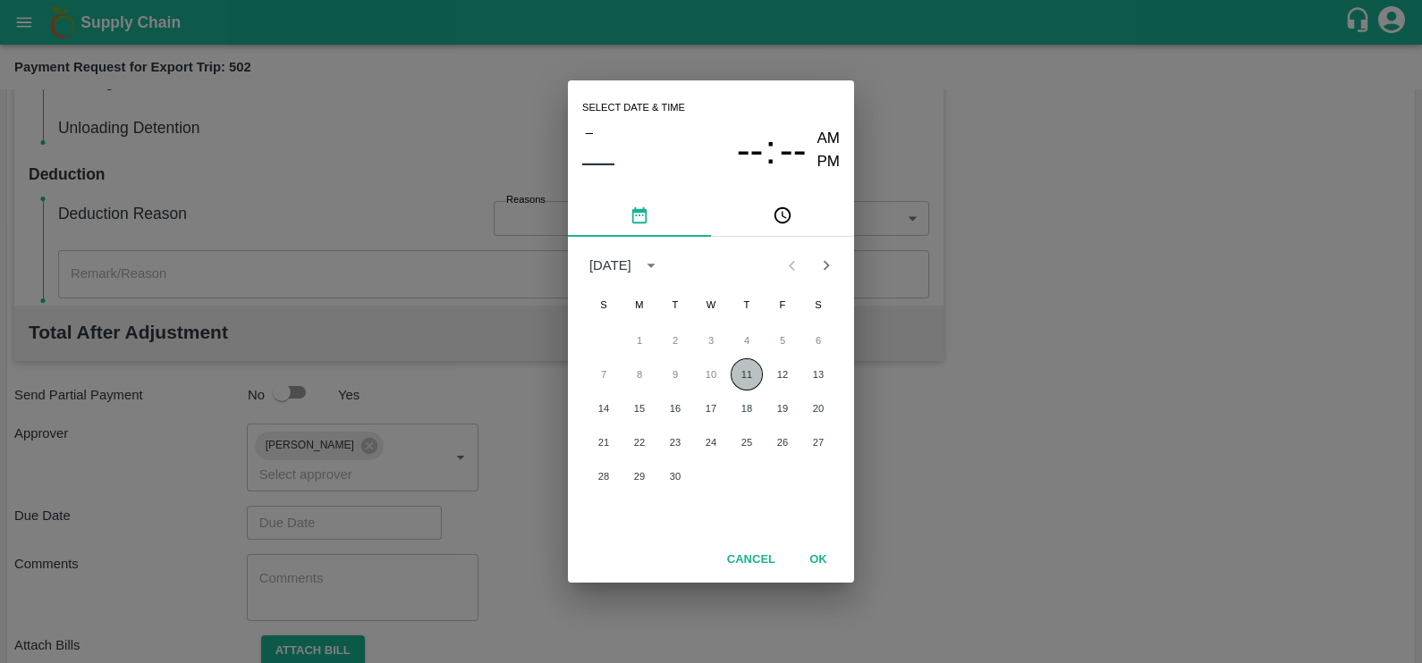
click at [745, 375] on button "11" at bounding box center [746, 375] width 32 height 32
type input "11/09/2025 12:00 AM"
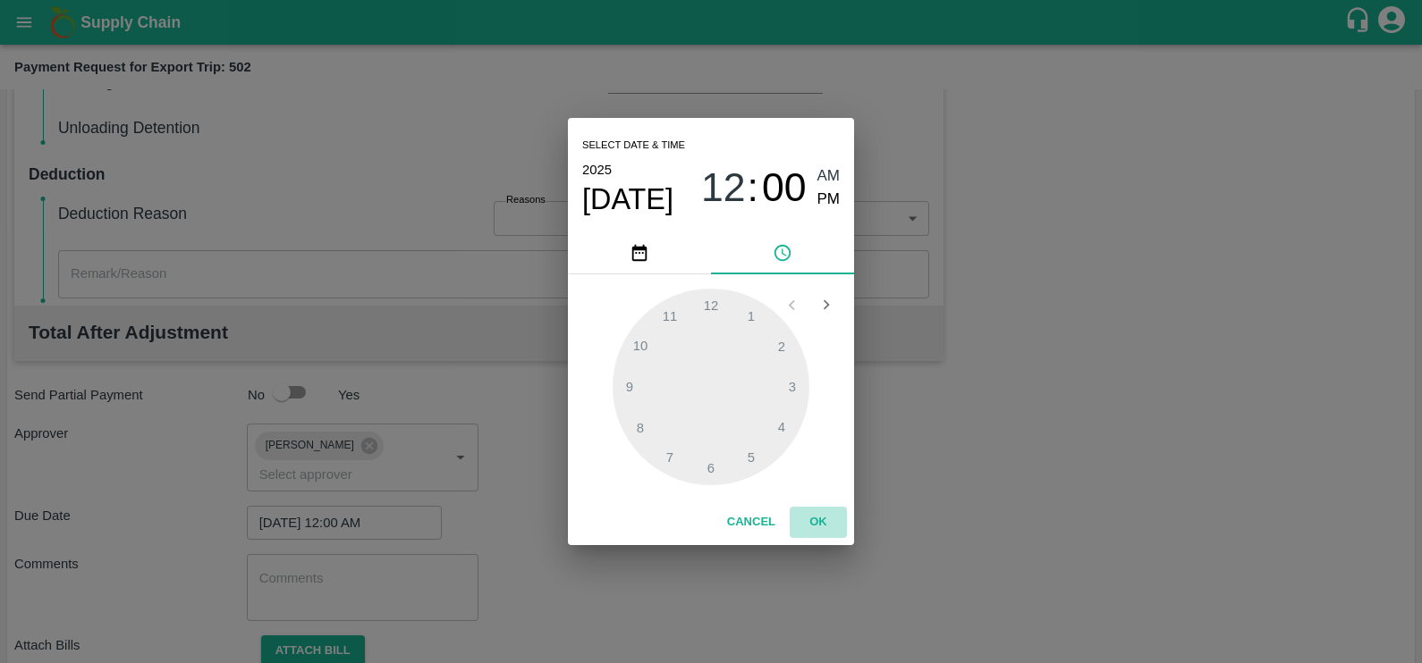
click at [810, 519] on button "OK" at bounding box center [817, 522] width 57 height 31
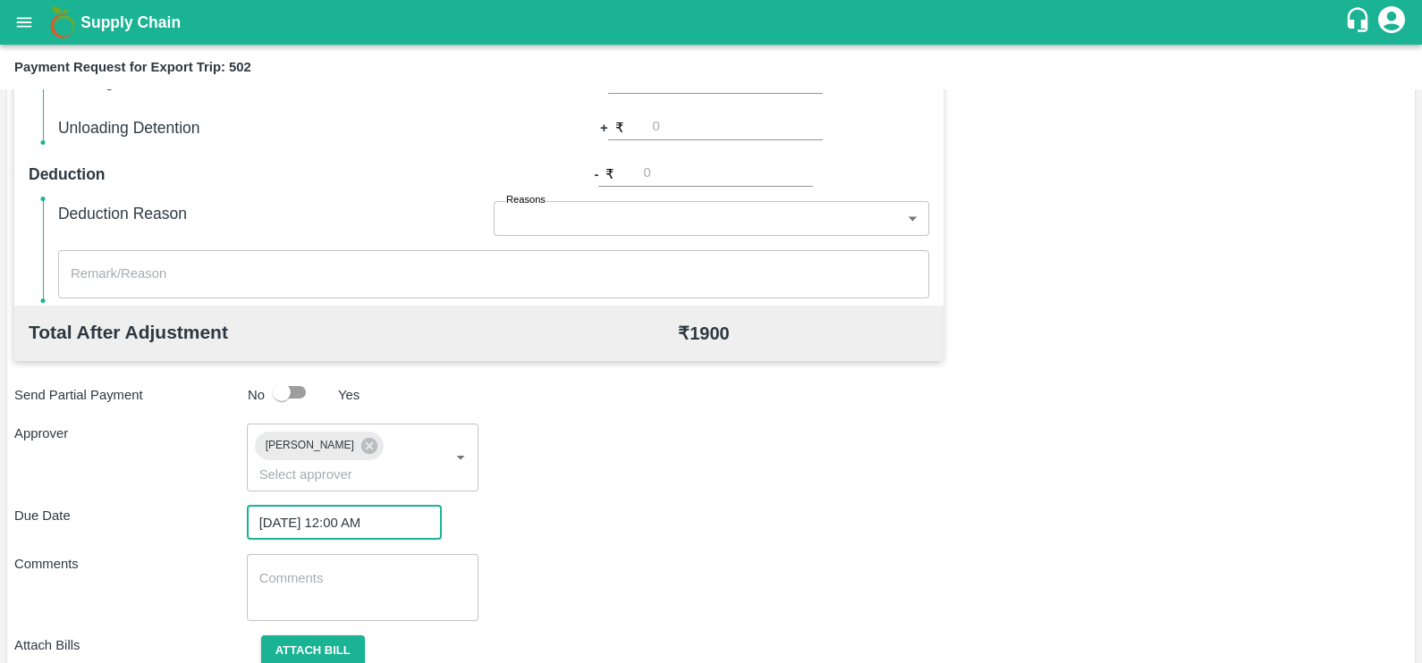
scroll to position [573, 0]
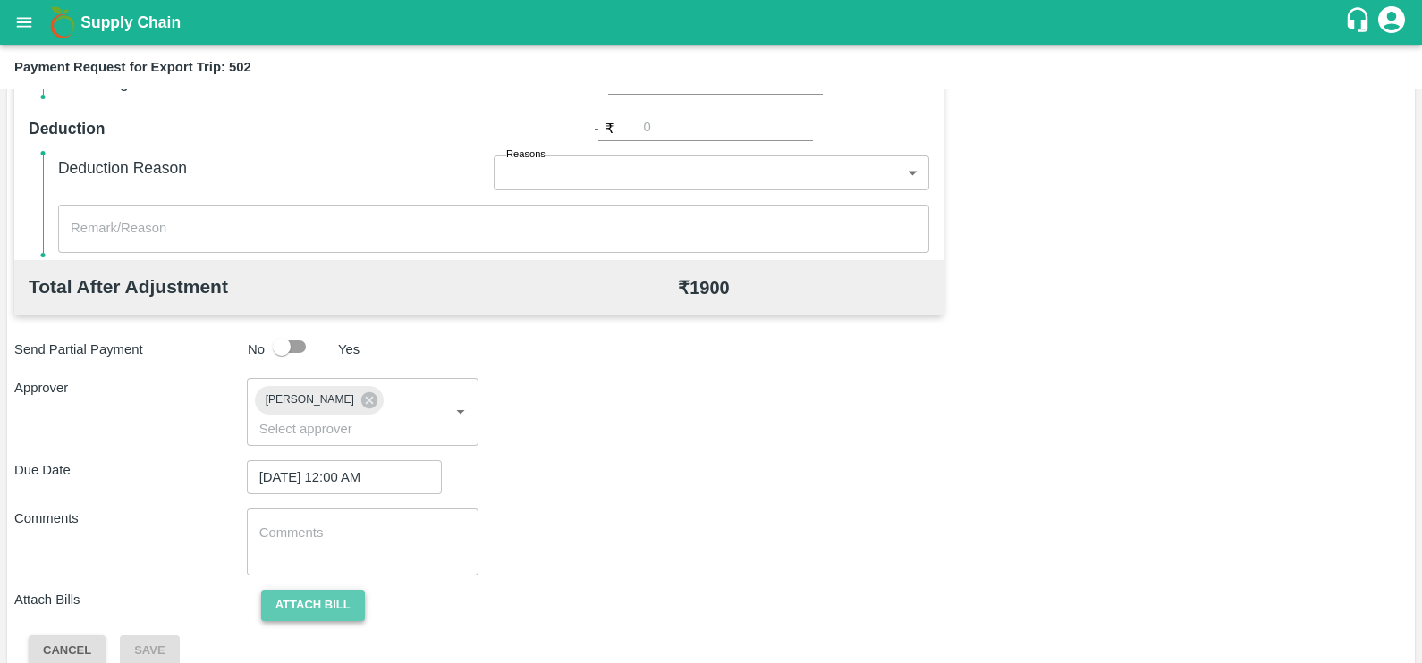
click at [326, 590] on button "Attach bill" at bounding box center [313, 605] width 104 height 31
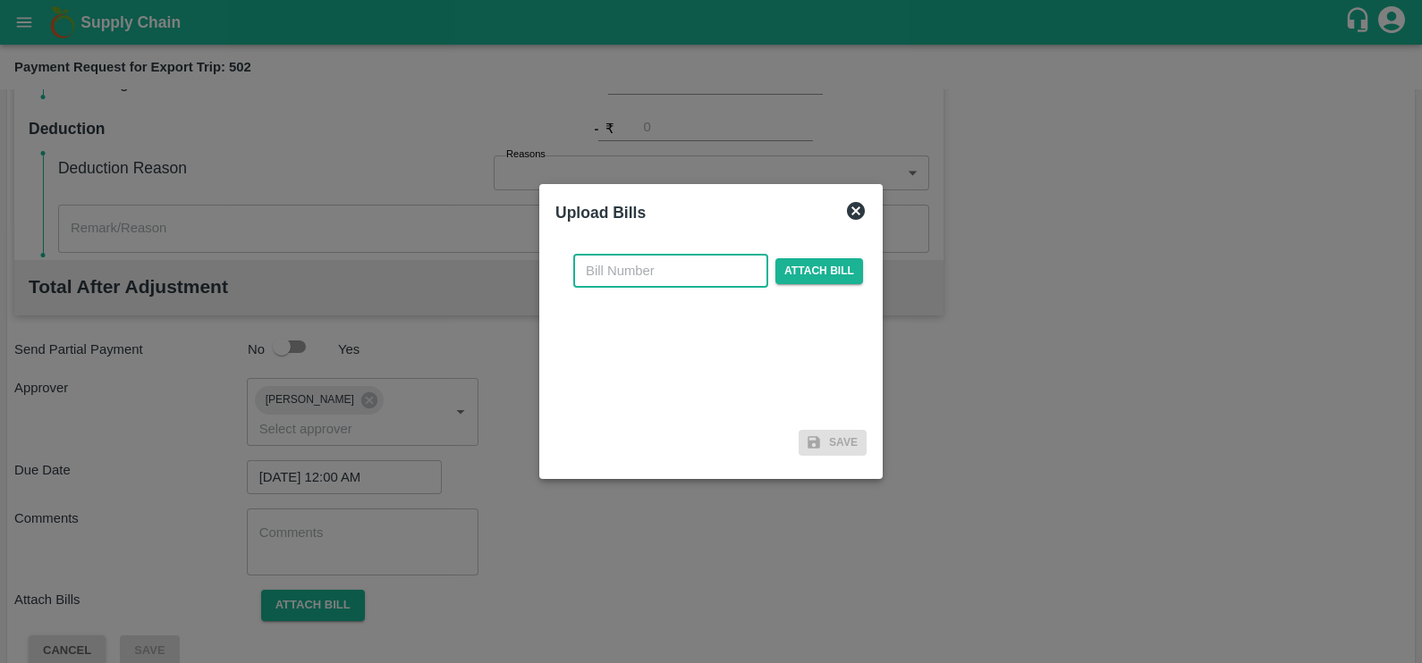
click at [681, 254] on input "text" at bounding box center [670, 271] width 195 height 34
paste input "A2-034/2025-26"
type input "A2-034/2025-26"
click at [798, 273] on span "Attach bill" at bounding box center [819, 271] width 88 height 26
click at [0, 0] on input "Attach bill" at bounding box center [0, 0] width 0 height 0
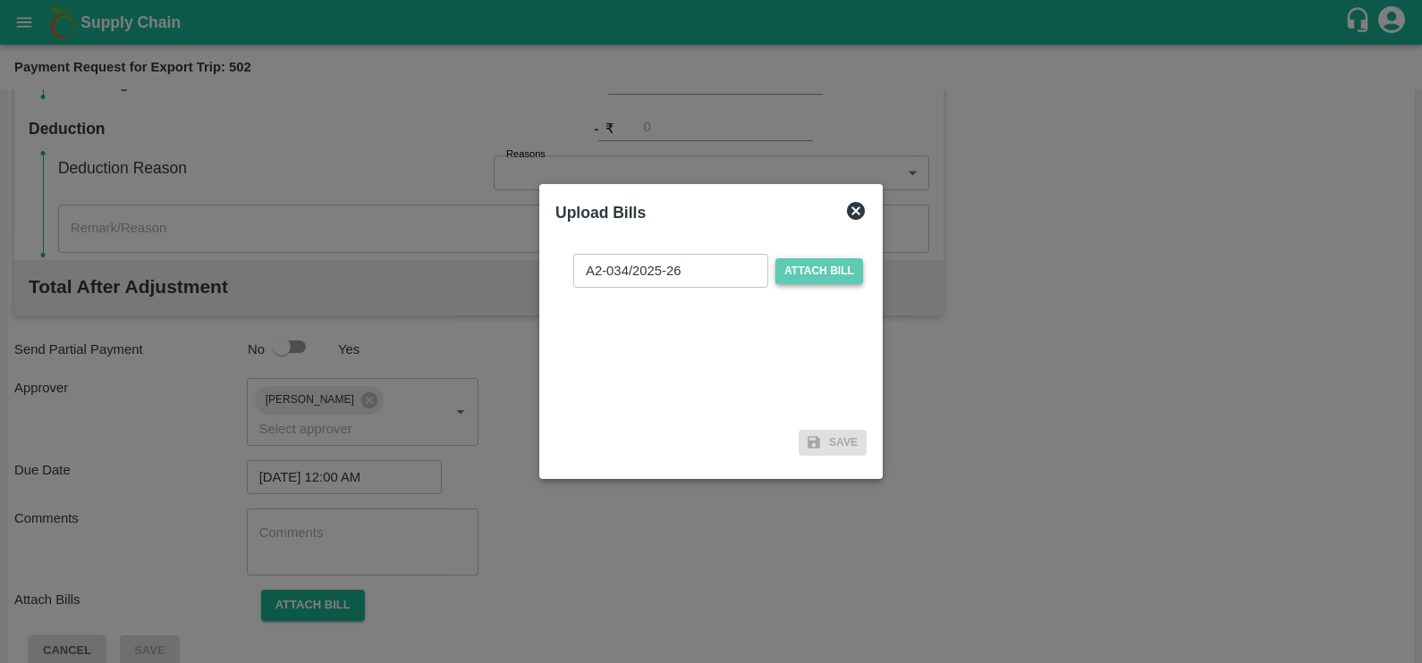
click at [788, 275] on span "Attach bill" at bounding box center [819, 271] width 88 height 26
click at [0, 0] on input "Attach bill" at bounding box center [0, 0] width 0 height 0
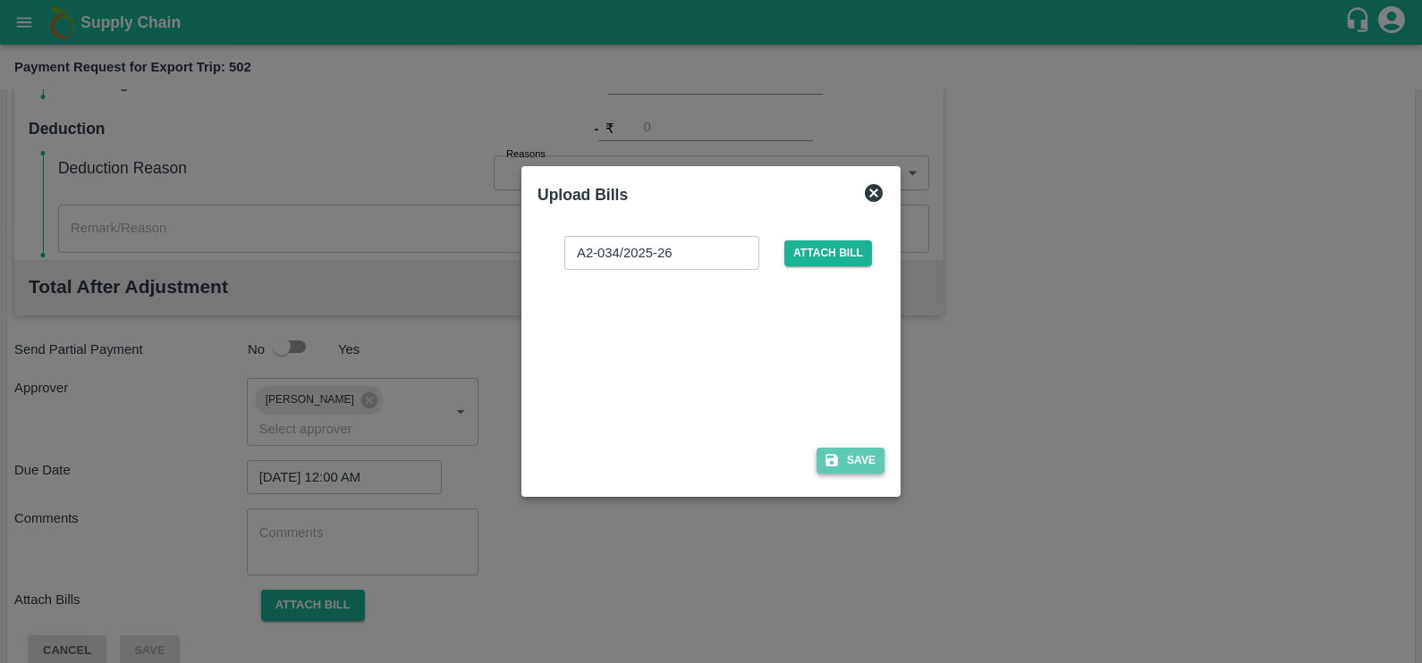
click at [837, 460] on icon "button" at bounding box center [831, 461] width 13 height 13
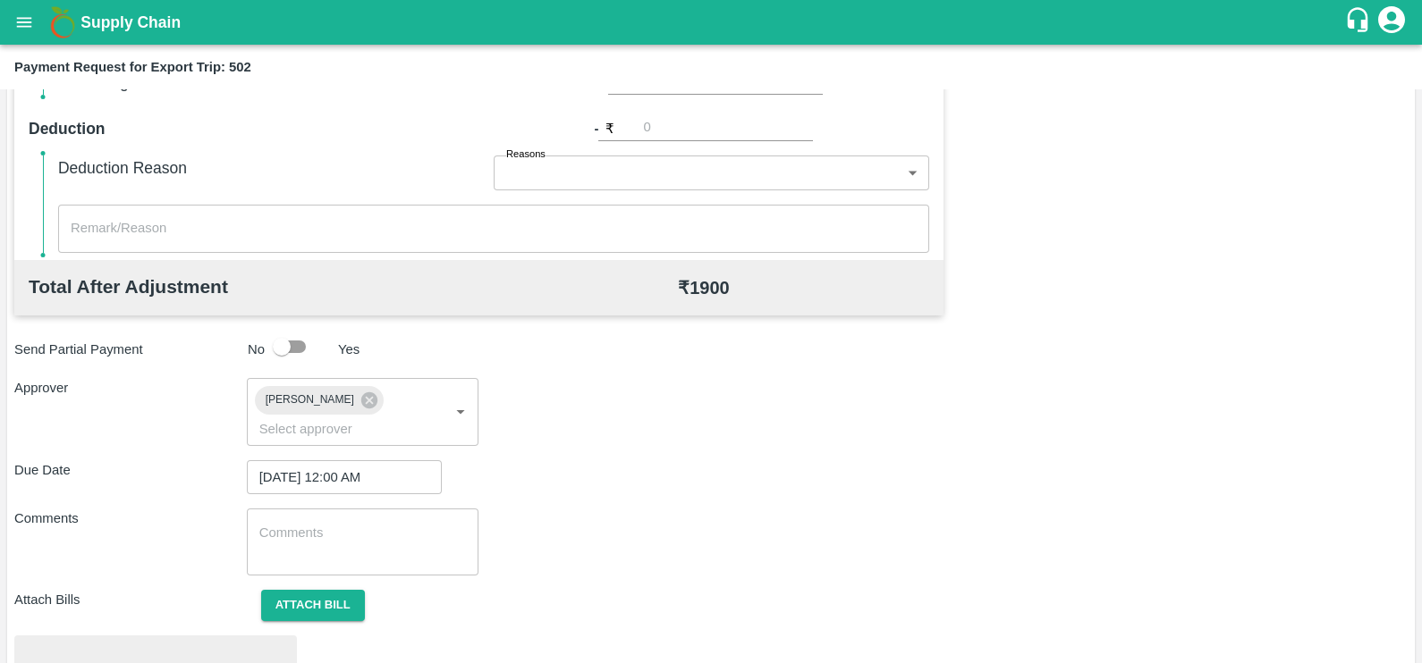
scroll to position [668, 0]
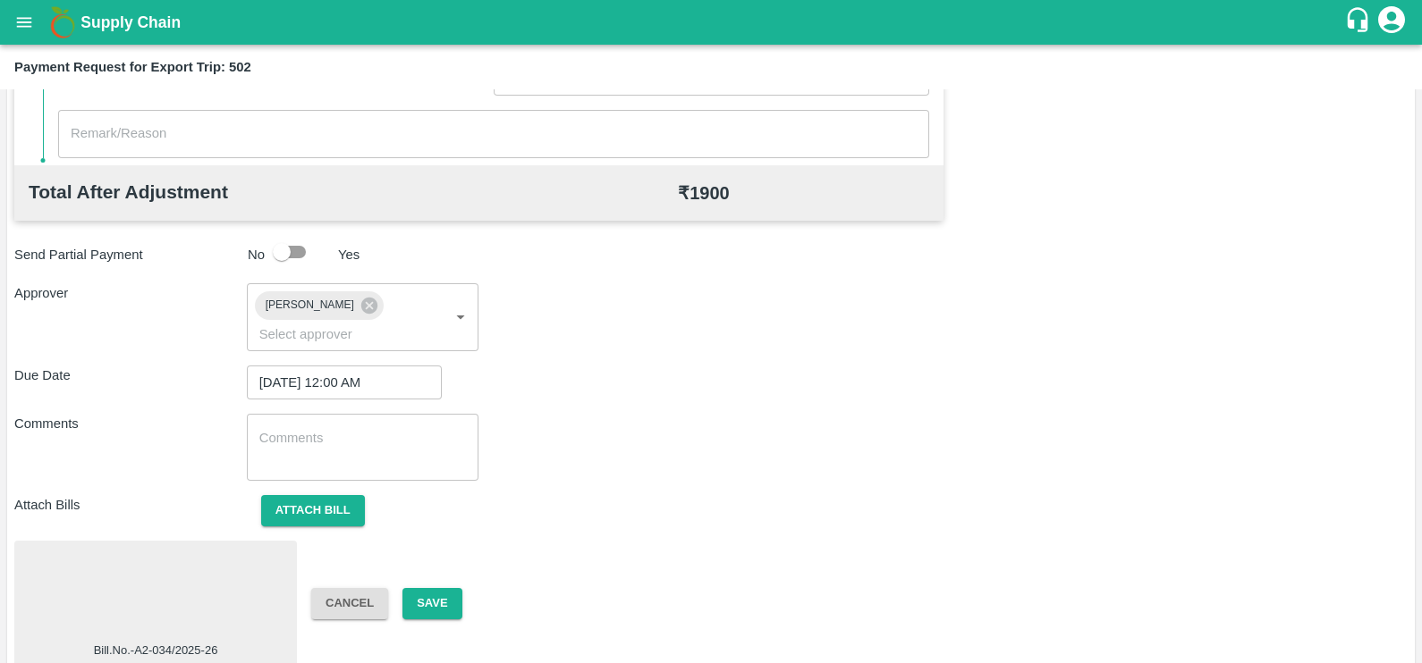
click at [169, 550] on div at bounding box center [155, 595] width 268 height 95
click at [435, 588] on button "Save" at bounding box center [431, 603] width 59 height 31
click at [171, 577] on div at bounding box center [155, 595] width 268 height 95
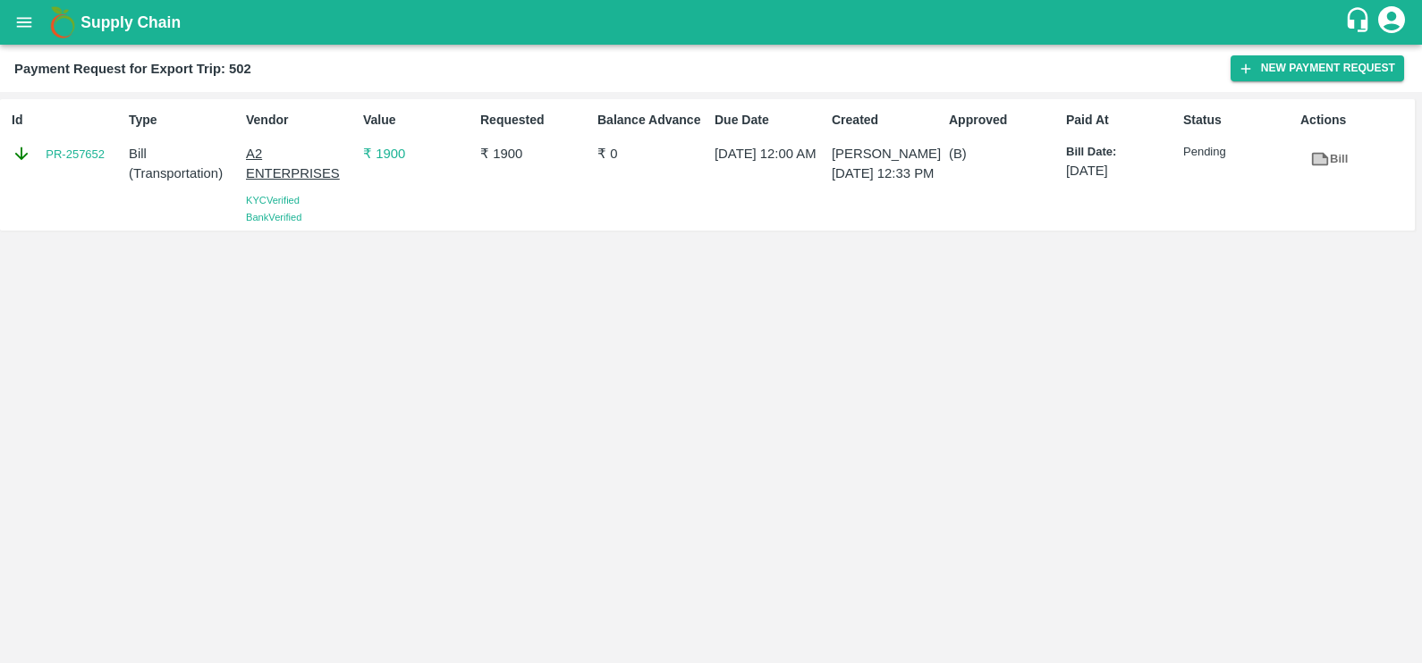
click at [1244, 81] on div "Payment Request for Export Trip: 502 New Payment Request" at bounding box center [711, 68] width 1422 height 47
click at [1244, 62] on icon "button" at bounding box center [1245, 69] width 16 height 16
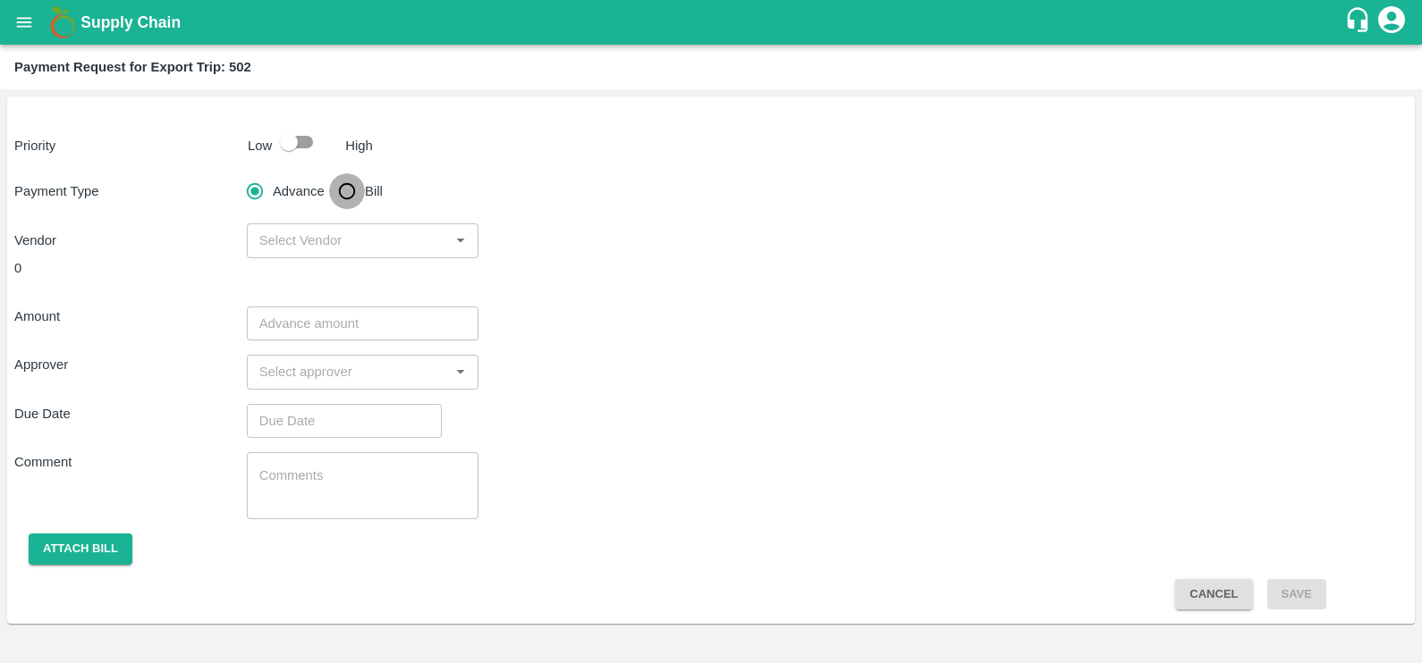
click at [352, 186] on input "Bill" at bounding box center [347, 191] width 36 height 36
radio input "true"
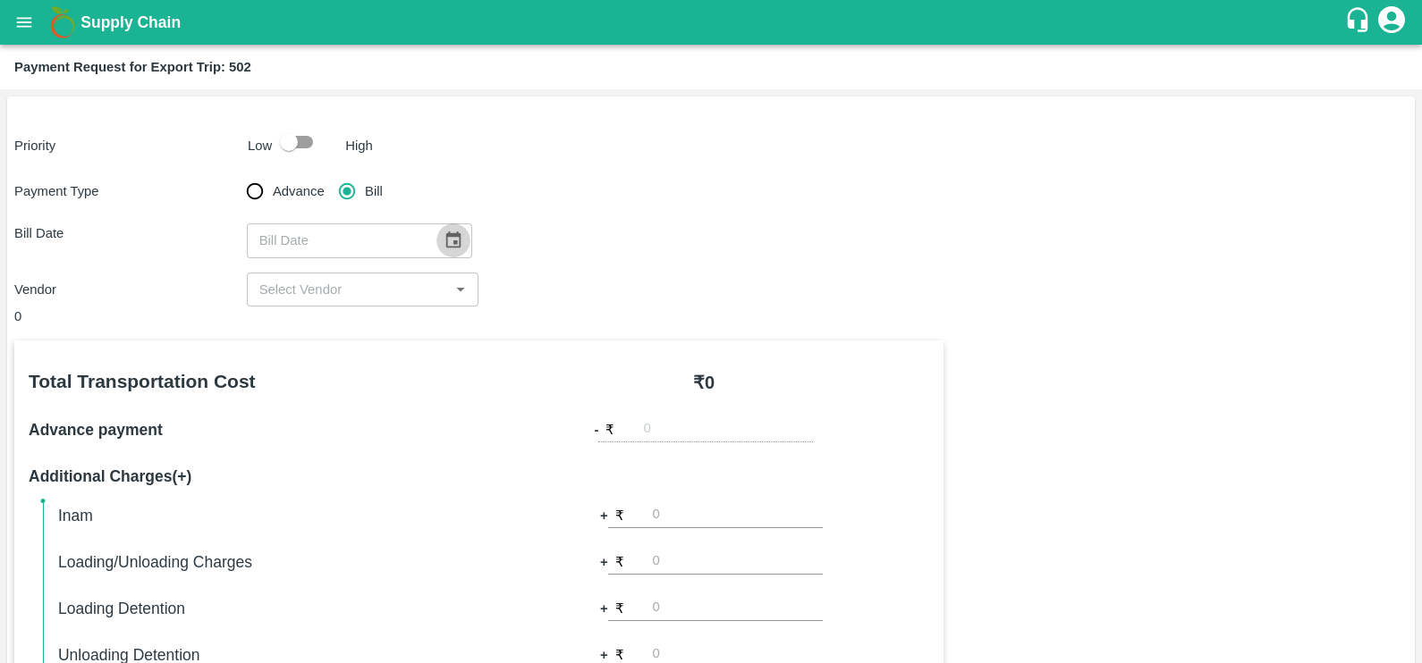
click at [447, 254] on button "Choose date" at bounding box center [453, 241] width 34 height 34
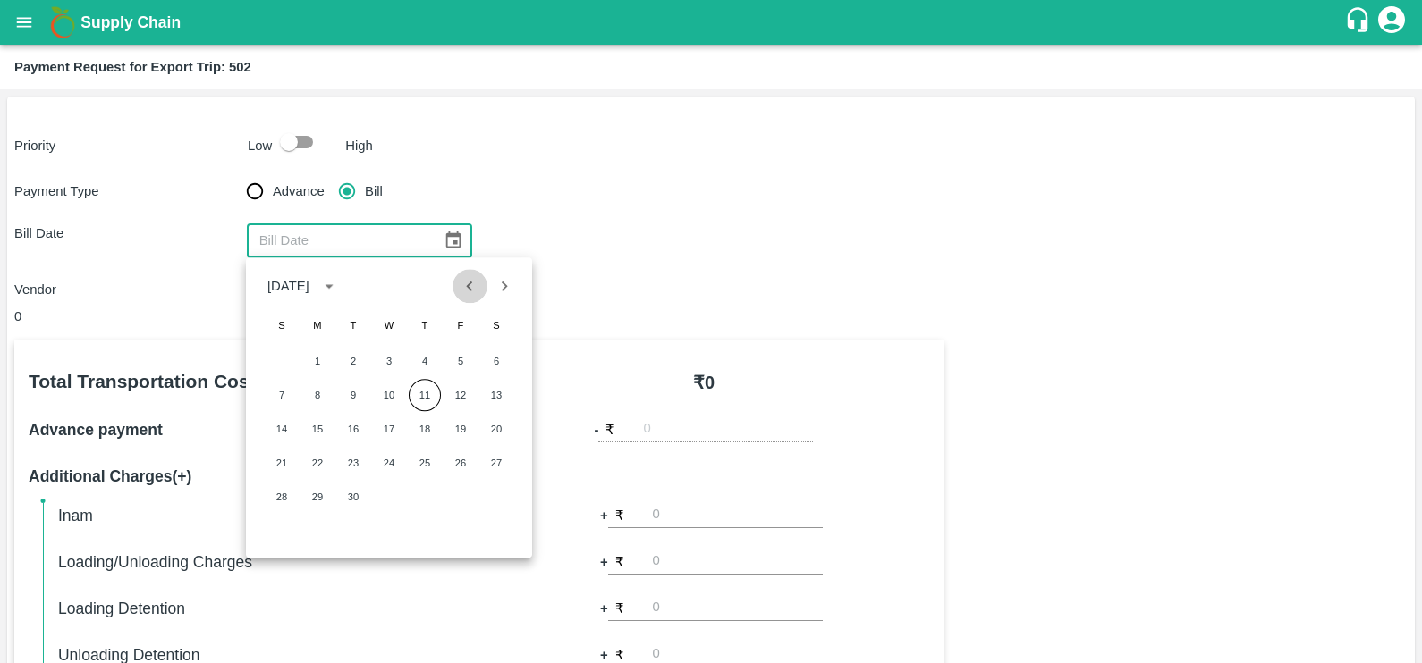
click at [476, 291] on icon "Previous month" at bounding box center [470, 286] width 20 height 20
click at [286, 488] on button "29" at bounding box center [282, 497] width 32 height 32
type input "29/06/2025"
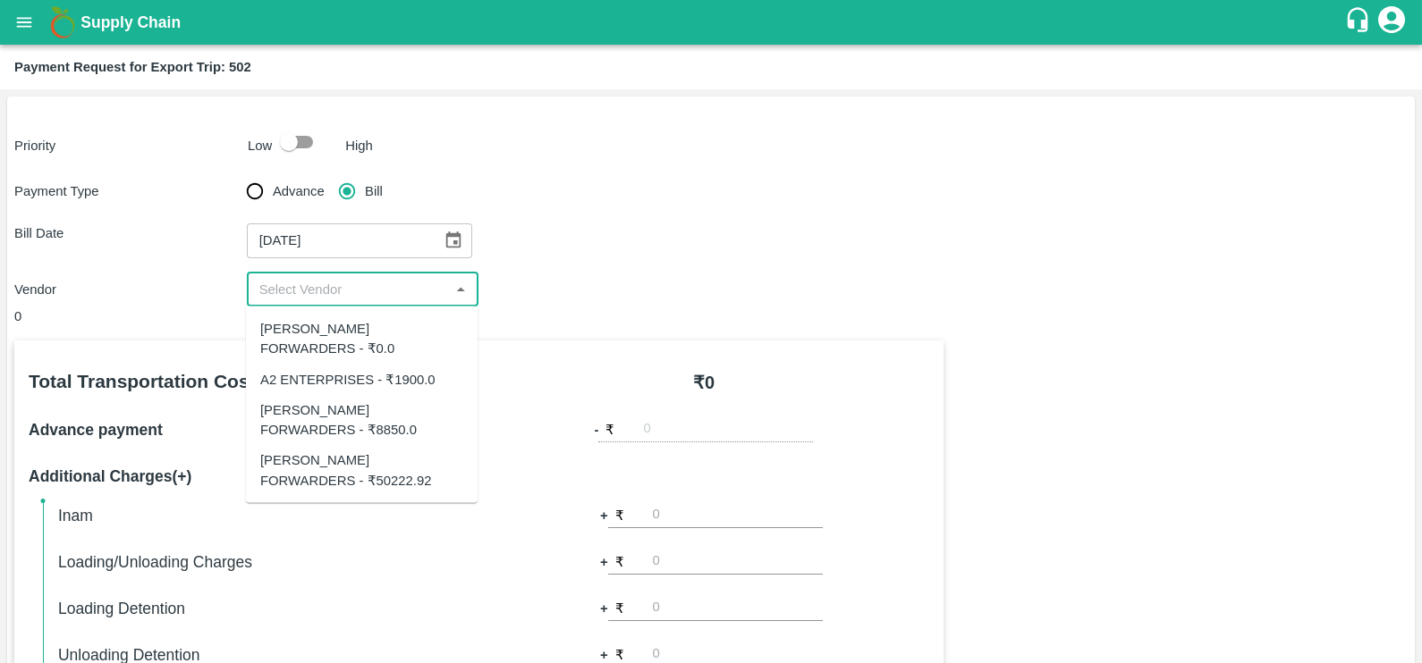
click at [367, 298] on input "input" at bounding box center [348, 289] width 192 height 23
click at [357, 451] on div "SHUBHAM FORWARDERS - ₹50222.92" at bounding box center [361, 471] width 203 height 40
type input "SHUBHAM FORWARDERS - ₹50222.92"
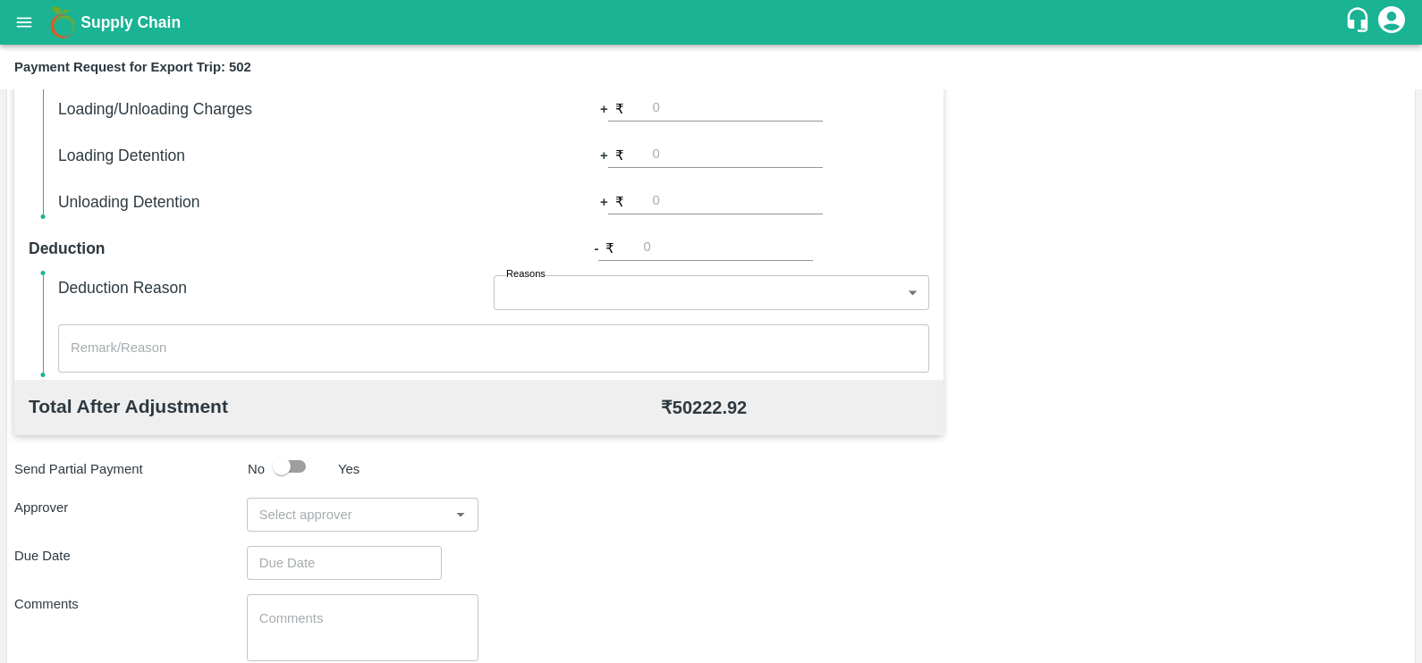
scroll to position [549, 0]
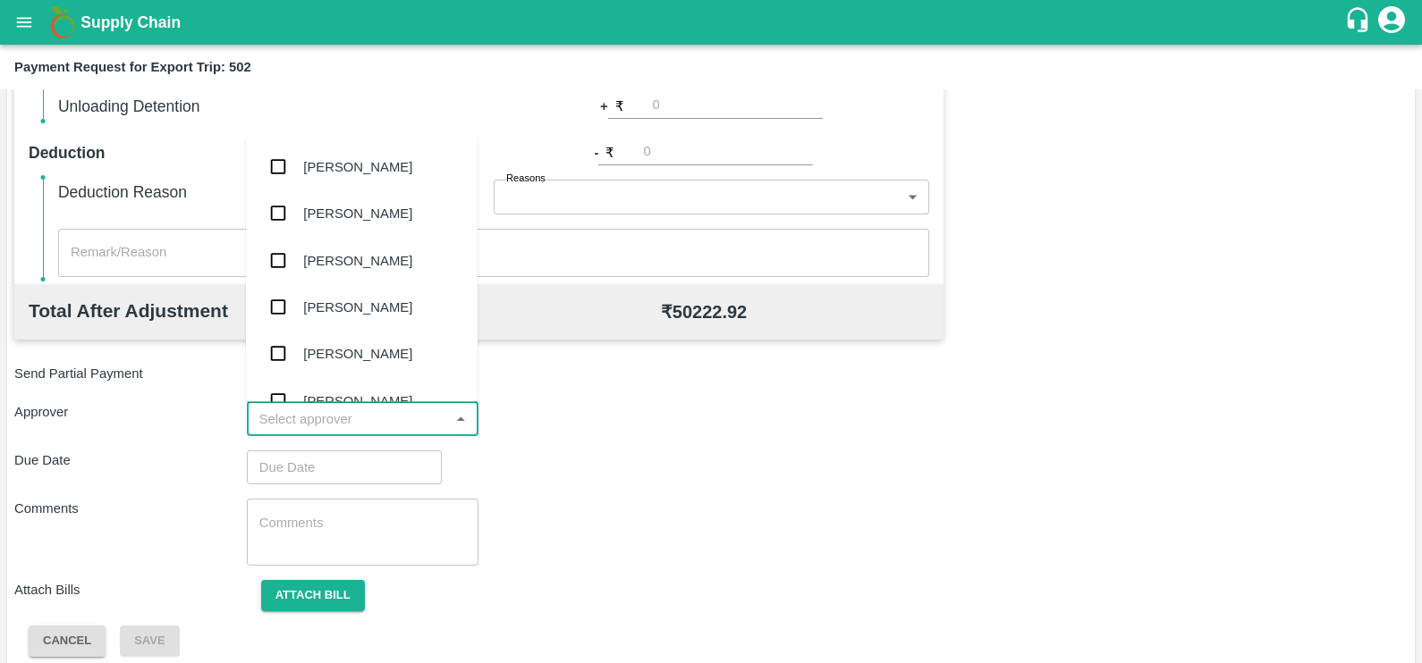
click at [367, 409] on input "input" at bounding box center [348, 419] width 192 height 23
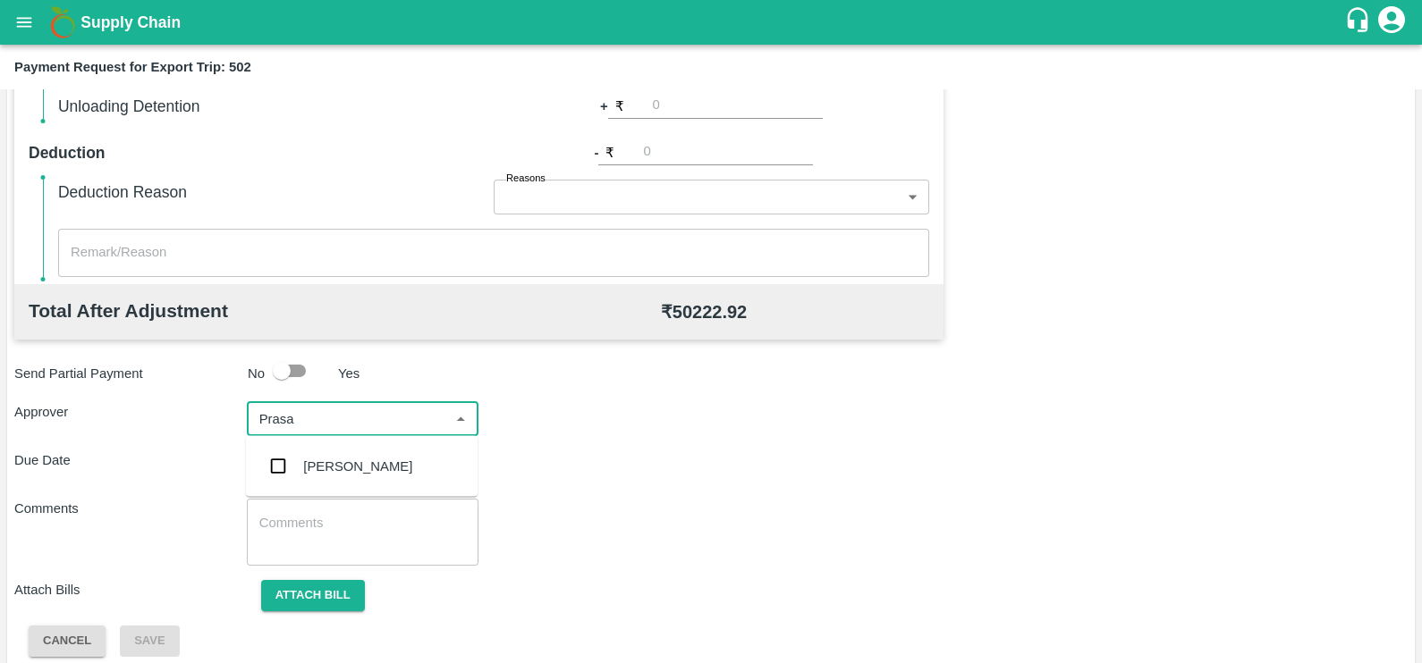
type input "Prasad"
click at [385, 445] on div "[PERSON_NAME]" at bounding box center [362, 466] width 232 height 46
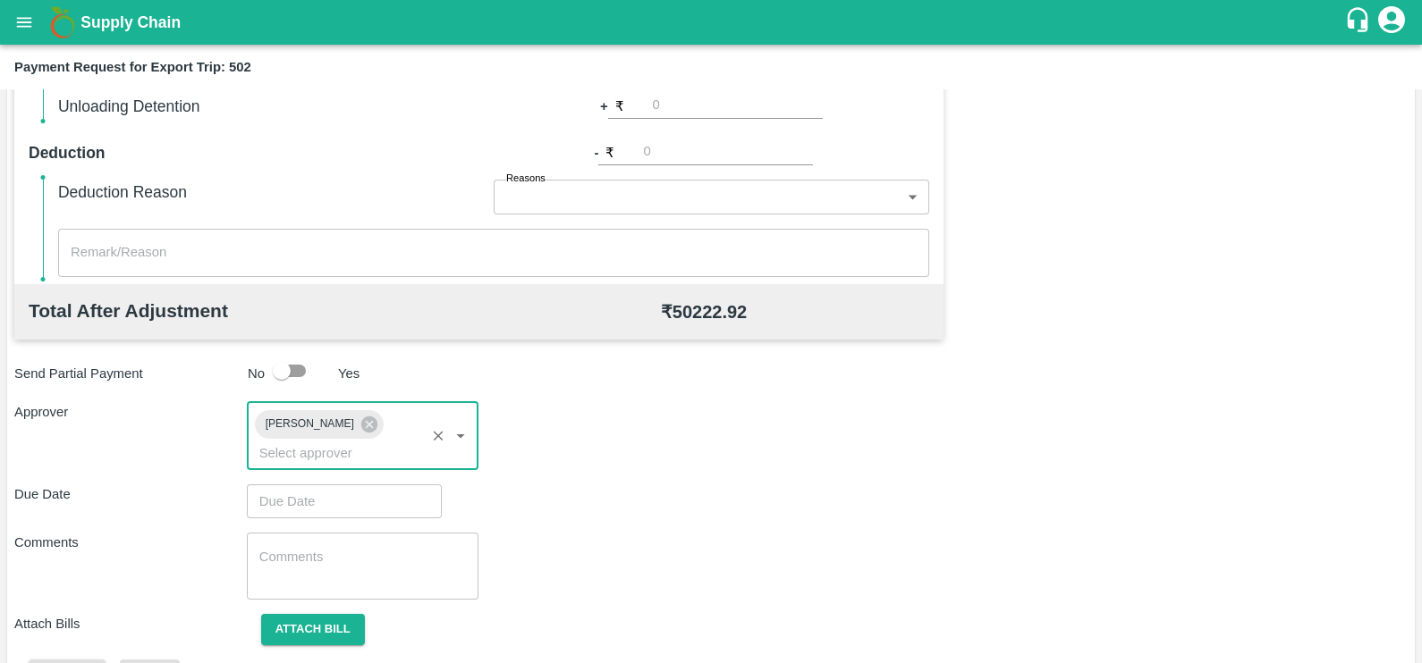
type input "DD/MM/YYYY hh:mm aa"
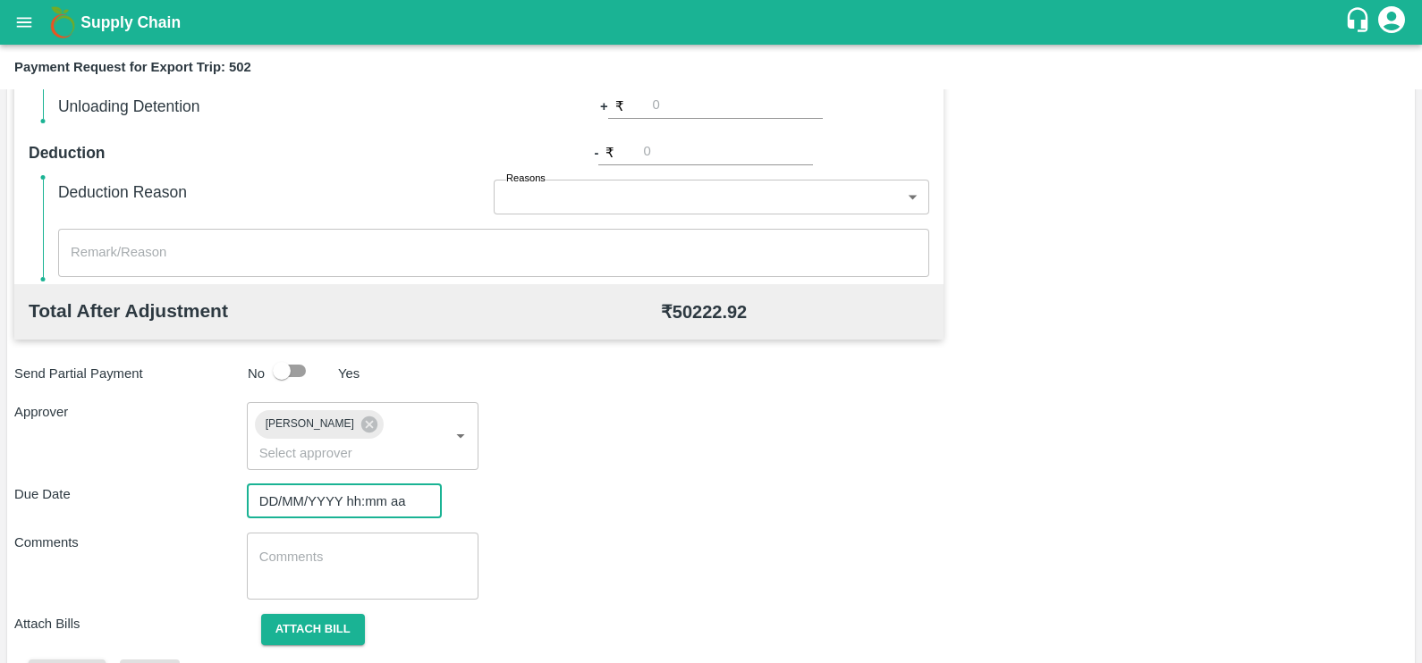
click at [388, 485] on input "DD/MM/YYYY hh:mm aa" at bounding box center [338, 502] width 182 height 34
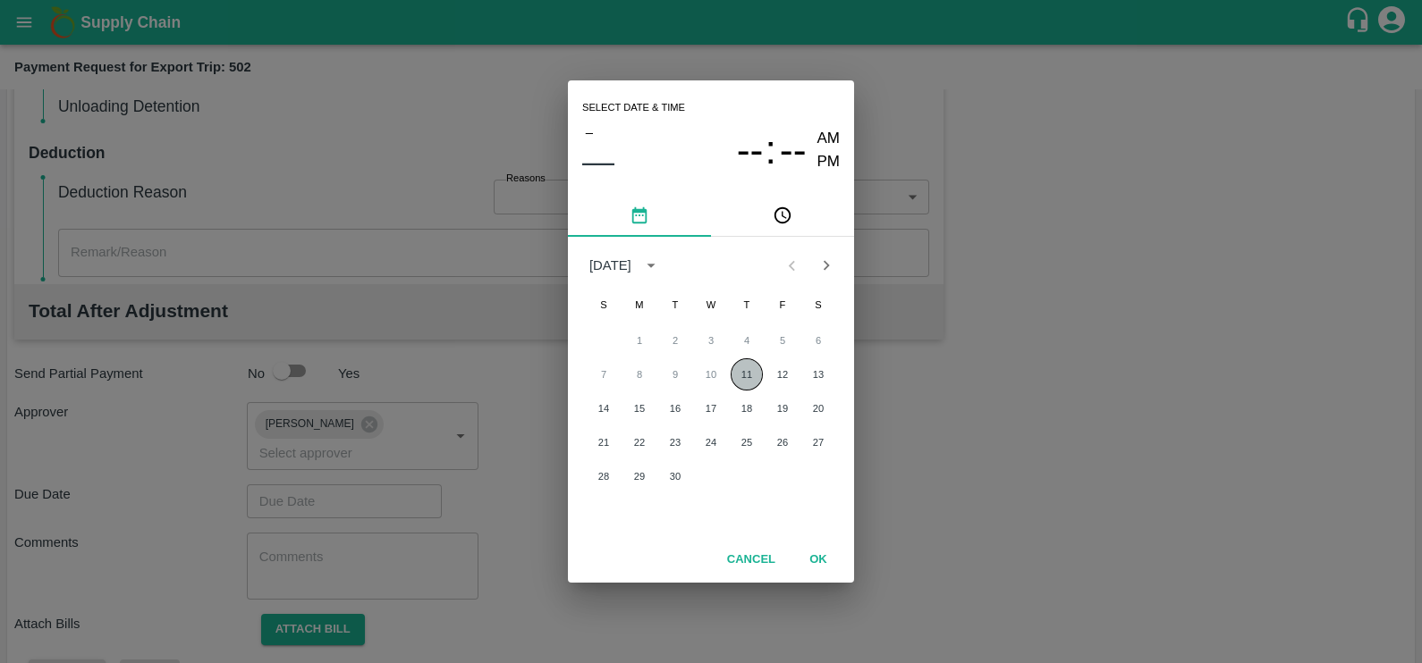
click at [757, 380] on button "11" at bounding box center [746, 375] width 32 height 32
type input "11/09/2025 12:00 AM"
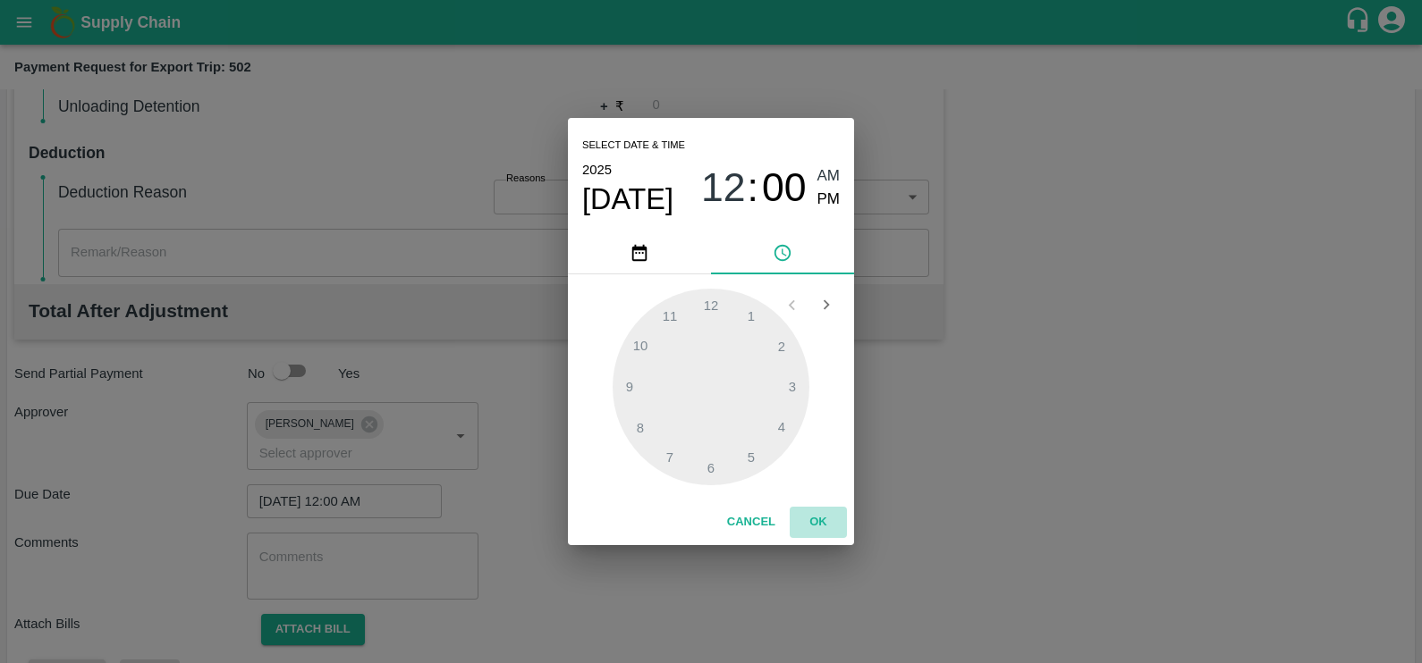
click at [822, 517] on button "OK" at bounding box center [817, 522] width 57 height 31
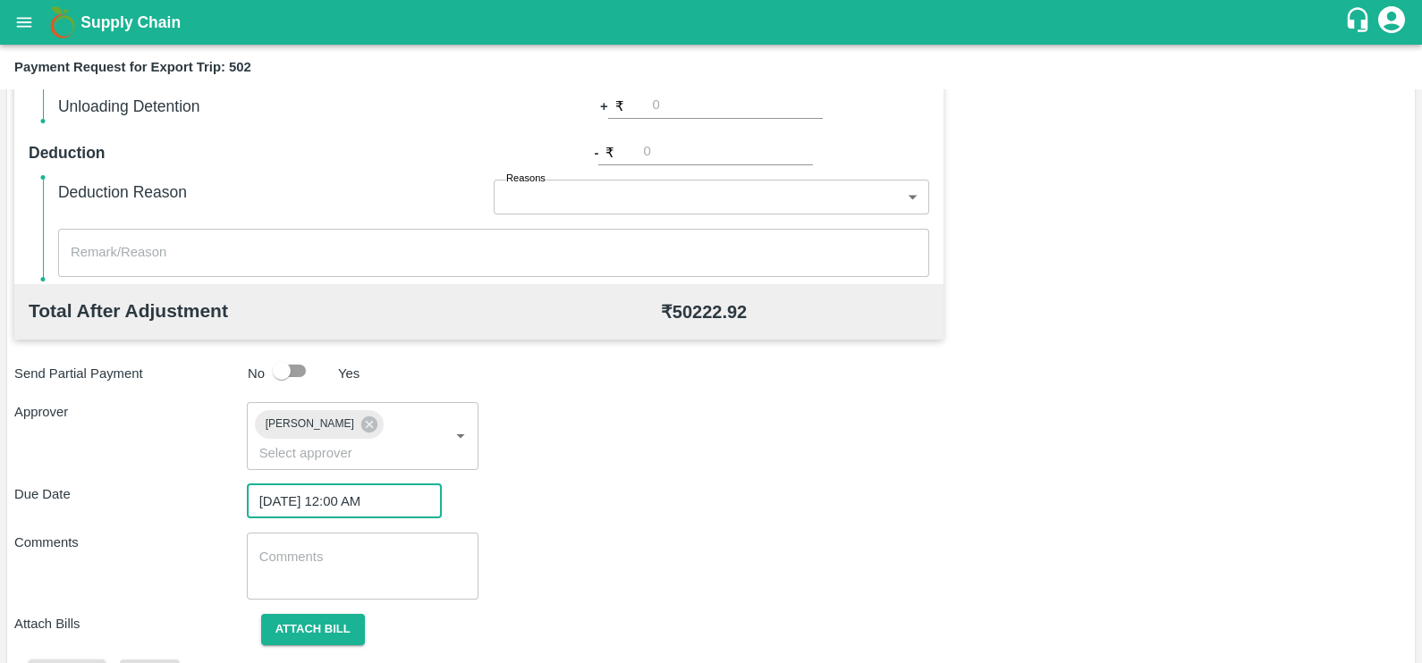
scroll to position [573, 0]
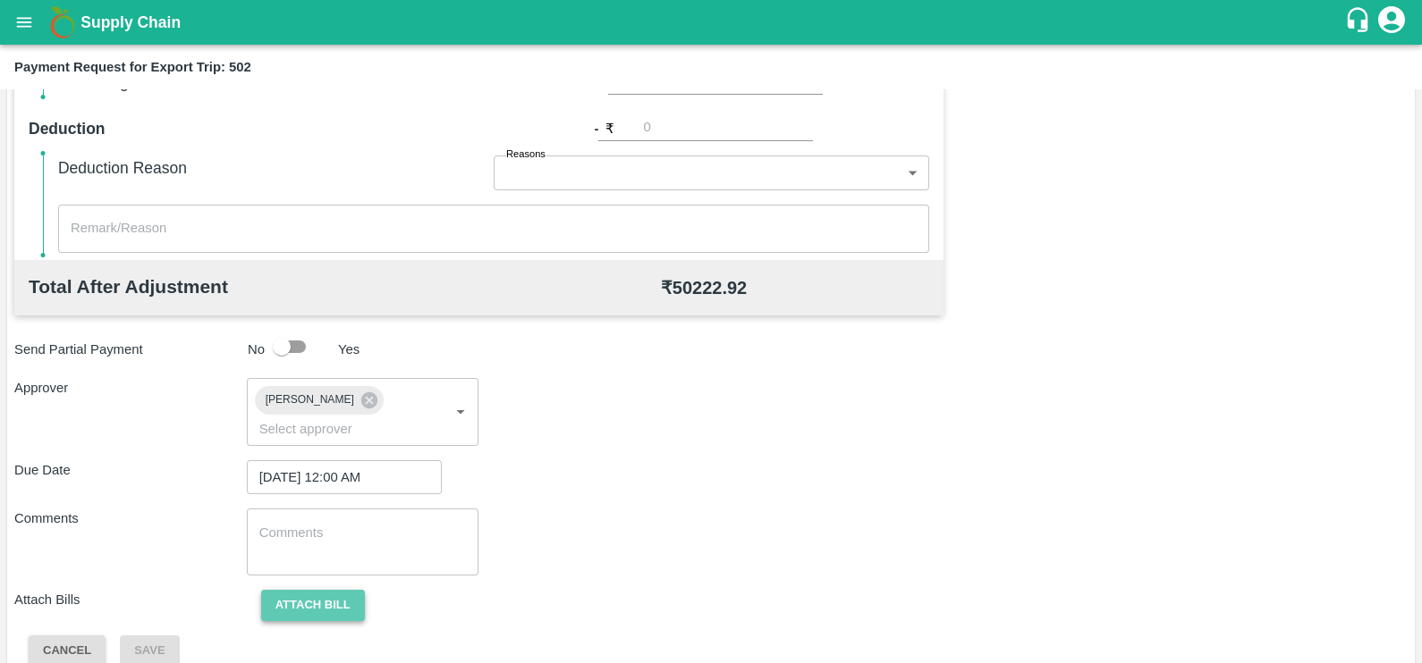
click at [326, 590] on button "Attach bill" at bounding box center [313, 605] width 104 height 31
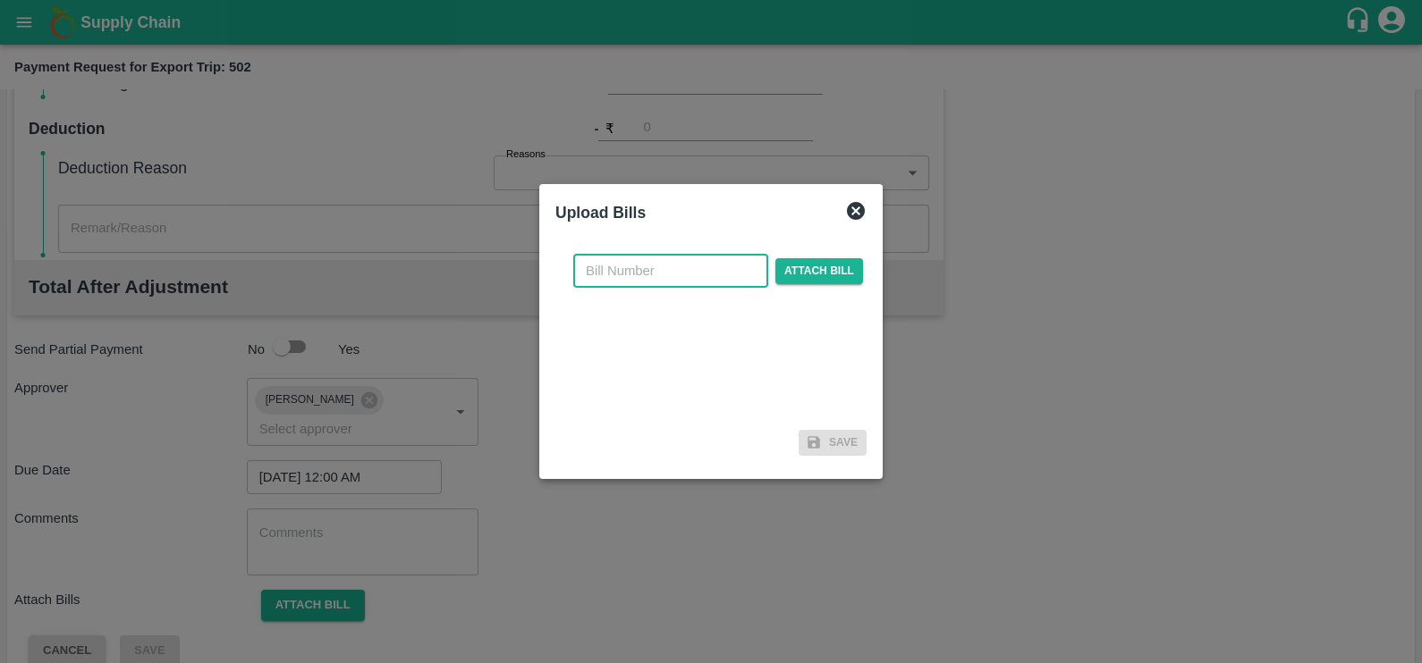
click at [622, 265] on input "text" at bounding box center [670, 271] width 195 height 34
paste input "SF25-26/EXP/050"
type input "SF25-26/EXP/050"
click at [782, 276] on span "Attach bill" at bounding box center [819, 271] width 88 height 26
click at [0, 0] on input "Attach bill" at bounding box center [0, 0] width 0 height 0
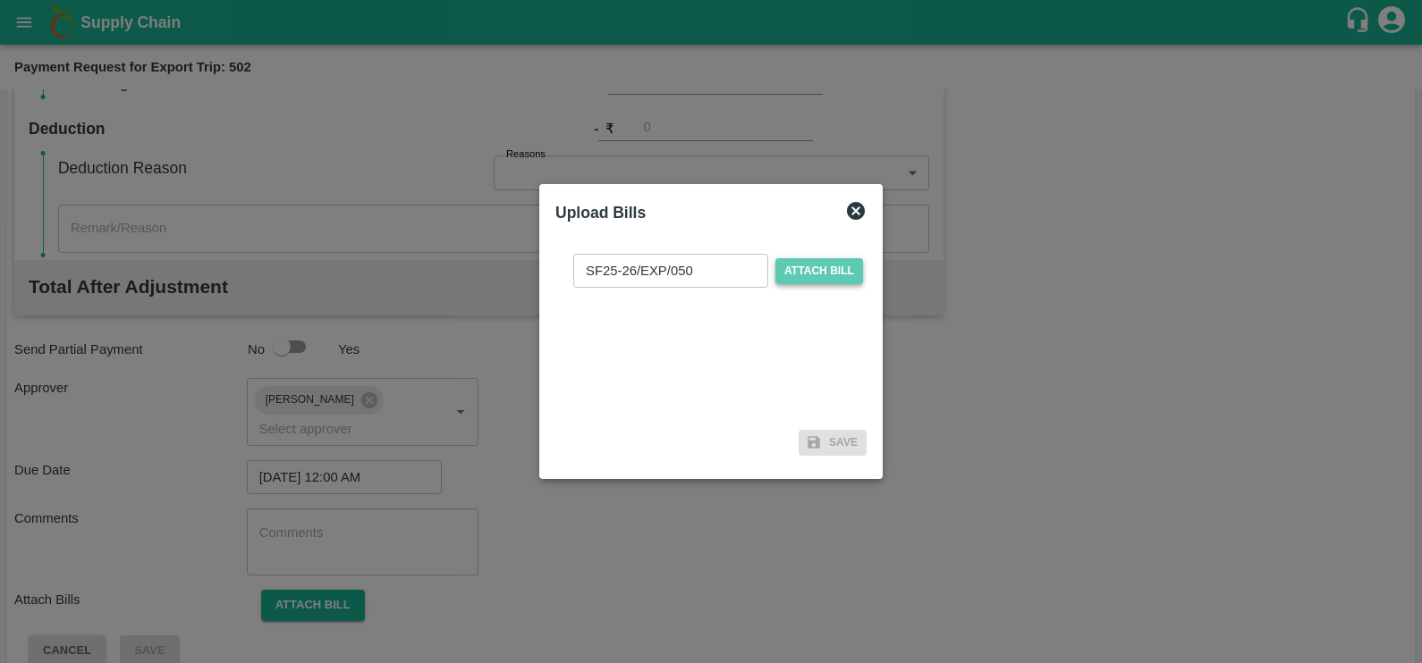
click at [810, 265] on span "Attach bill" at bounding box center [819, 271] width 88 height 26
click at [0, 0] on input "Attach bill" at bounding box center [0, 0] width 0 height 0
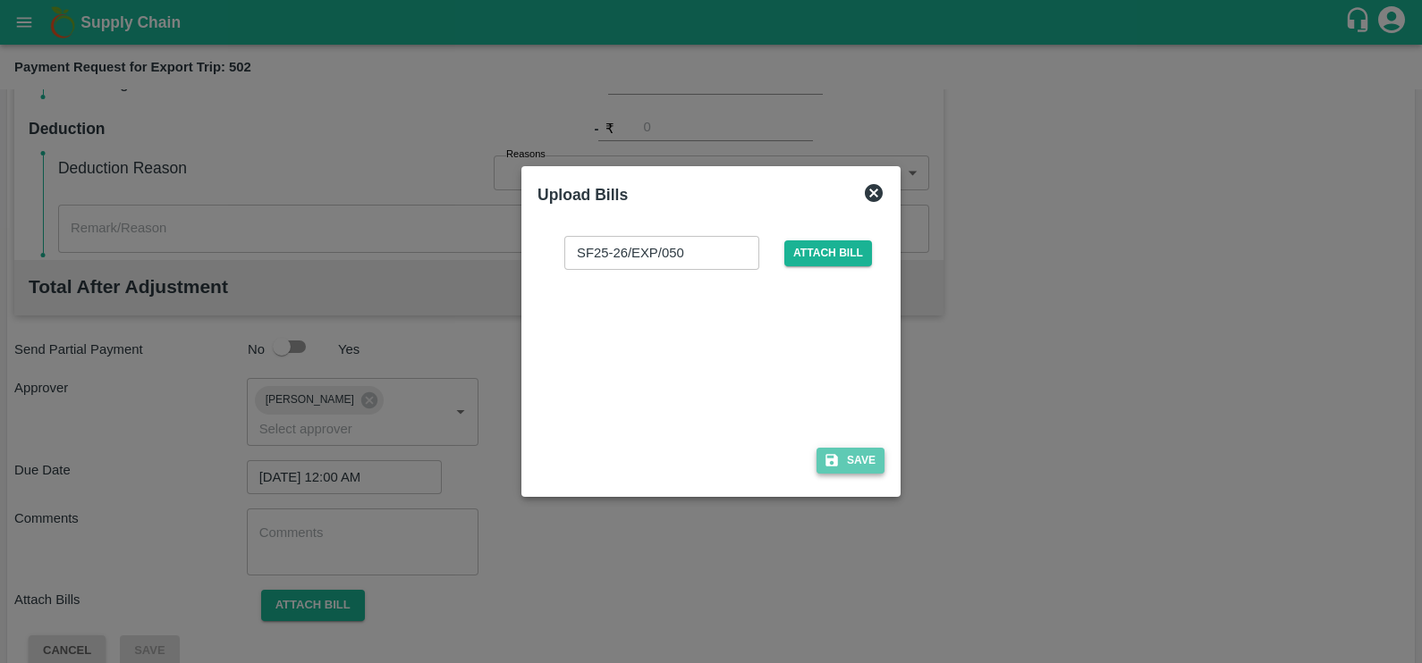
click at [851, 463] on button "Save" at bounding box center [850, 461] width 68 height 26
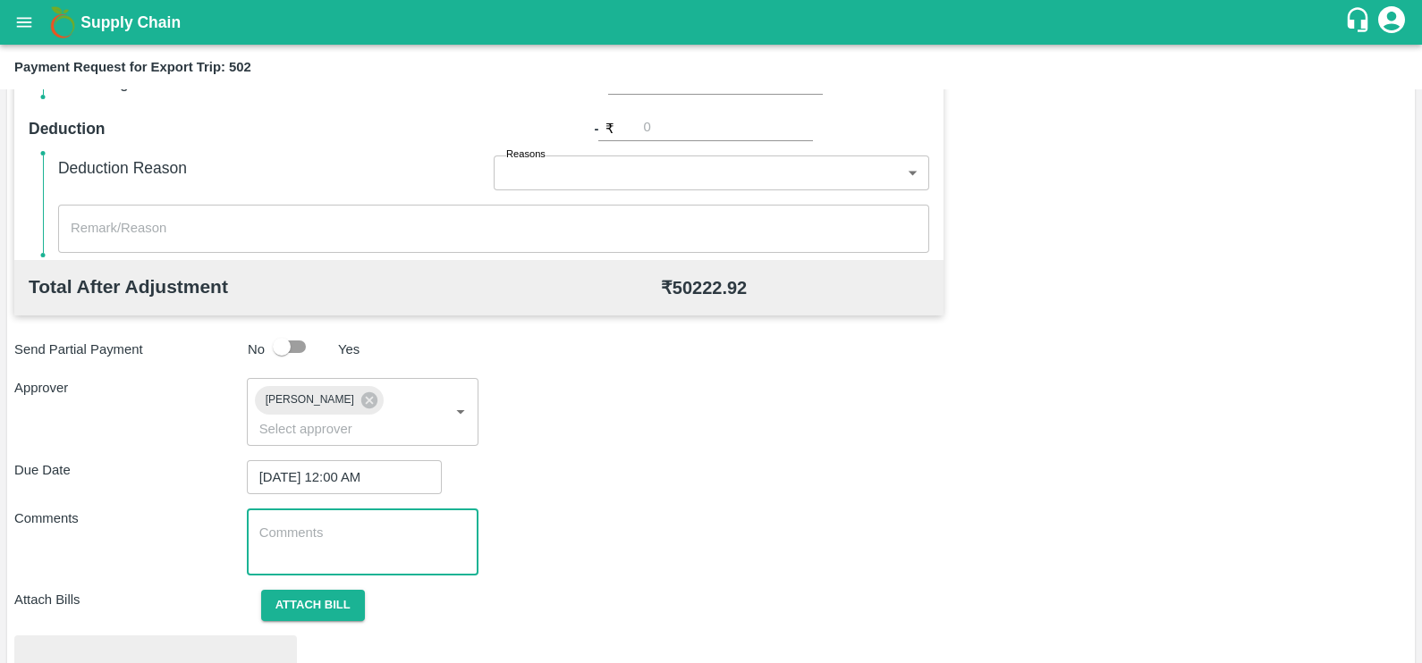
click at [295, 524] on textarea at bounding box center [362, 543] width 207 height 38
type textarea "S"
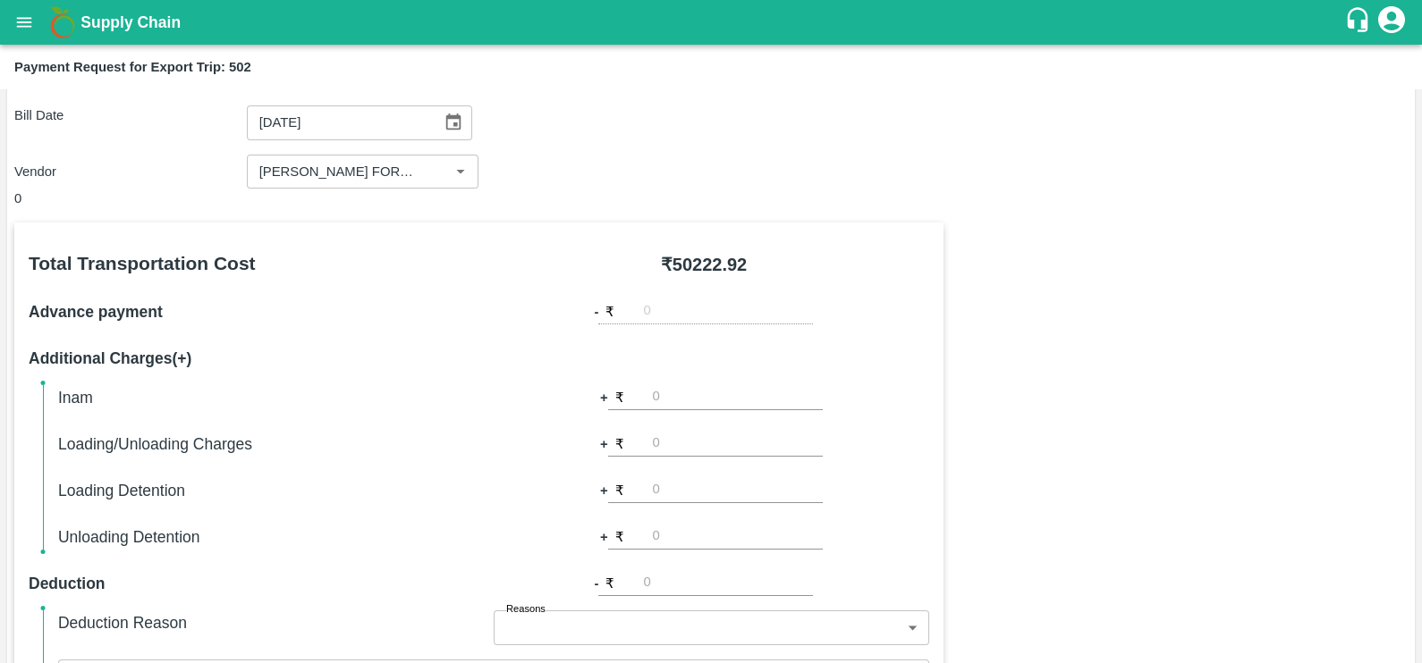
scroll to position [668, 0]
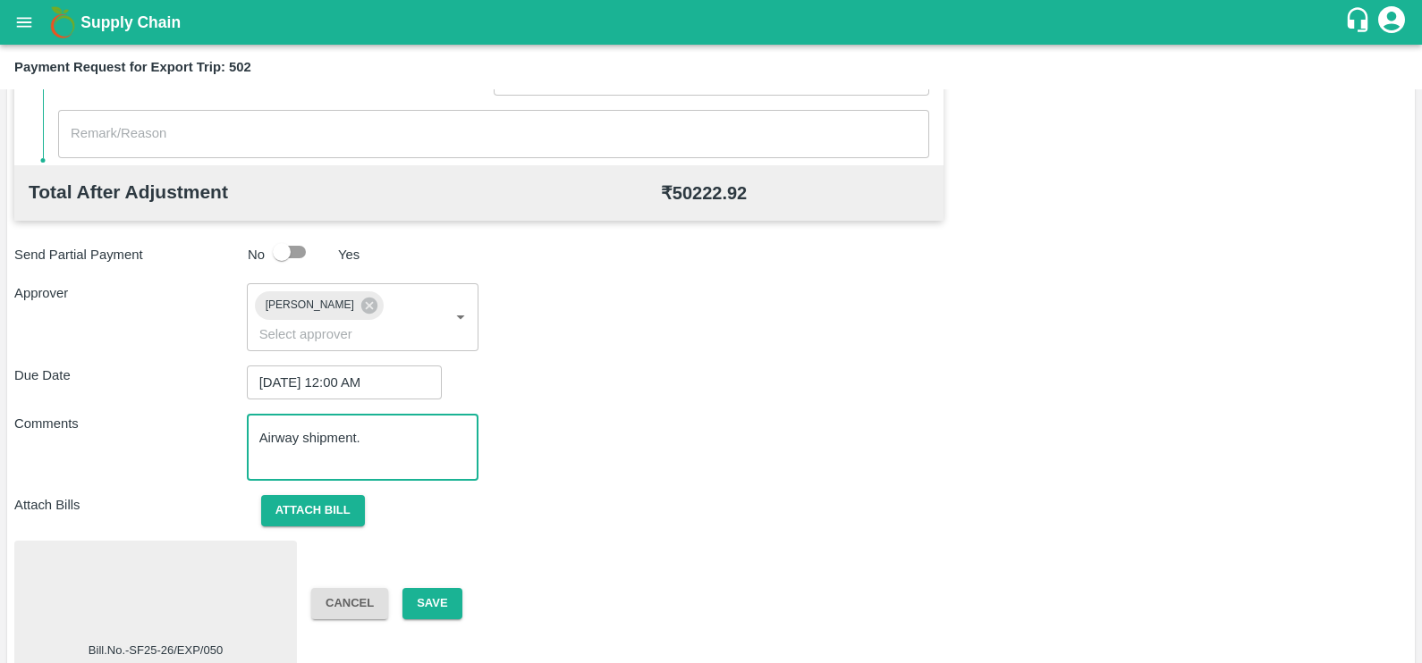
type textarea "Airway shipment."
click at [183, 554] on div at bounding box center [155, 595] width 268 height 95
click at [431, 588] on button "Save" at bounding box center [431, 603] width 59 height 31
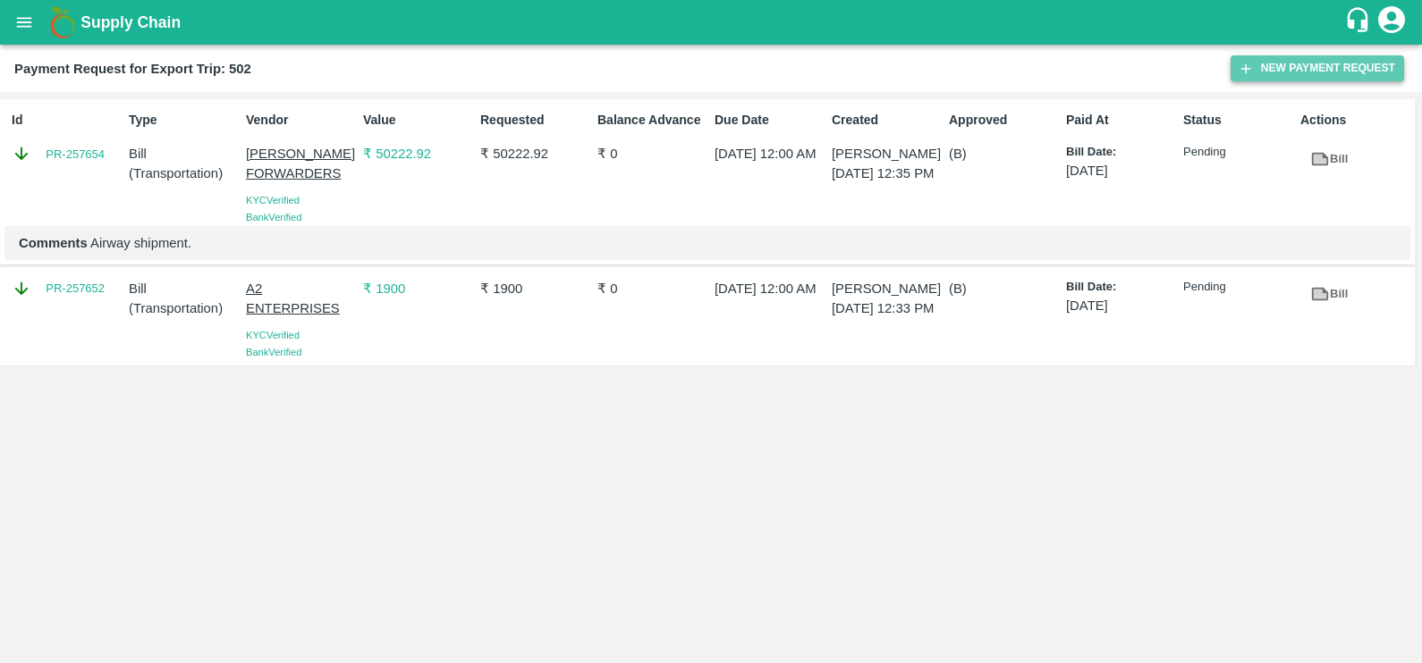
click at [1238, 69] on icon "button" at bounding box center [1245, 69] width 16 height 16
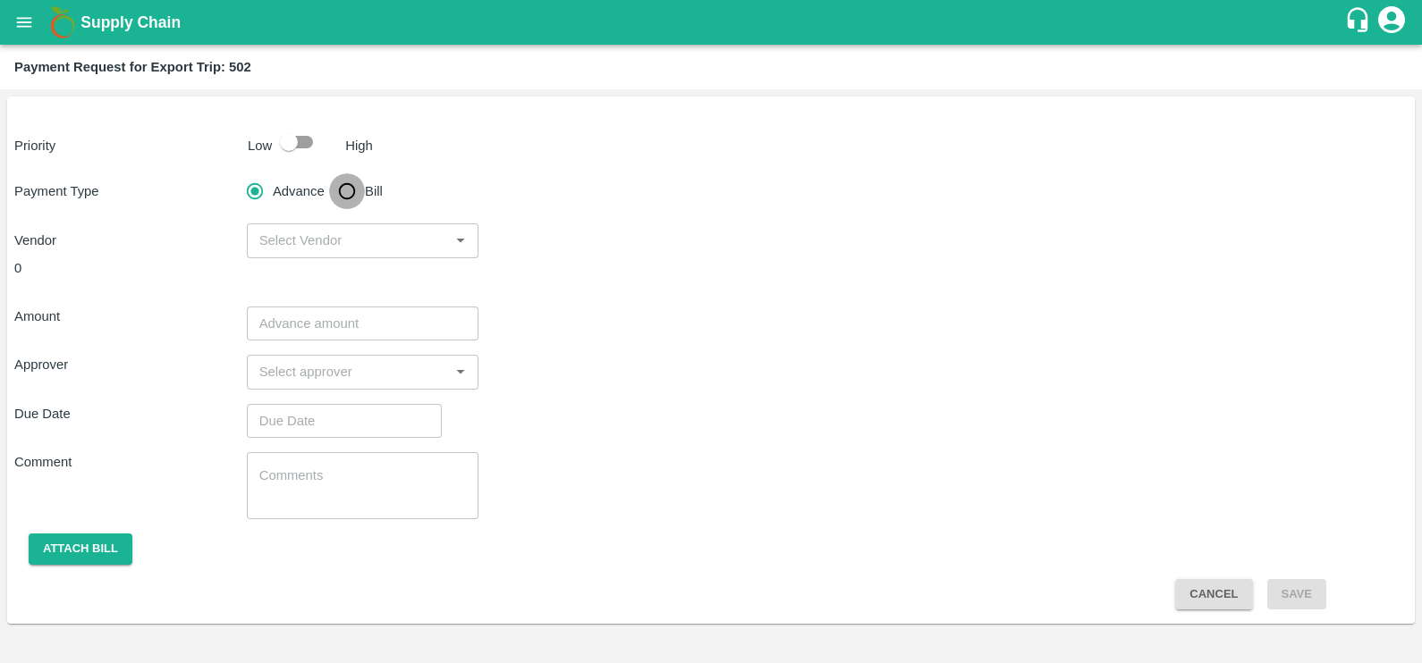
click at [361, 181] on input "Bill" at bounding box center [347, 191] width 36 height 36
radio input "true"
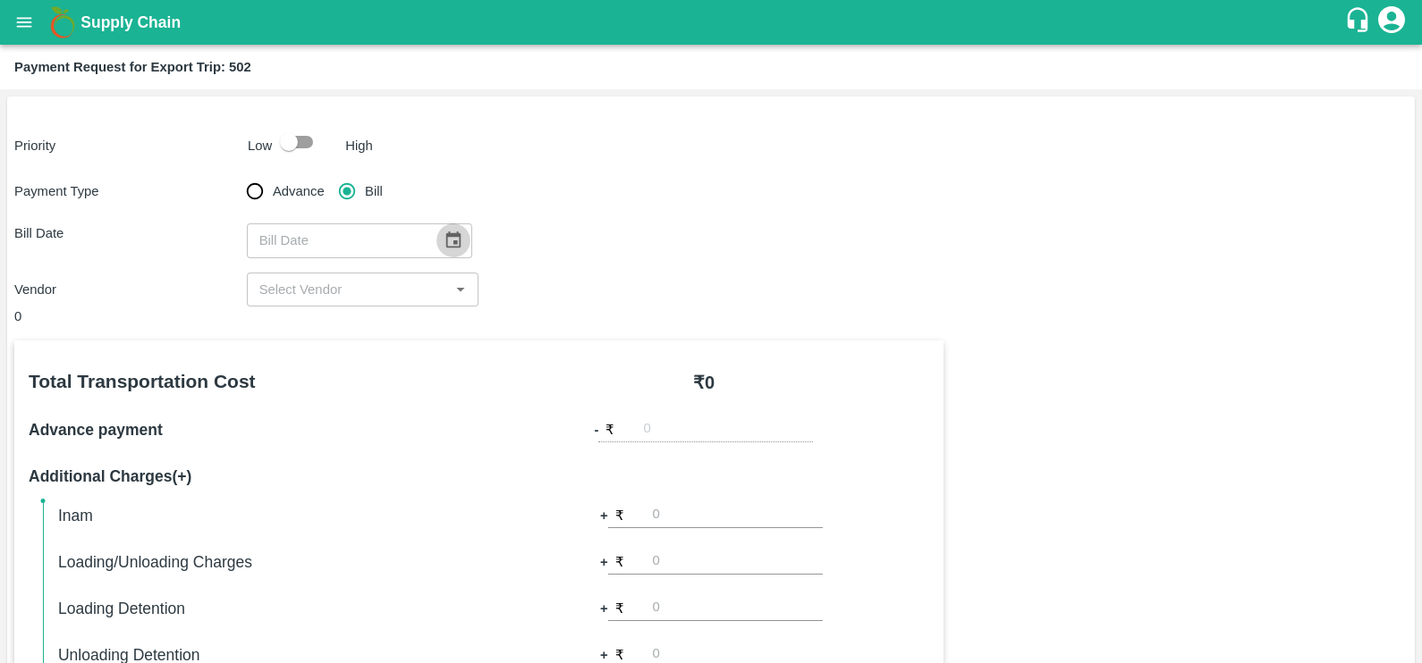
click at [449, 236] on icon "Choose date" at bounding box center [452, 240] width 15 height 17
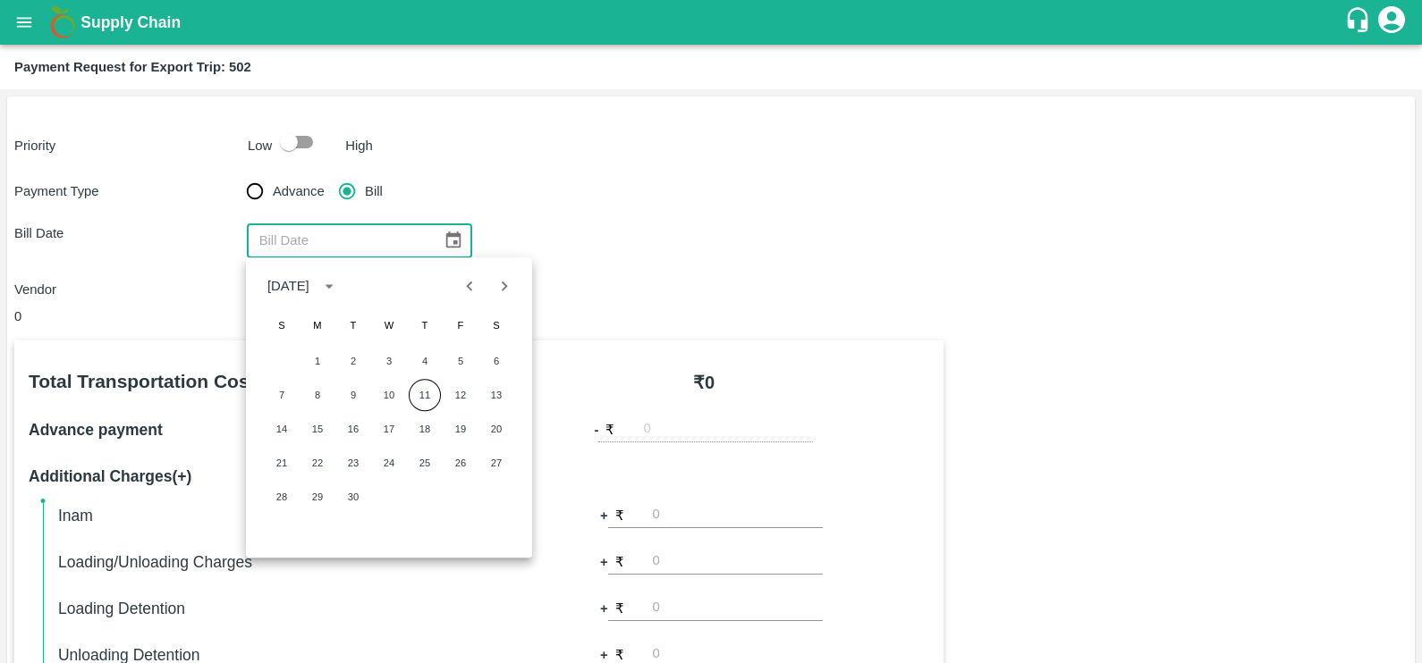
click at [470, 291] on icon "Previous month" at bounding box center [470, 287] width 6 height 10
click at [482, 284] on button "Previous month" at bounding box center [469, 286] width 34 height 34
click at [511, 286] on icon "Next month" at bounding box center [504, 286] width 20 height 20
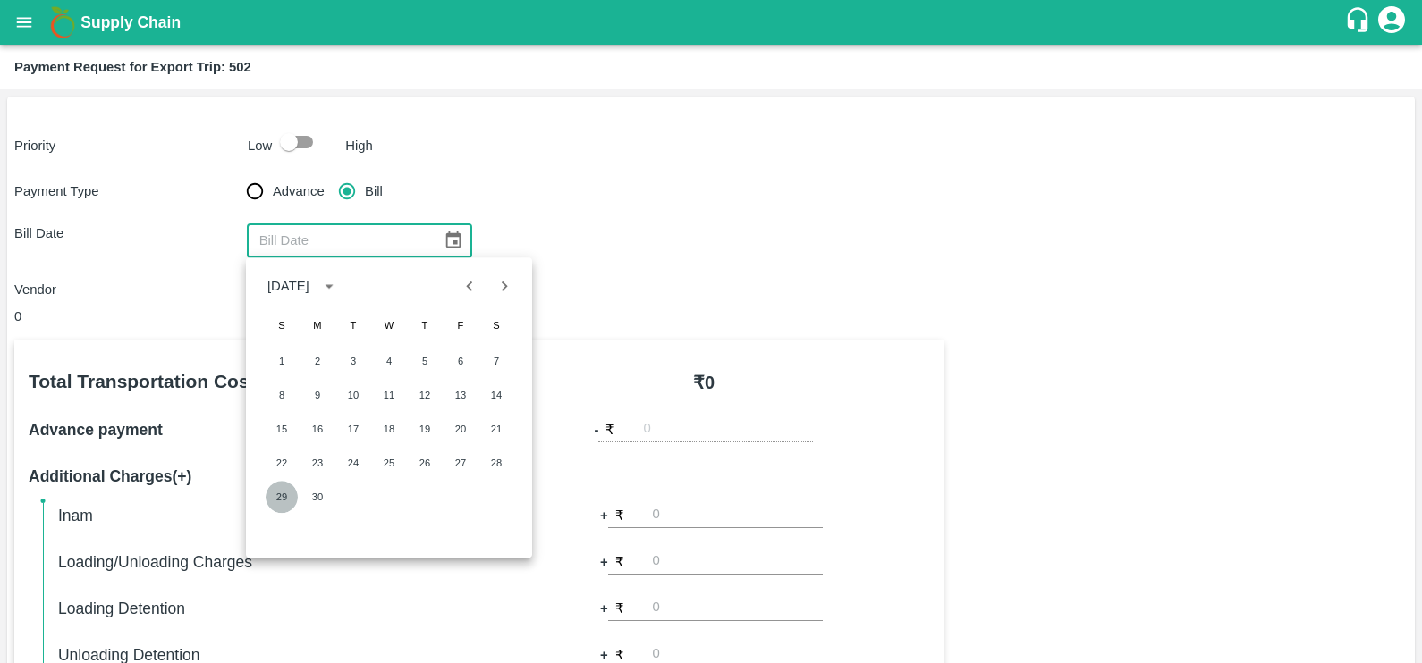
click at [288, 510] on button "29" at bounding box center [282, 497] width 32 height 32
type input "29/06/2025"
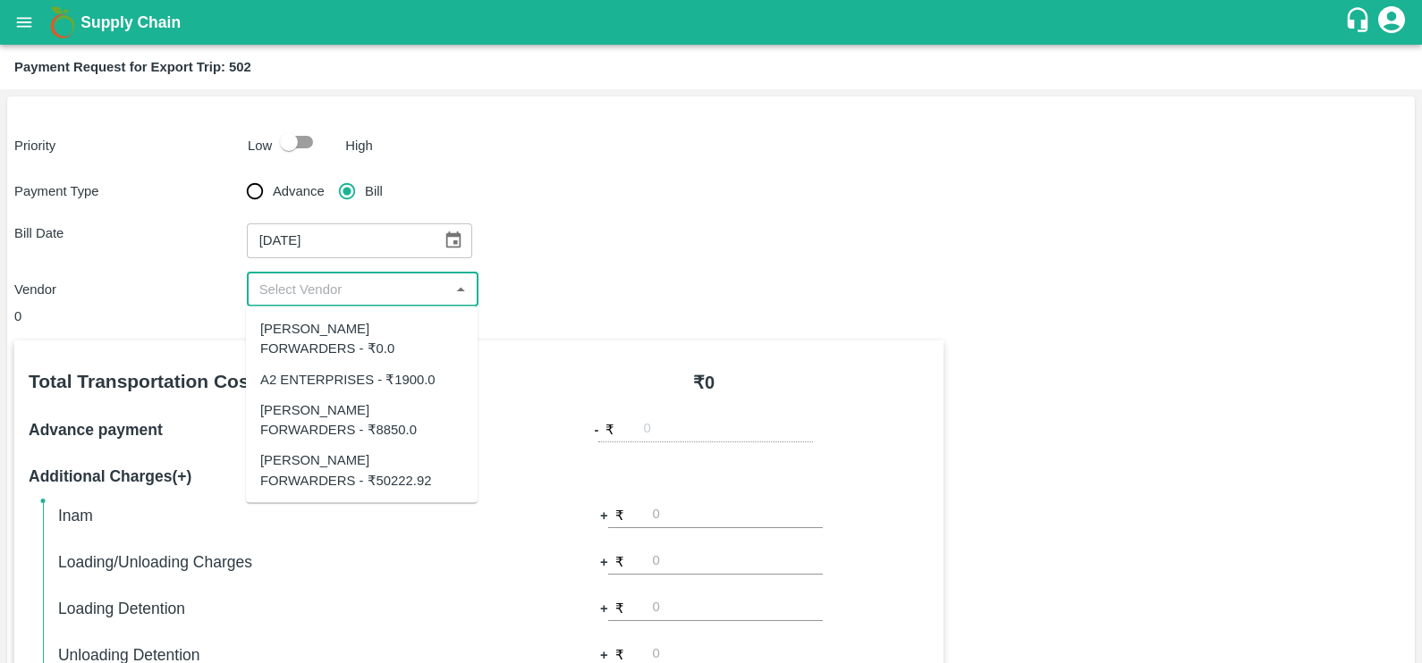
click at [333, 291] on input "input" at bounding box center [348, 289] width 192 height 23
click at [360, 280] on input "input" at bounding box center [348, 289] width 192 height 23
click at [348, 400] on div "SHUBHAM FORWARDERS - ₹8850.0" at bounding box center [361, 420] width 203 height 40
type input "SHUBHAM FORWARDERS - ₹8850.0"
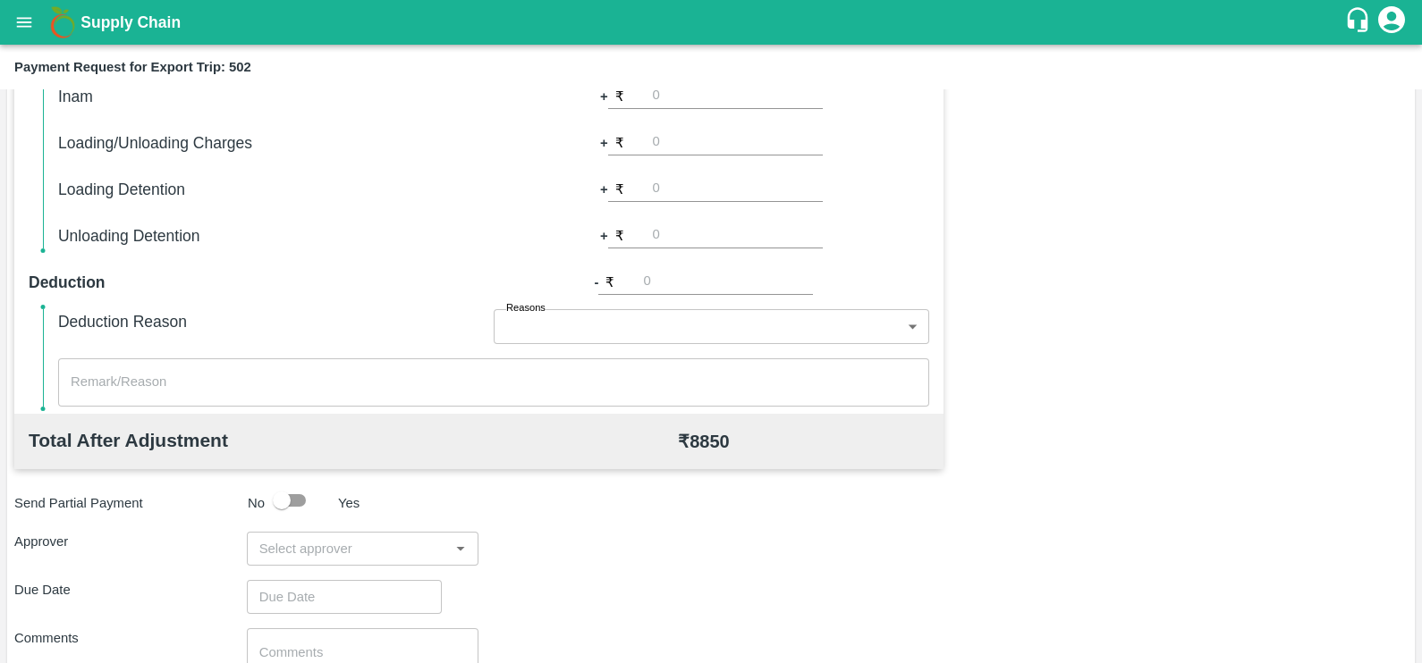
scroll to position [563, 0]
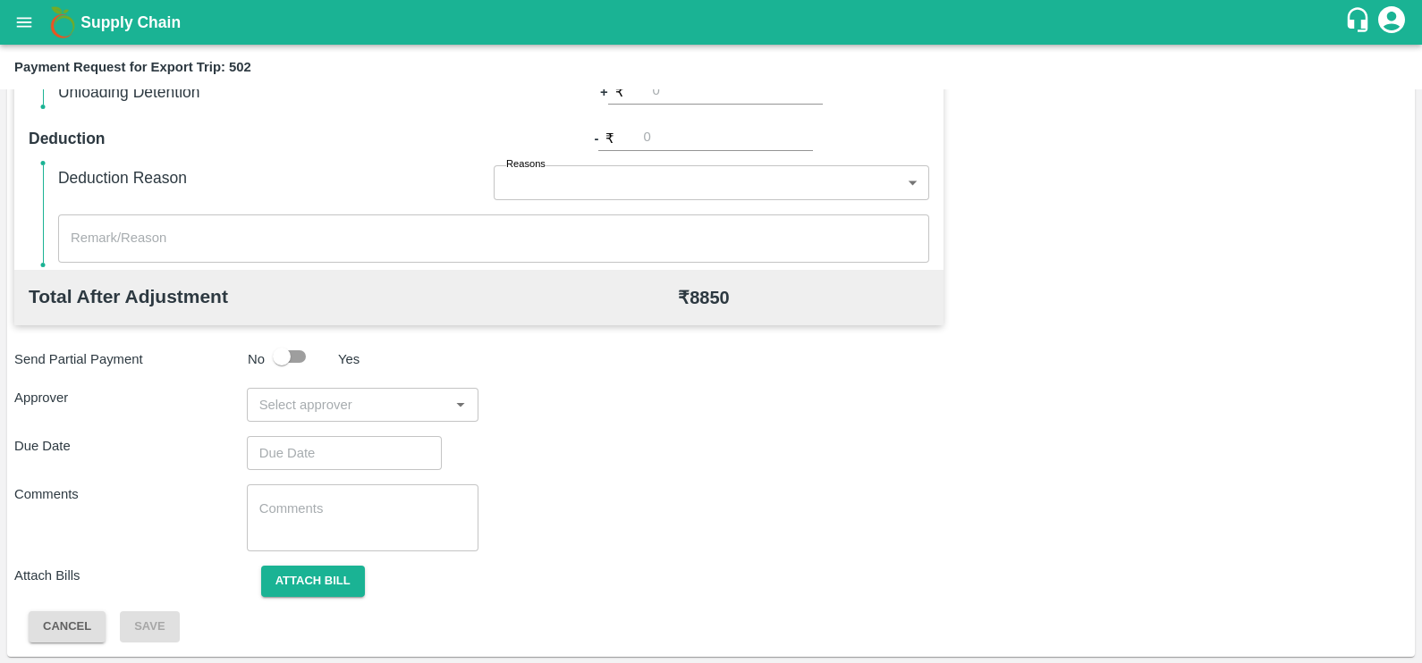
click at [350, 400] on input "input" at bounding box center [348, 404] width 192 height 23
type input "prasad"
click at [354, 443] on div "[PERSON_NAME]" at bounding box center [357, 453] width 109 height 20
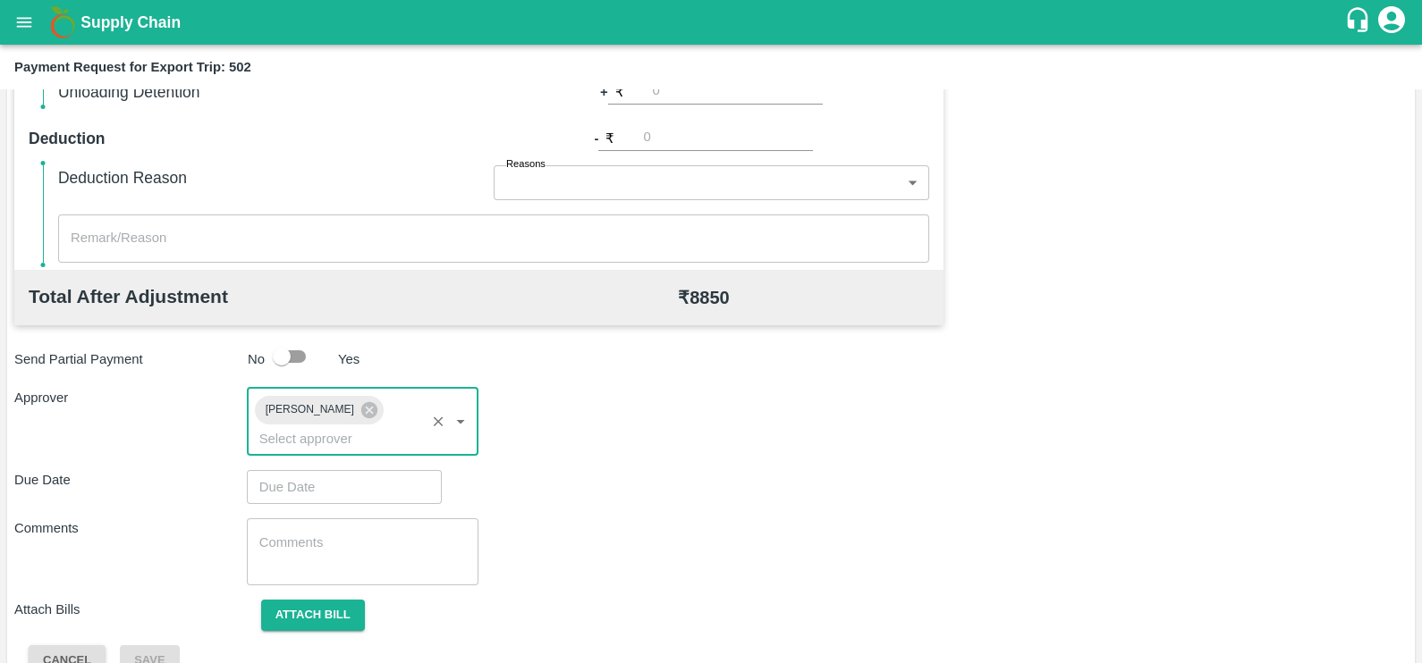
type input "DD/MM/YYYY hh:mm aa"
click at [360, 470] on input "DD/MM/YYYY hh:mm aa" at bounding box center [338, 487] width 182 height 34
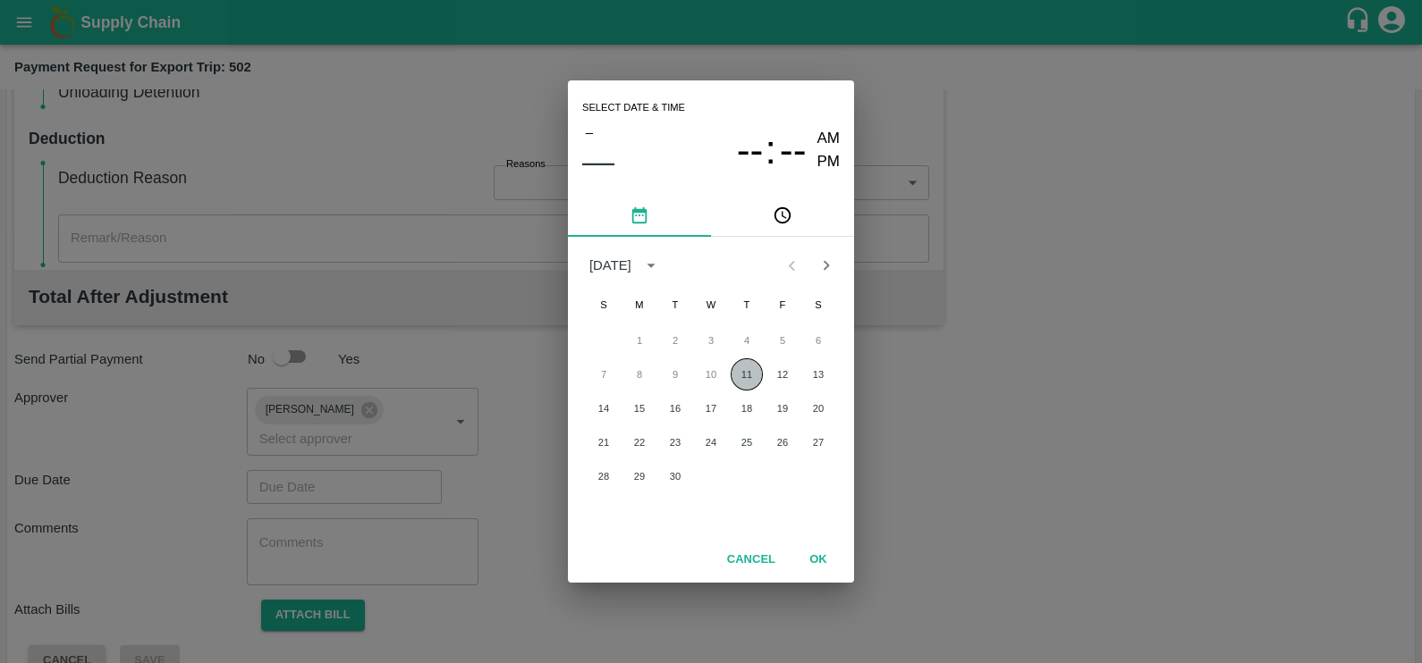
click at [737, 383] on button "11" at bounding box center [746, 375] width 32 height 32
type input "11/09/2025 12:00 AM"
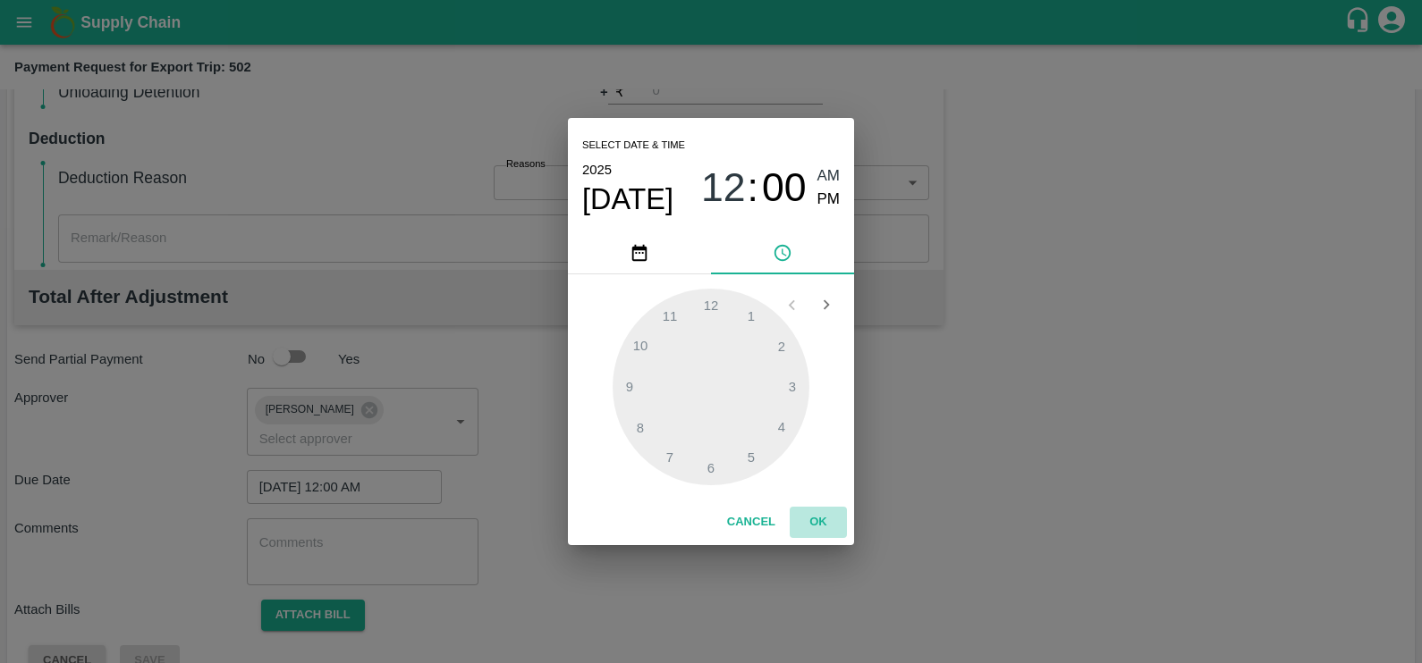
click at [818, 527] on button "OK" at bounding box center [817, 522] width 57 height 31
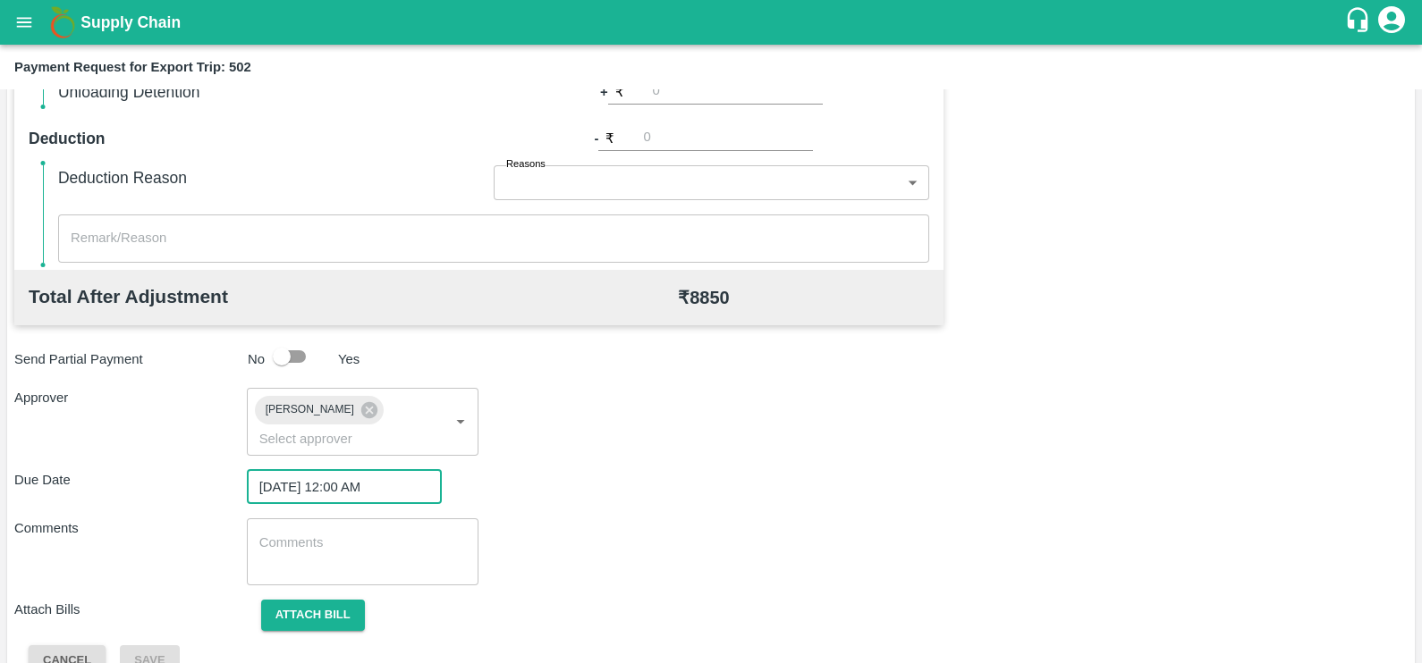
scroll to position [573, 0]
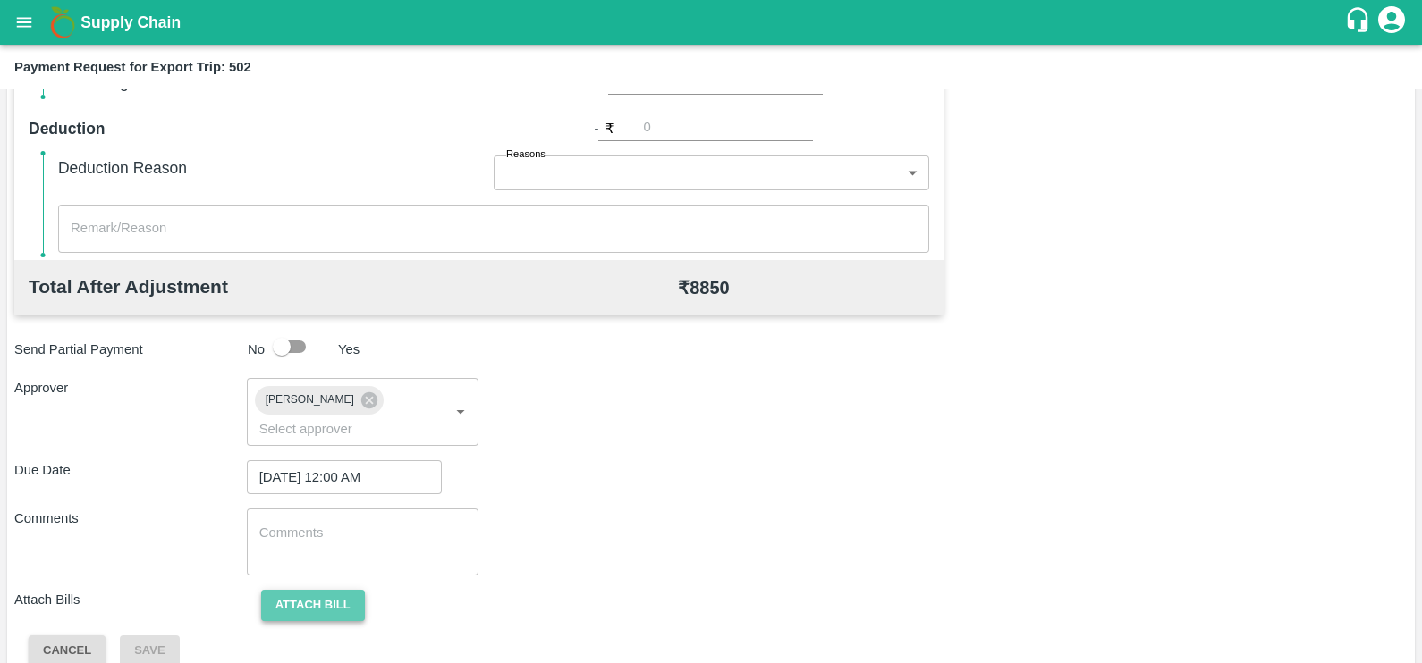
click at [295, 590] on button "Attach bill" at bounding box center [313, 605] width 104 height 31
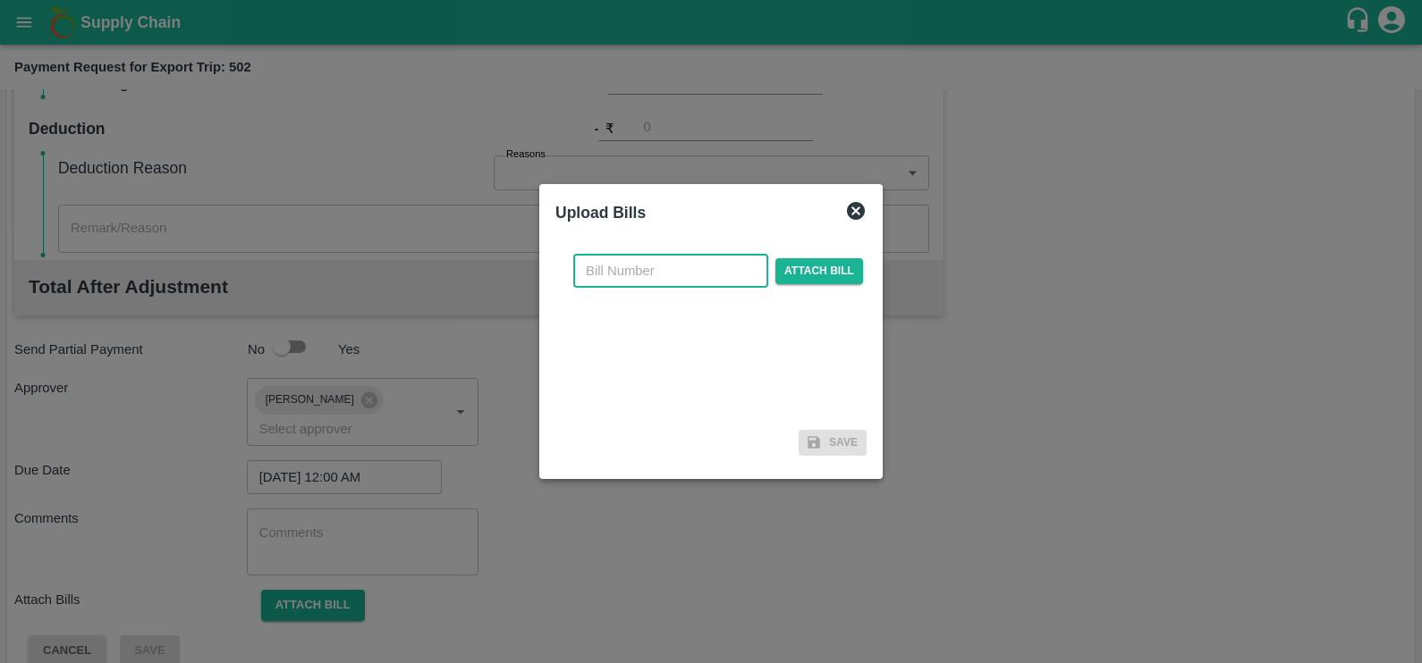
click at [723, 268] on input "text" at bounding box center [670, 271] width 195 height 34
paste input "SF25-26/EXP/050A"
type input "SF25-26/EXP/050A"
click at [791, 286] on div "SF25-26/EXP/050A ​ Attach bill" at bounding box center [718, 271] width 297 height 34
click at [791, 283] on span "Attach bill" at bounding box center [819, 271] width 88 height 26
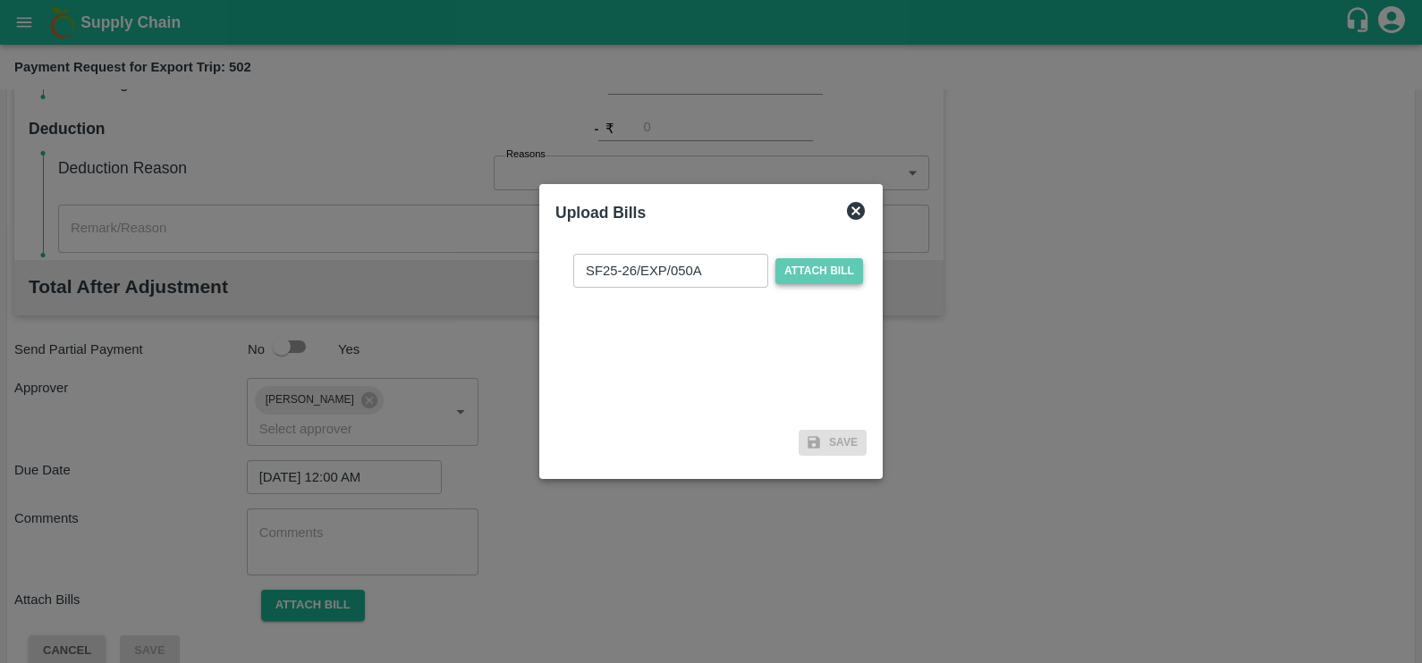
click at [0, 0] on input "Attach bill" at bounding box center [0, 0] width 0 height 0
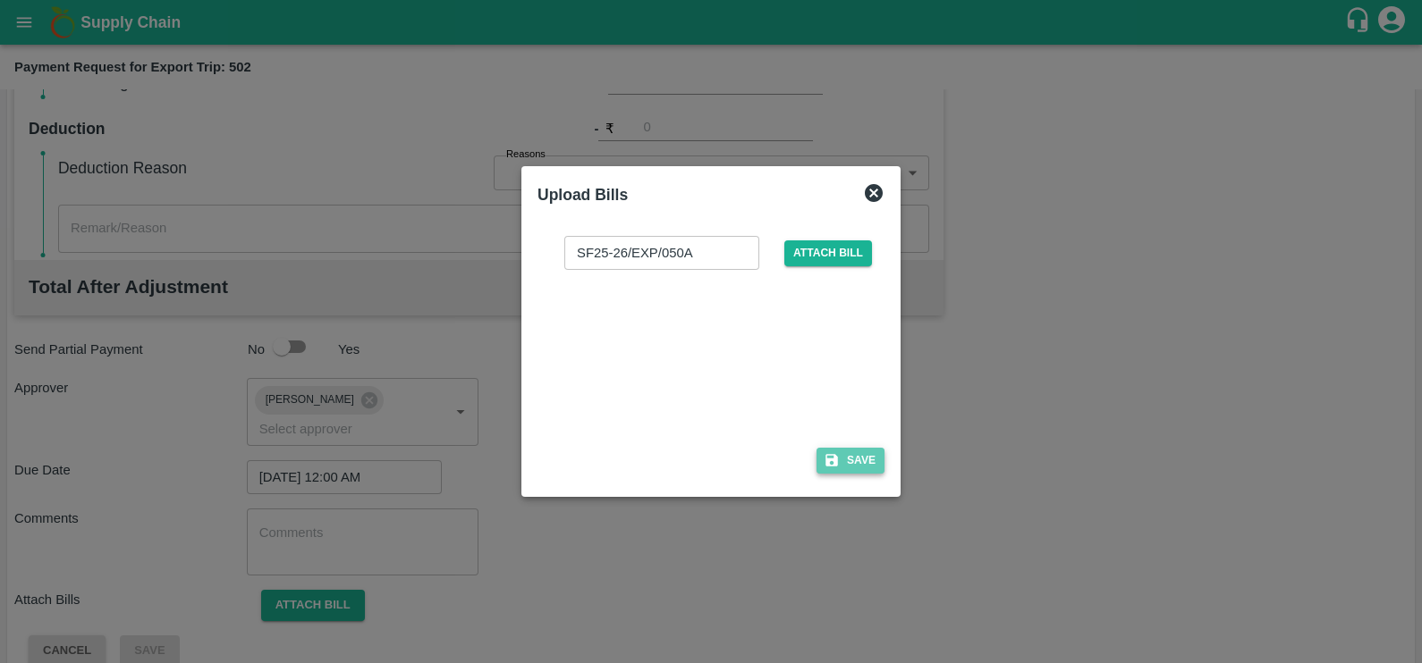
click at [851, 464] on button "Save" at bounding box center [850, 461] width 68 height 26
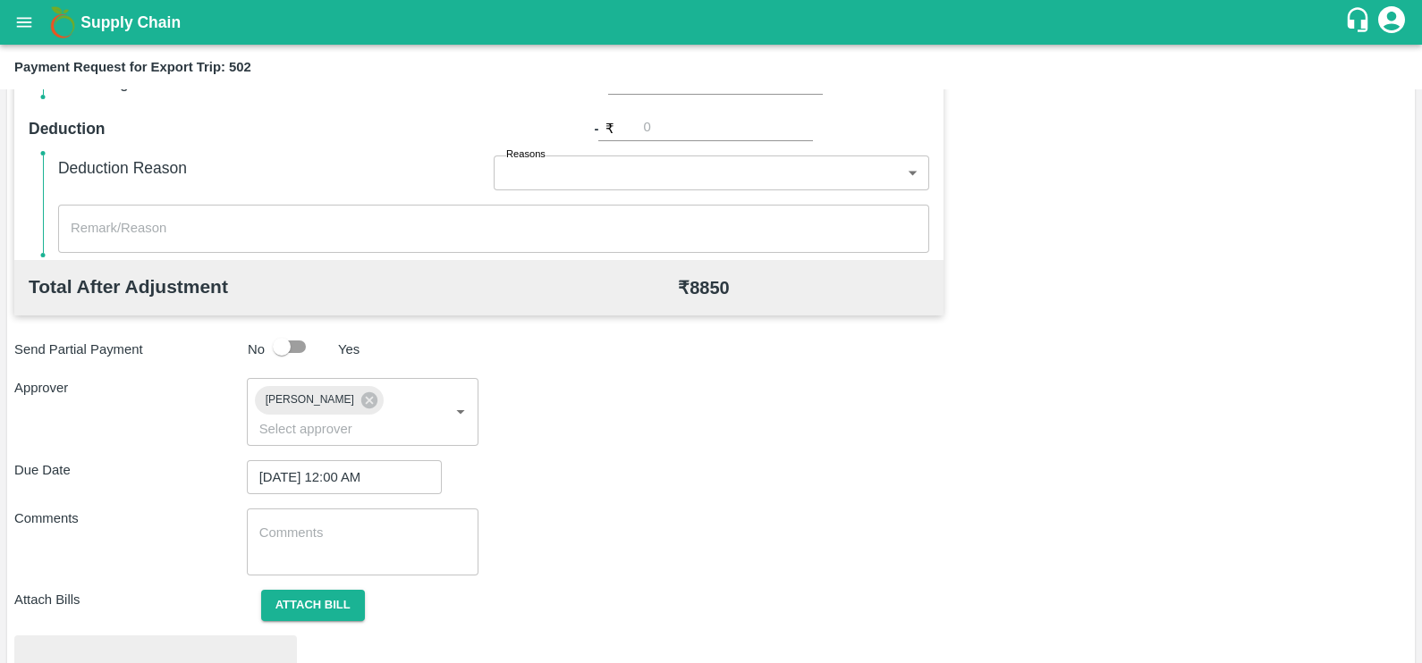
scroll to position [668, 0]
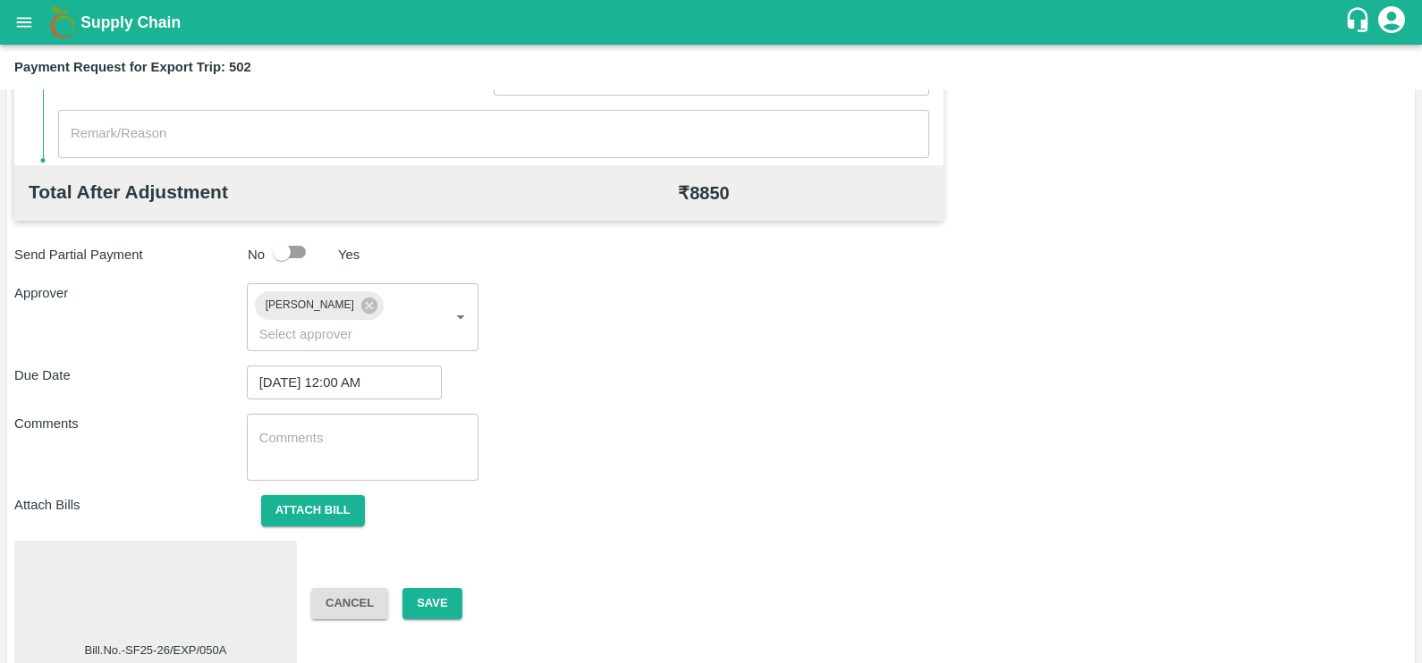
click at [185, 561] on div at bounding box center [155, 595] width 268 height 95
click at [429, 588] on button "Save" at bounding box center [431, 603] width 59 height 31
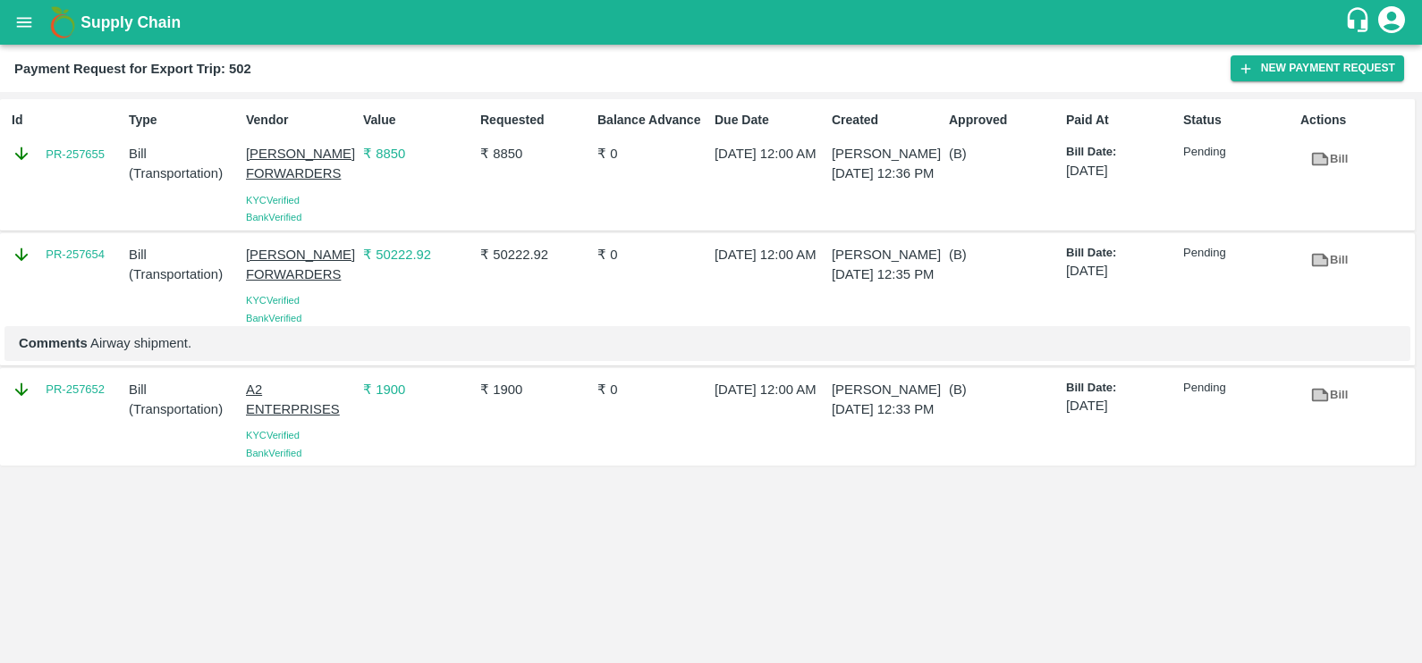
click at [40, 182] on div "Id PR-257655" at bounding box center [62, 165] width 117 height 122
copy link "PR-257655"
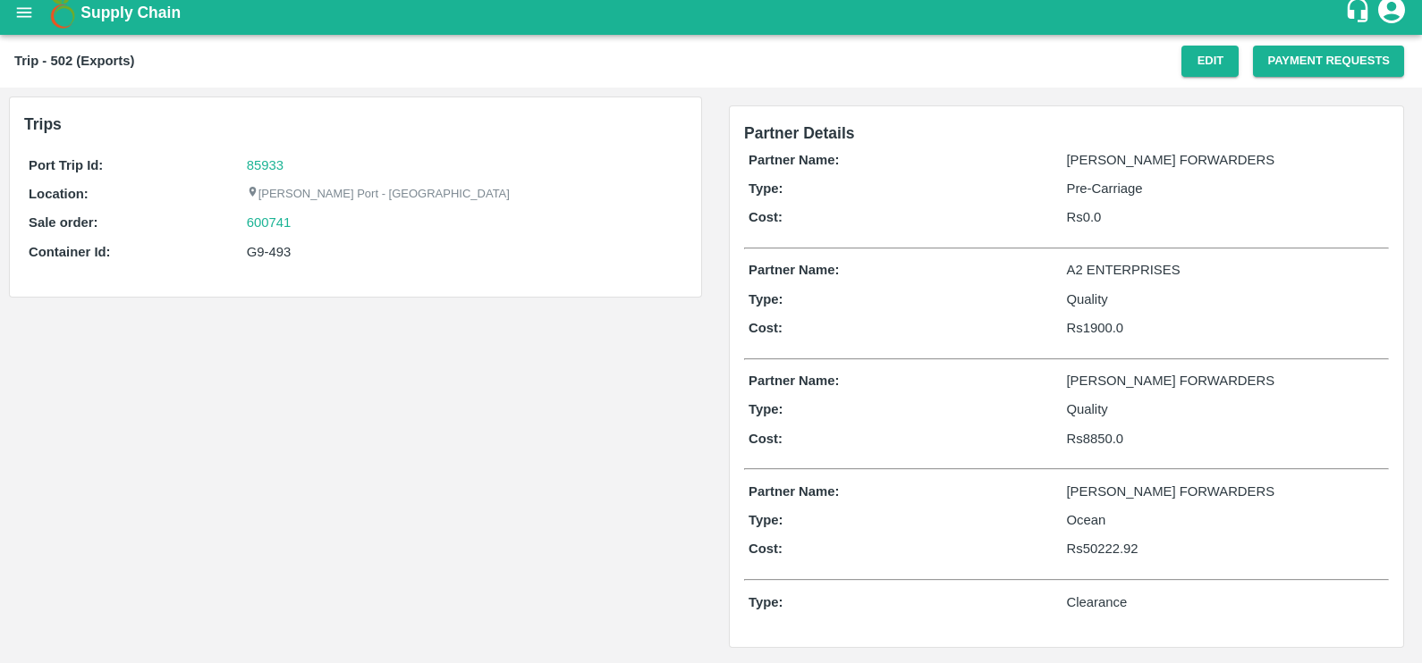
scroll to position [10, 0]
click at [1273, 68] on button "Payment Requests" at bounding box center [1328, 61] width 151 height 31
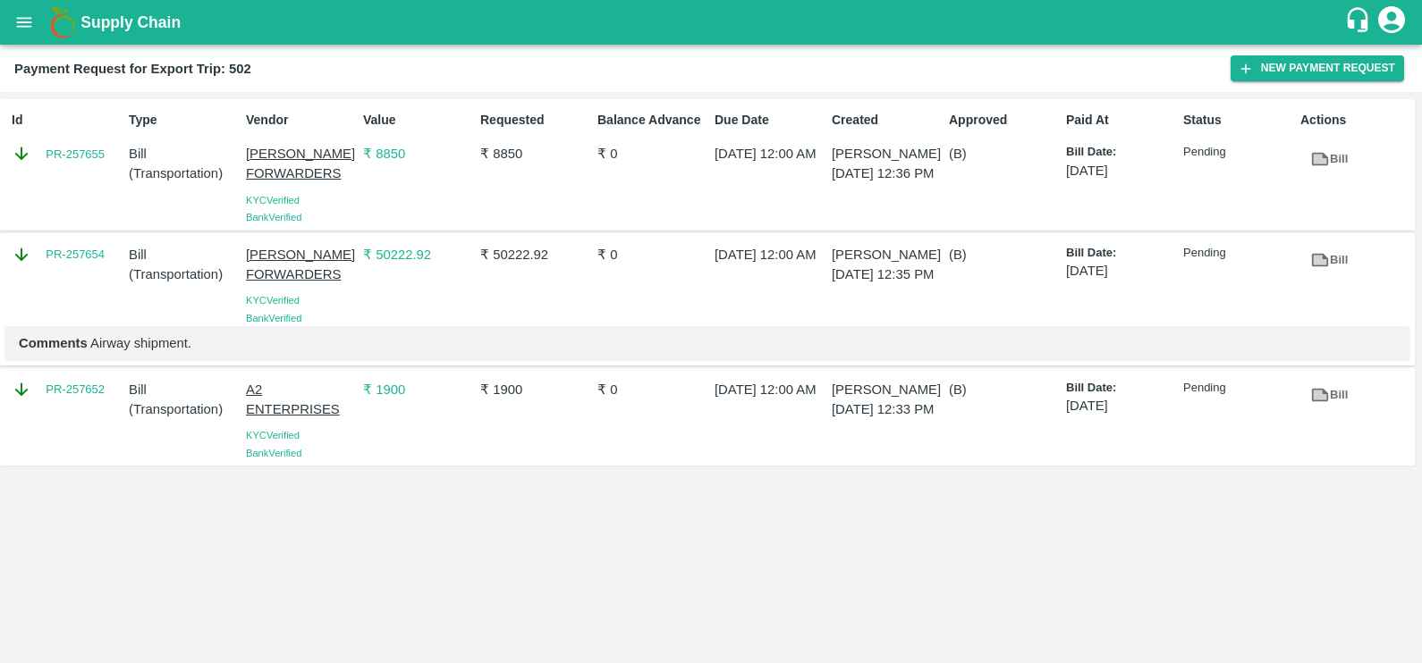
click at [67, 174] on div "Id PR-257655" at bounding box center [62, 165] width 117 height 122
copy link "PR-257655"
click at [64, 283] on div "PR-257654" at bounding box center [62, 282] width 117 height 89
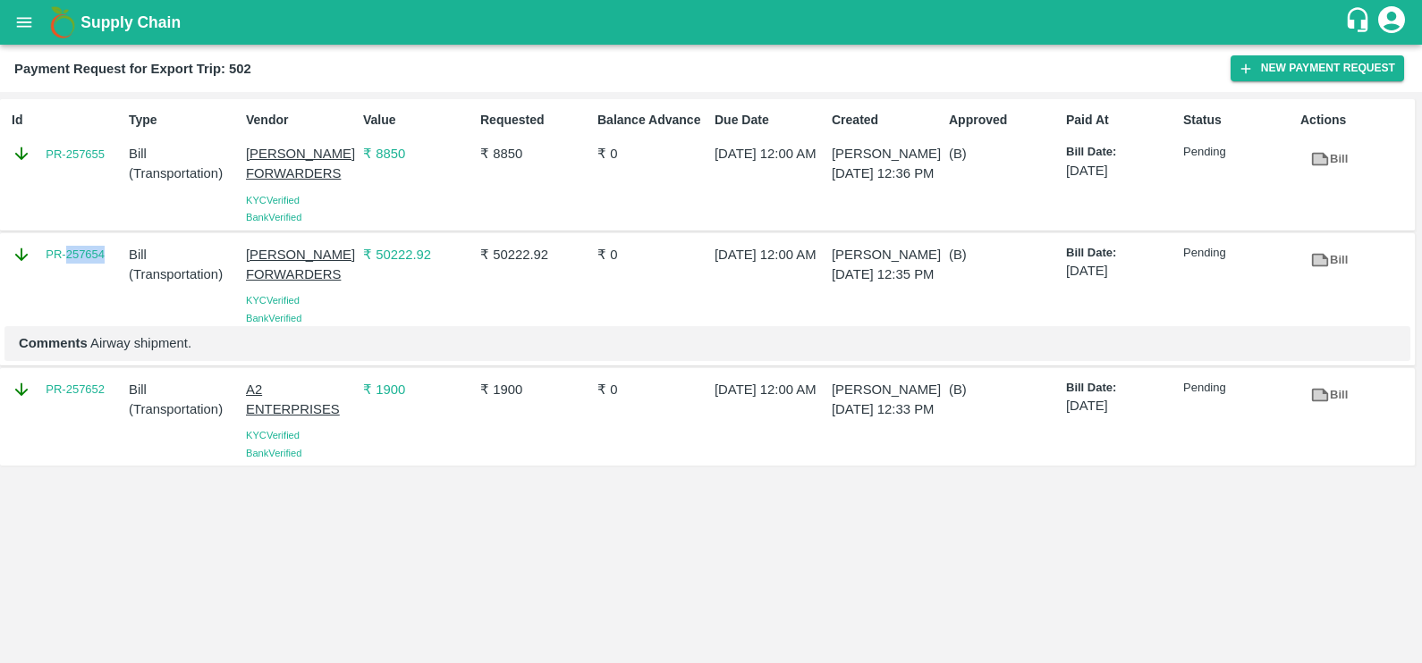
click at [64, 283] on div "PR-257654" at bounding box center [62, 282] width 117 height 89
copy link "PR-257654"
click at [72, 409] on div "PR-257652" at bounding box center [62, 417] width 117 height 89
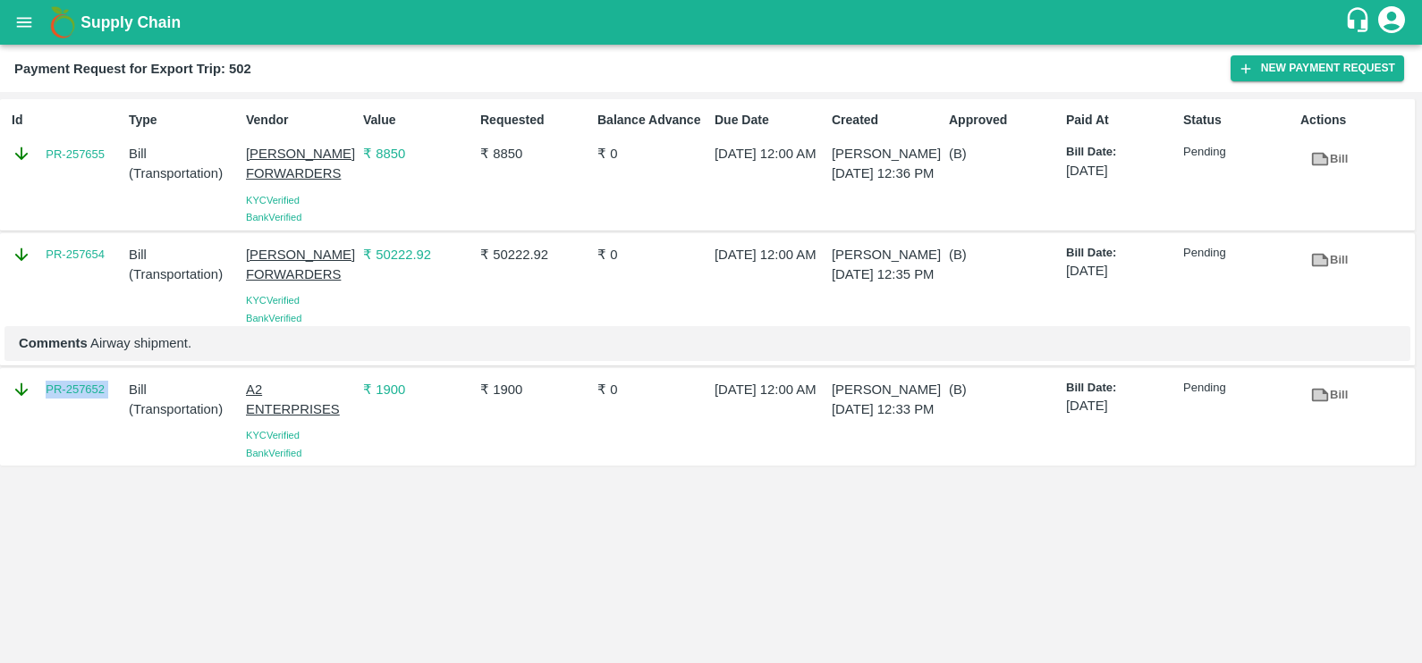
click at [72, 409] on div "PR-257652" at bounding box center [62, 417] width 117 height 89
copy link "PR-257652"
